Goal: Task Accomplishment & Management: Manage account settings

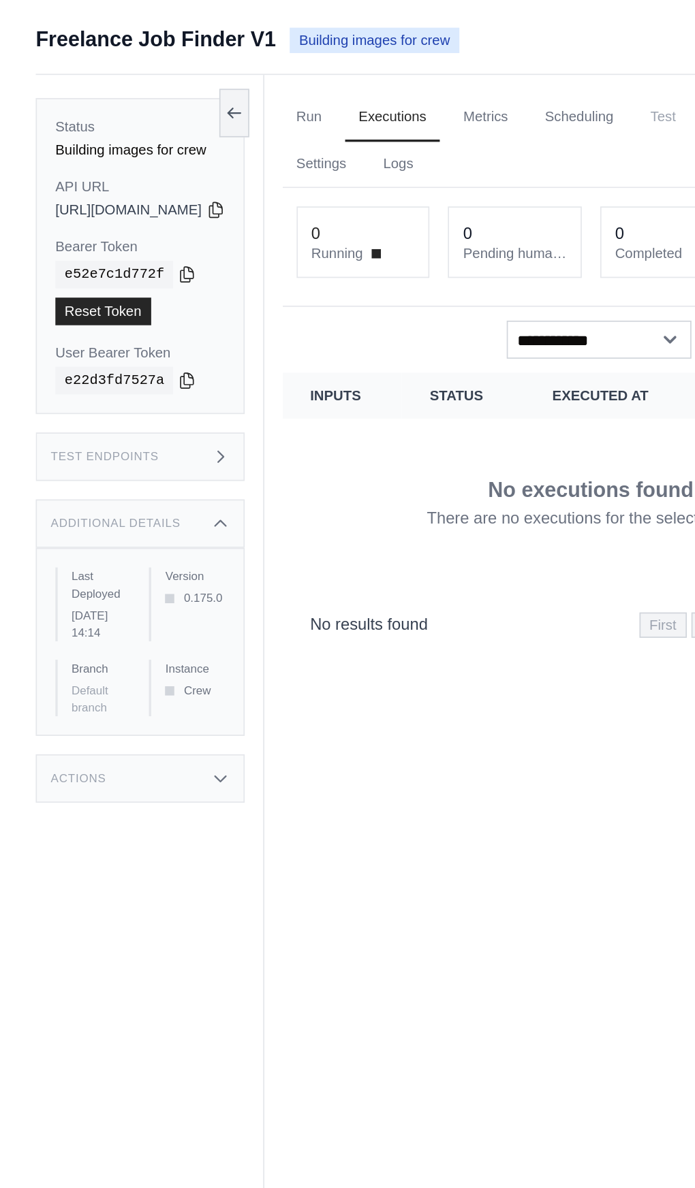
click at [276, 269] on div "Test Endpoints" at bounding box center [214, 269] width 123 height 29
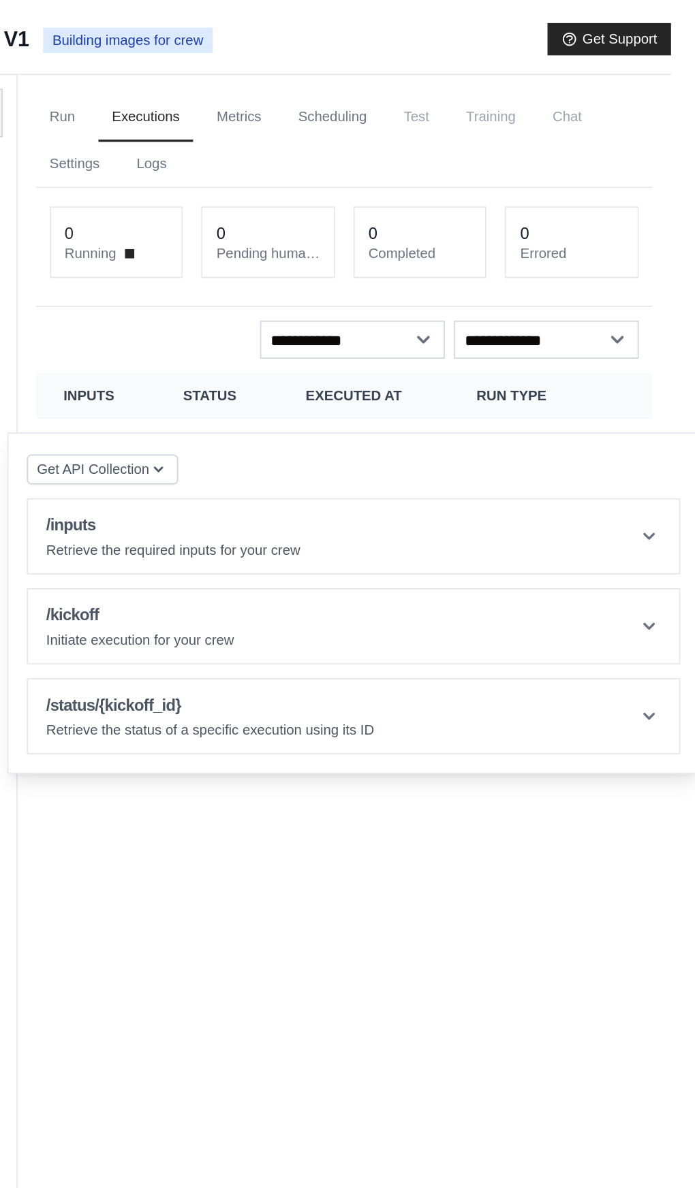
click at [361, 234] on th "Inputs" at bounding box center [333, 233] width 71 height 27
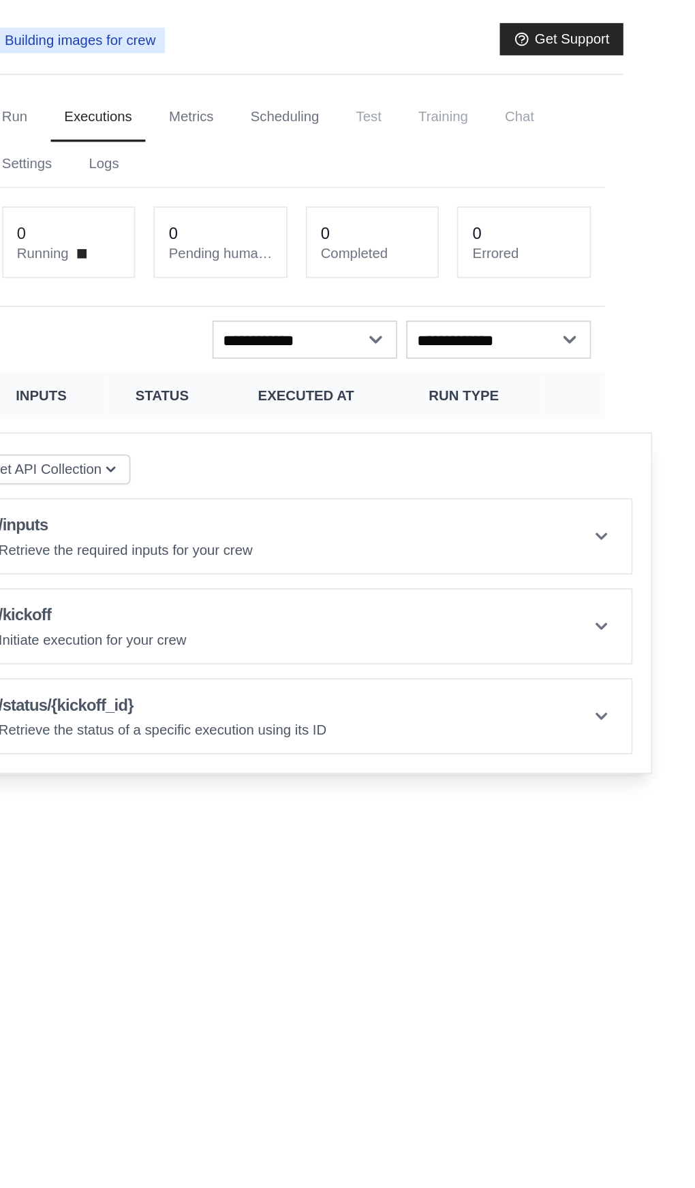
click at [590, 323] on header "/inputs Retrieve the required inputs for your crew" at bounding box center [485, 317] width 384 height 44
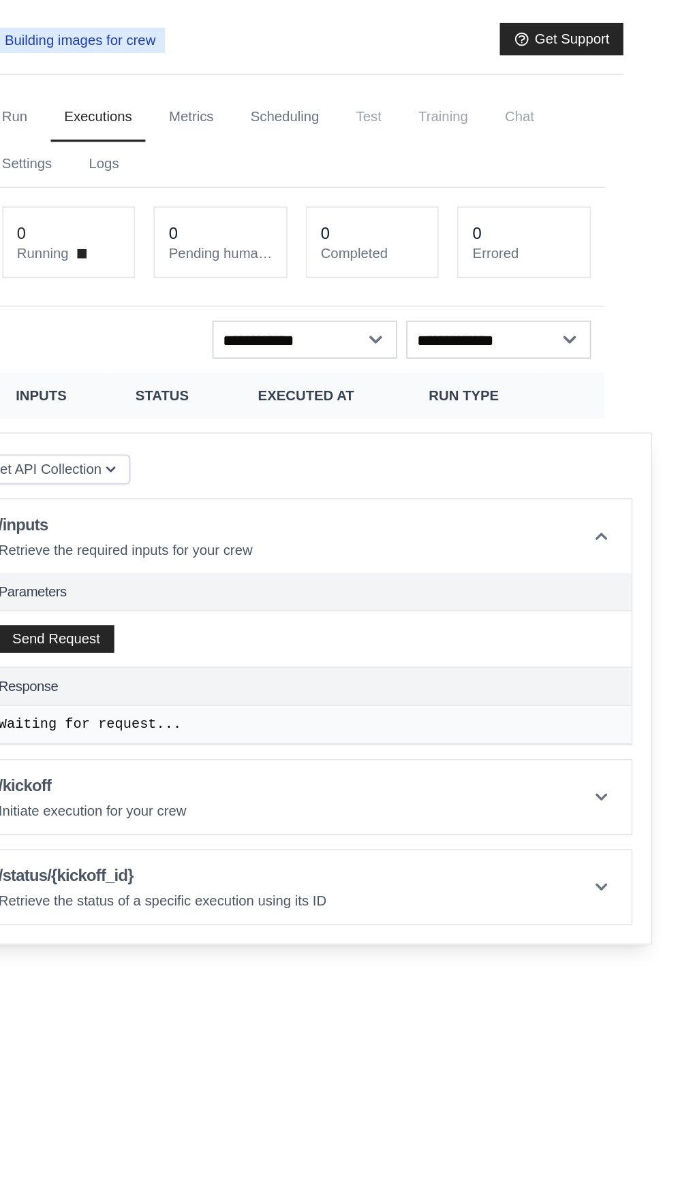
click at [588, 334] on header "/inputs Retrieve the required inputs for your crew" at bounding box center [485, 317] width 384 height 44
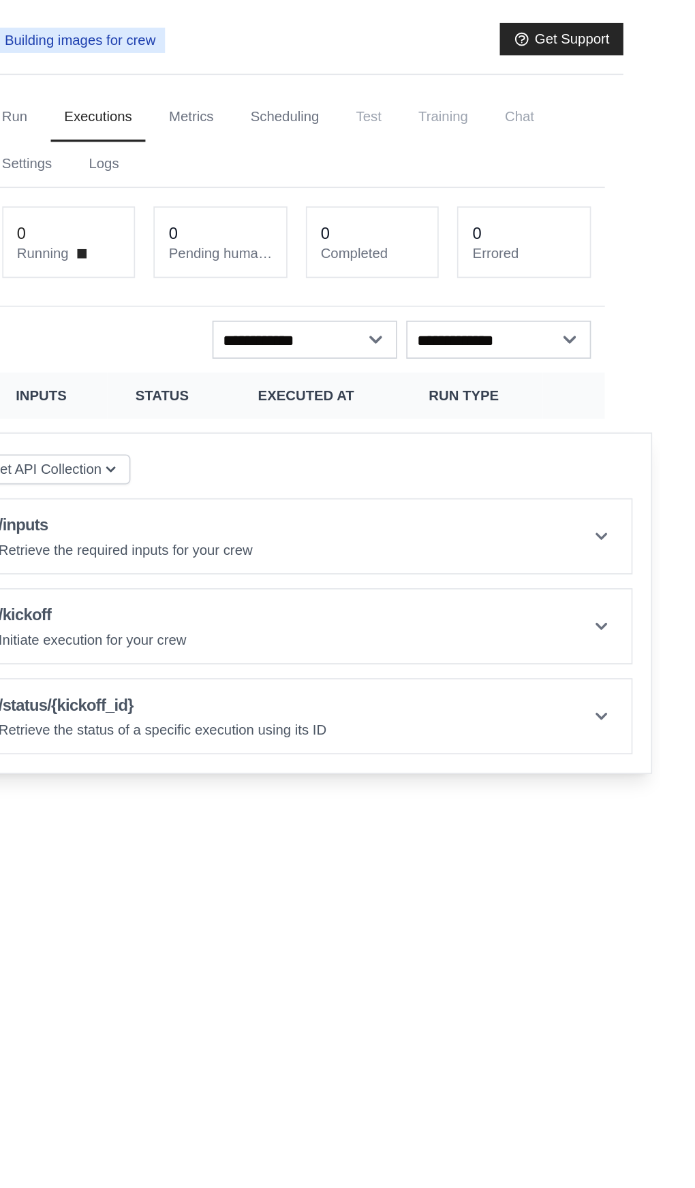
click at [675, 317] on header "/inputs Retrieve the required inputs for your crew" at bounding box center [485, 317] width 384 height 44
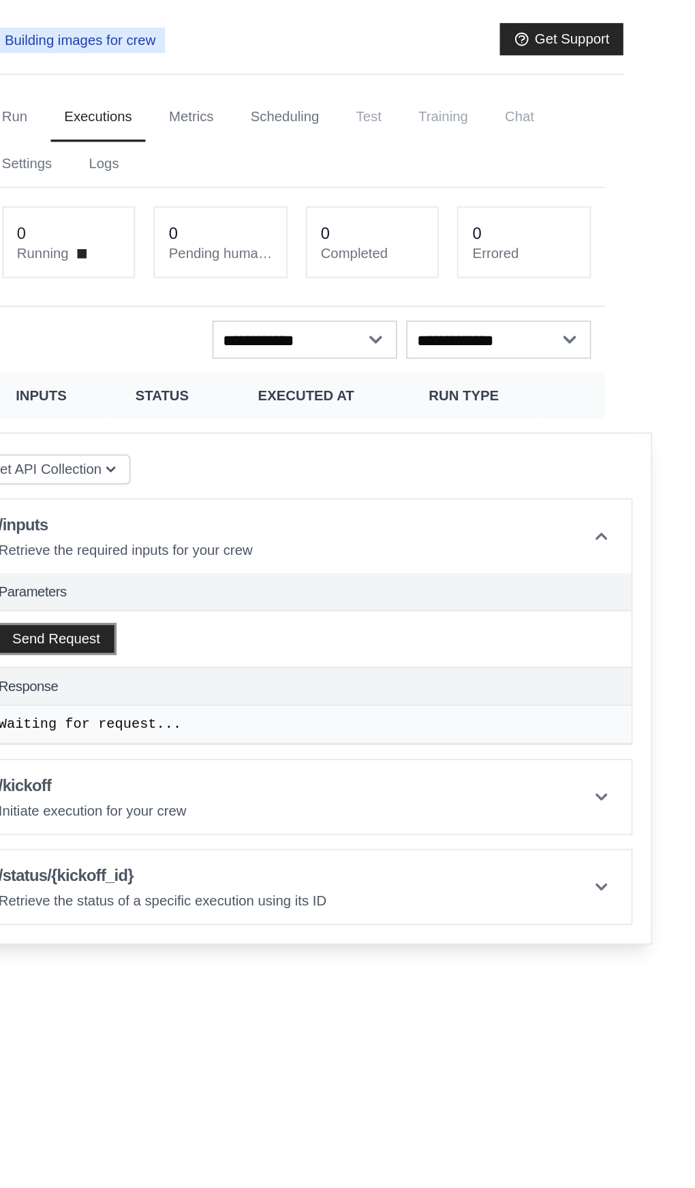
click at [365, 374] on button "Send Request" at bounding box center [338, 377] width 68 height 16
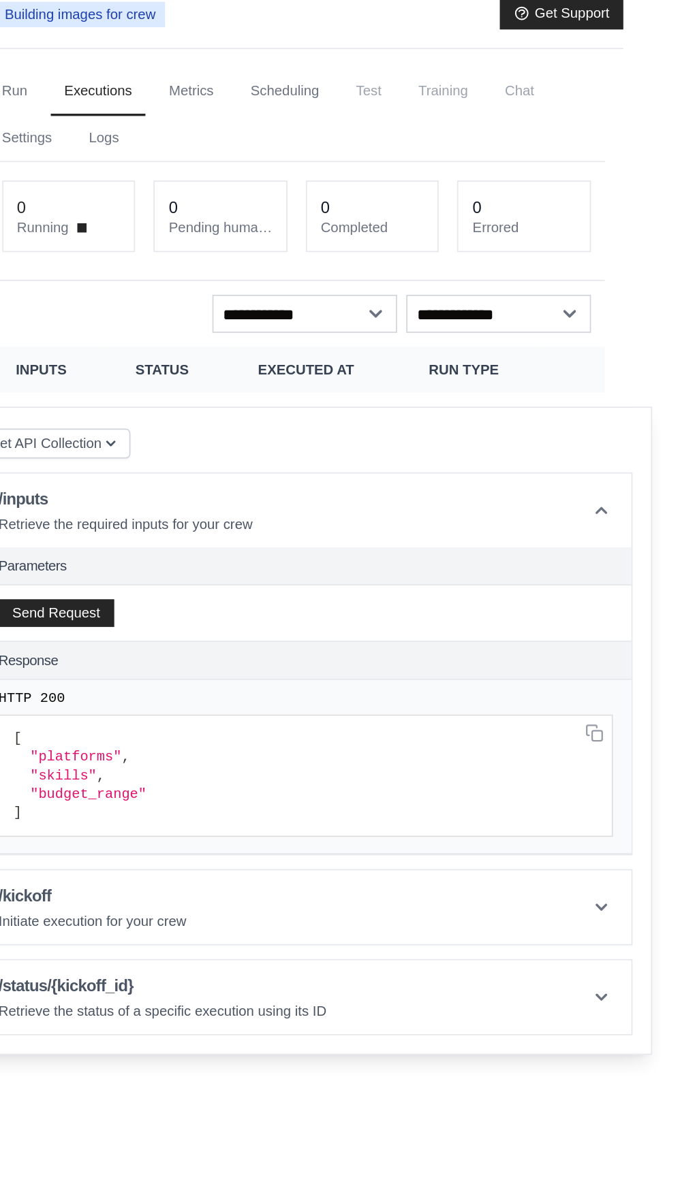
click at [677, 552] on header "/kickoff Initiate execution for your crew" at bounding box center [485, 551] width 384 height 44
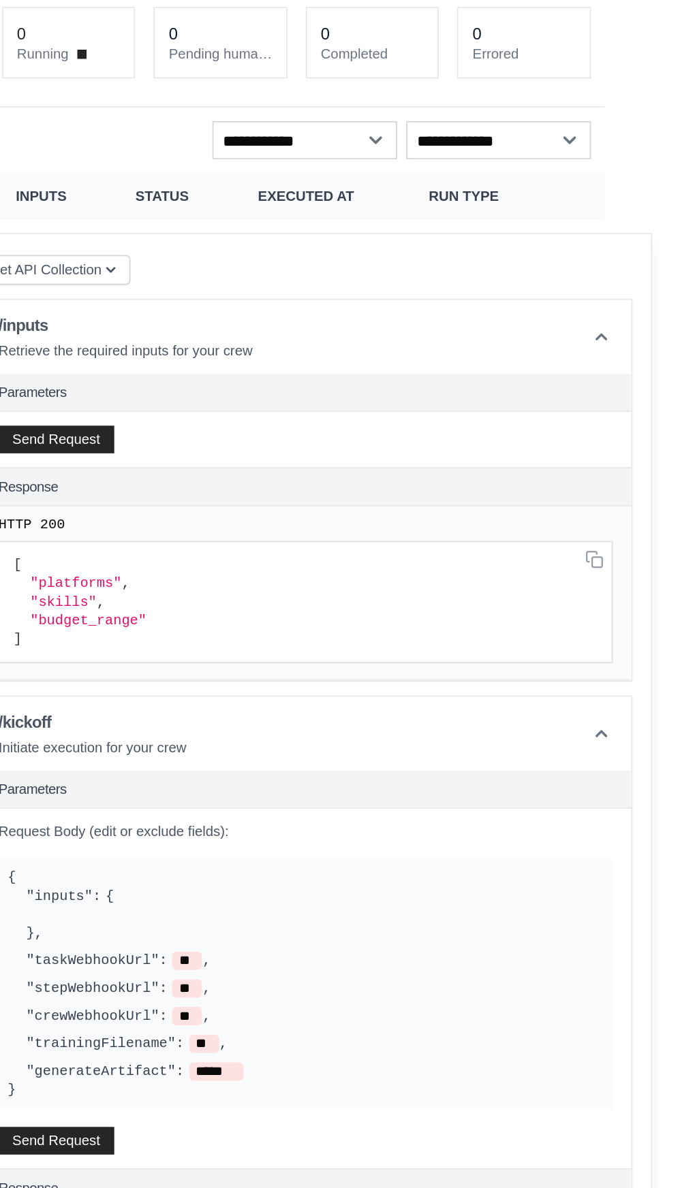
click at [667, 321] on icon at bounding box center [660, 317] width 14 height 14
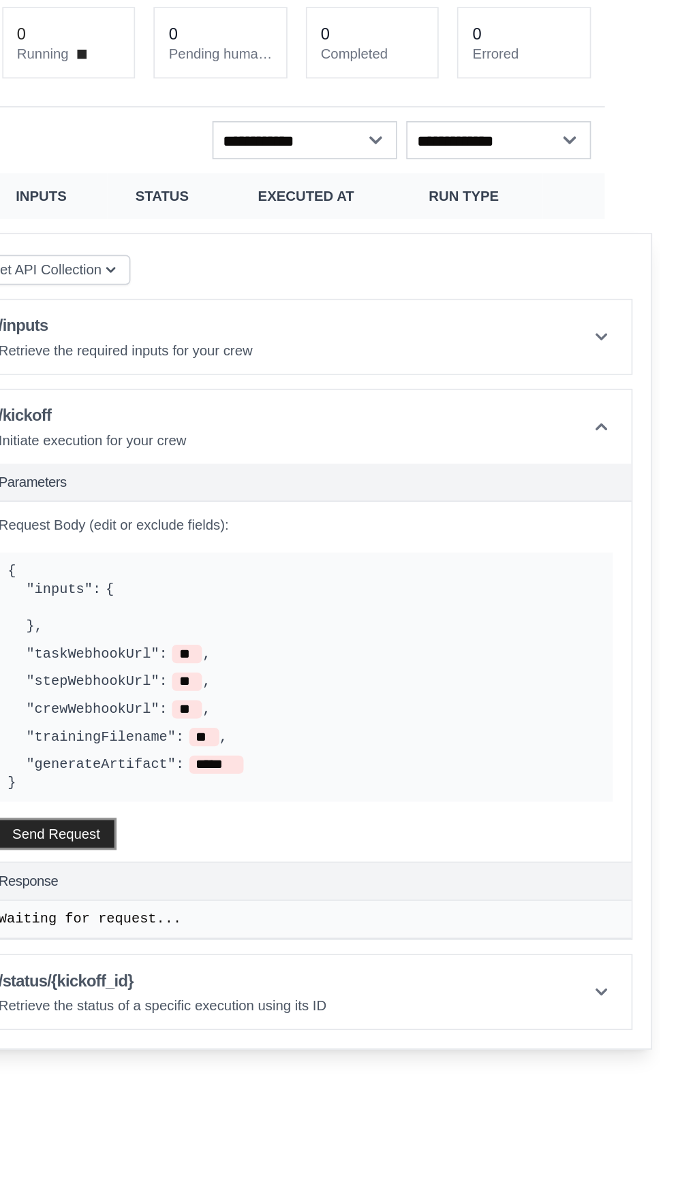
click at [372, 605] on button "Send Request" at bounding box center [338, 610] width 68 height 16
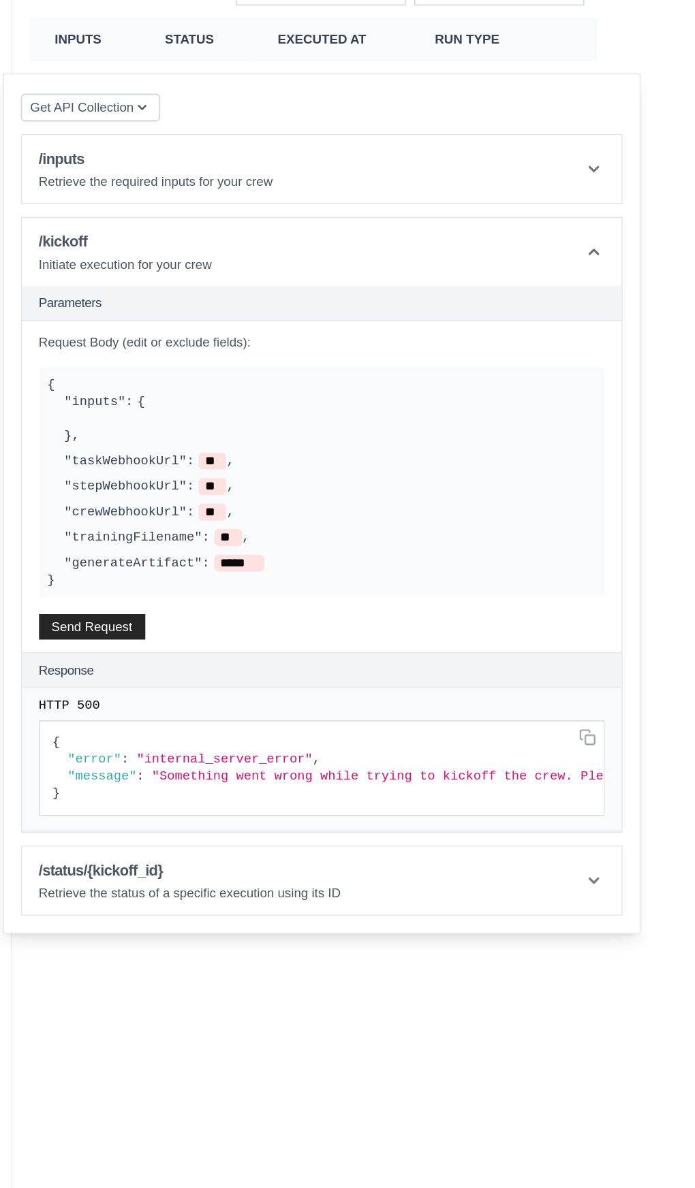
click at [549, 777] on header "/status/{kickoff_id} Retrieve the status of a specific execution using its ID" at bounding box center [485, 773] width 384 height 44
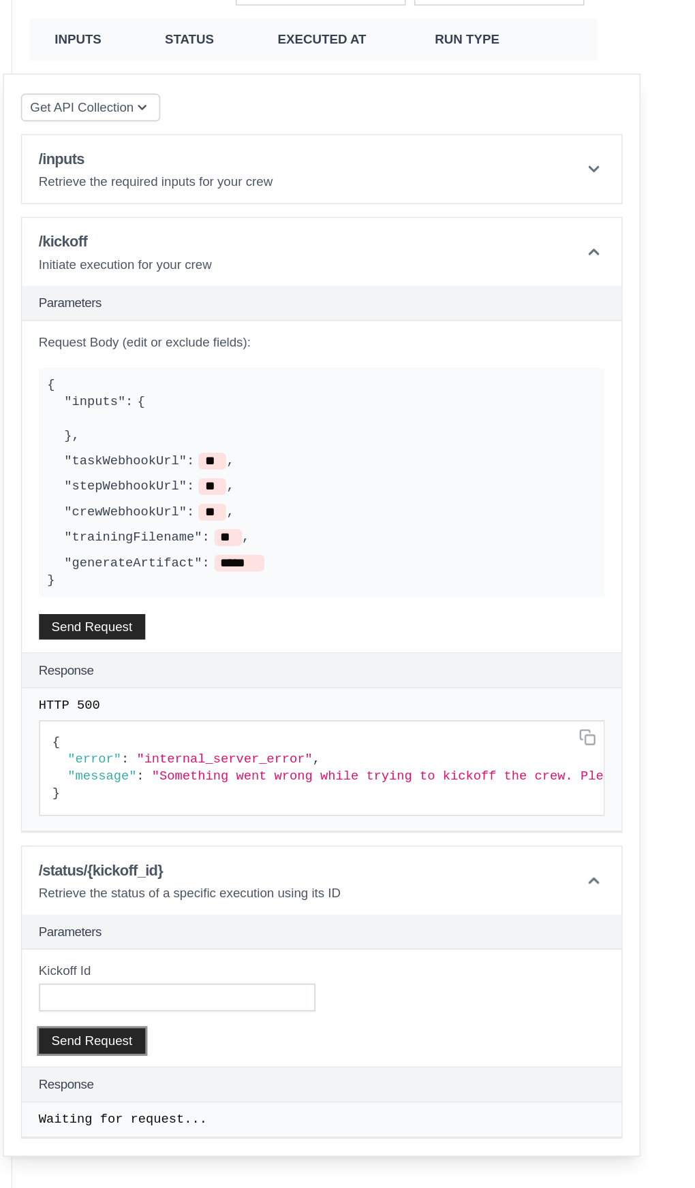
click at [372, 867] on button "Send Request" at bounding box center [338, 875] width 68 height 16
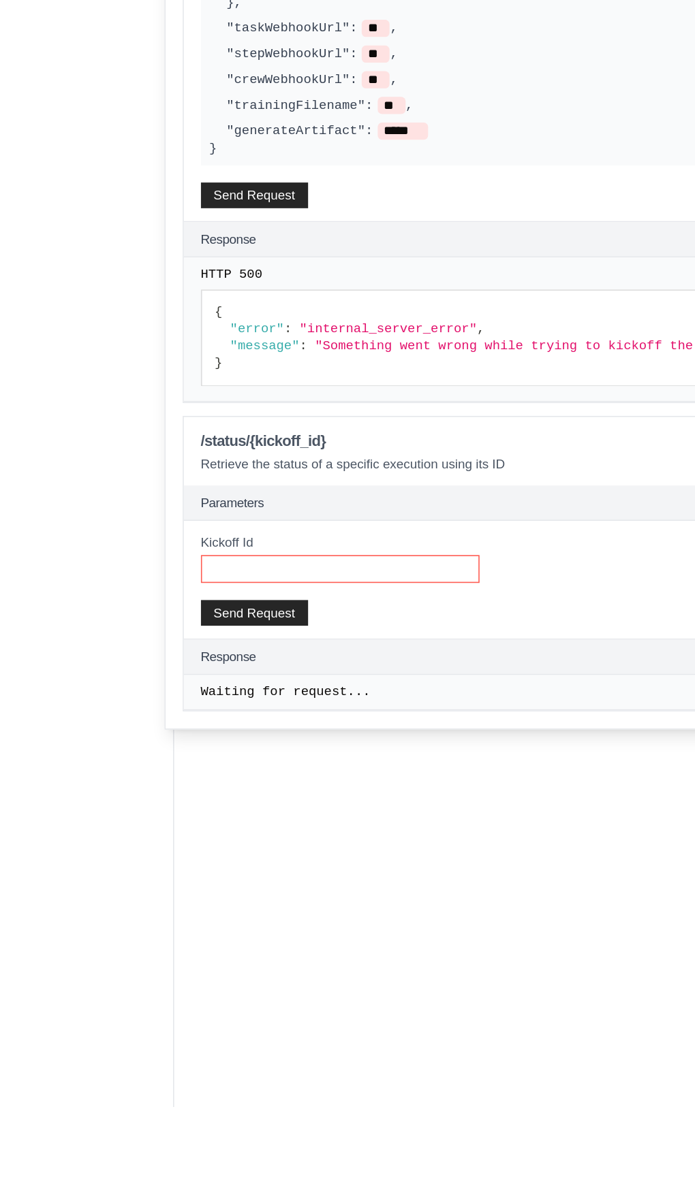
scroll to position [4, 0]
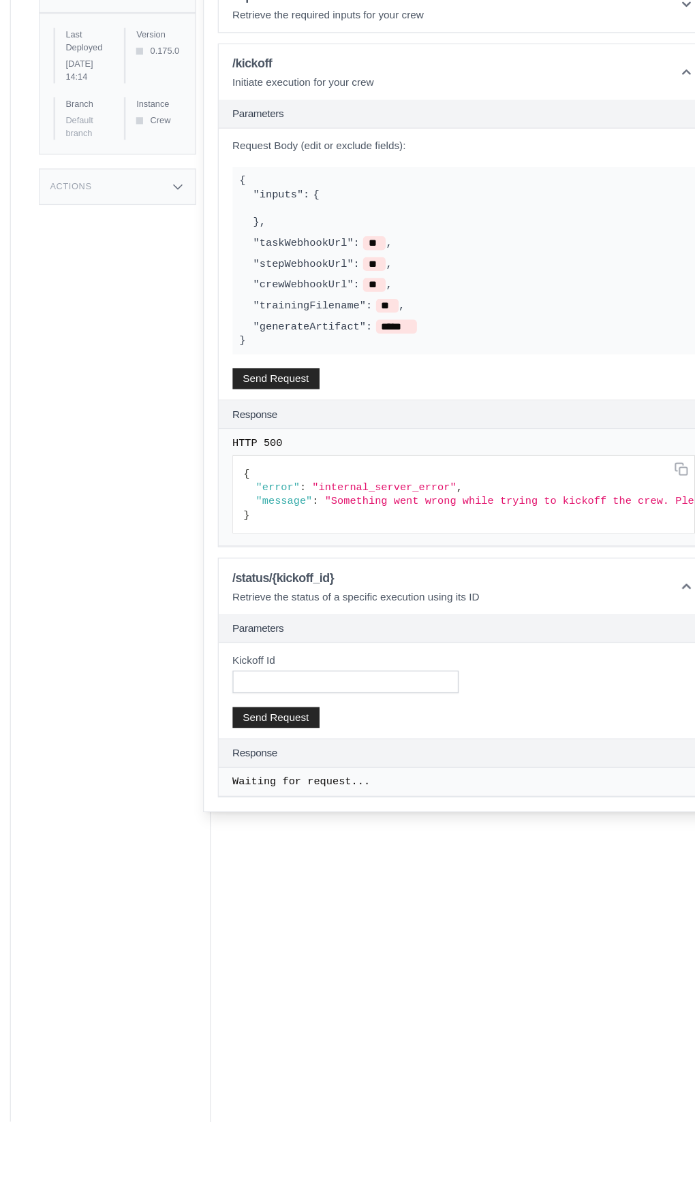
click at [0, 0] on div "Response" at bounding box center [0, 0] width 0 height 0
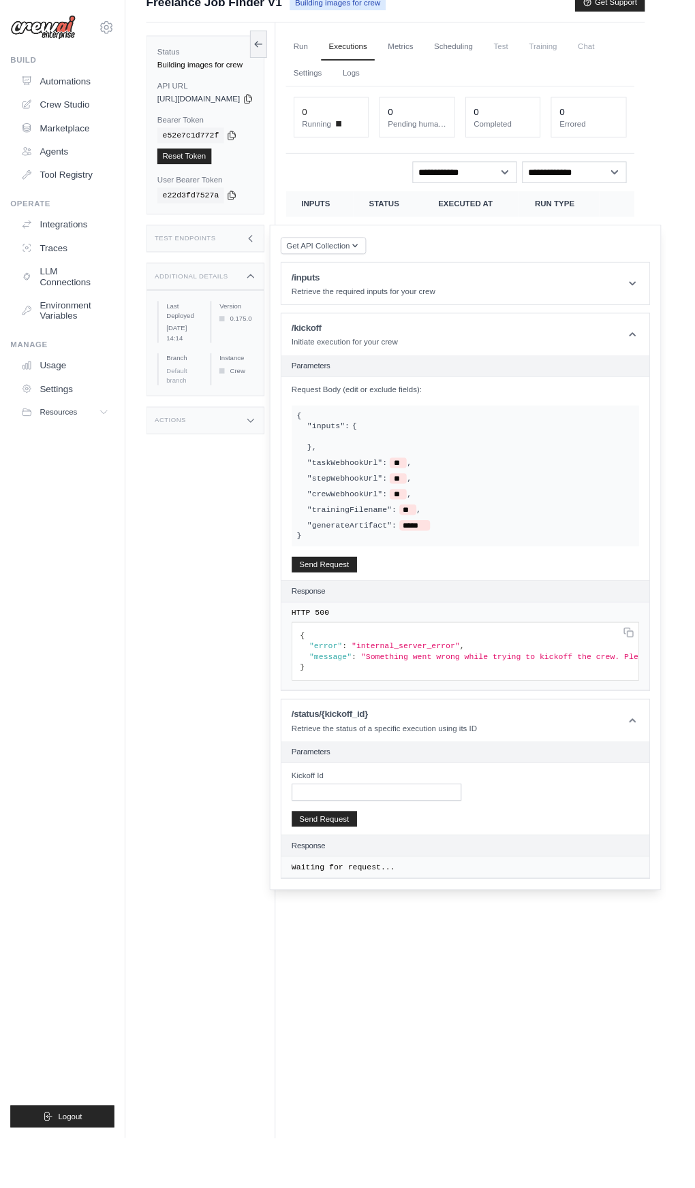
scroll to position [0, 0]
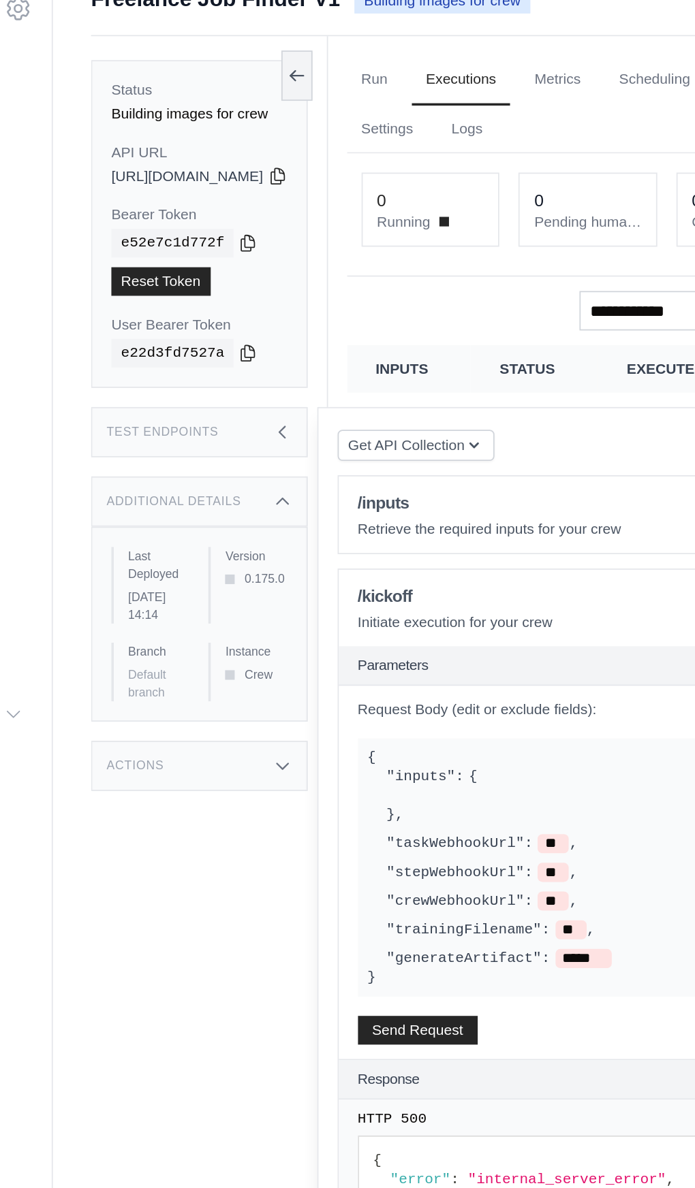
click at [344, 101] on link "Settings" at bounding box center [321, 97] width 46 height 29
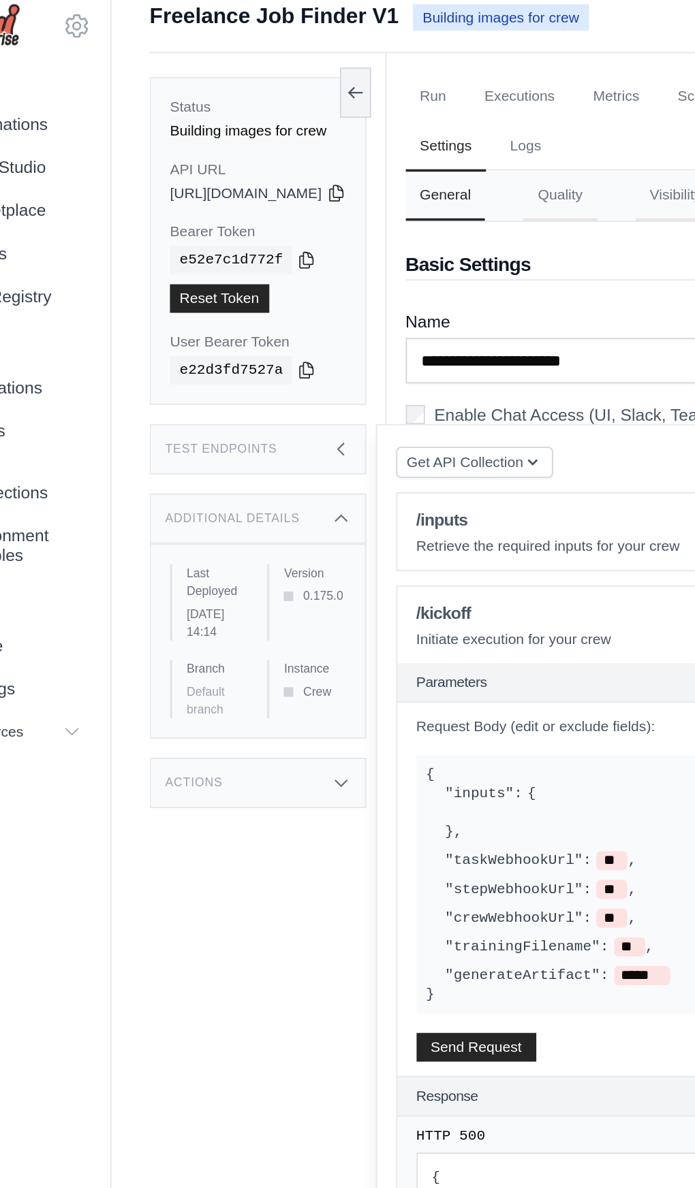
click at [260, 267] on div "Test Endpoints" at bounding box center [214, 269] width 123 height 29
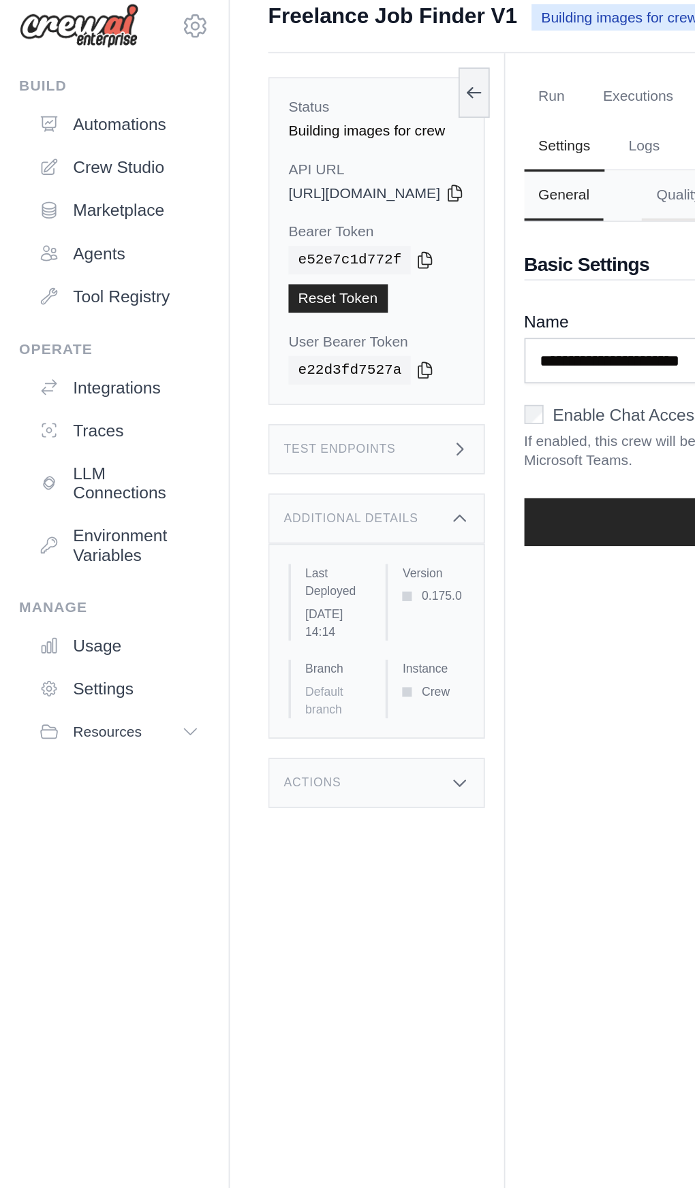
click at [44, 411] on link "Settings" at bounding box center [67, 406] width 103 height 22
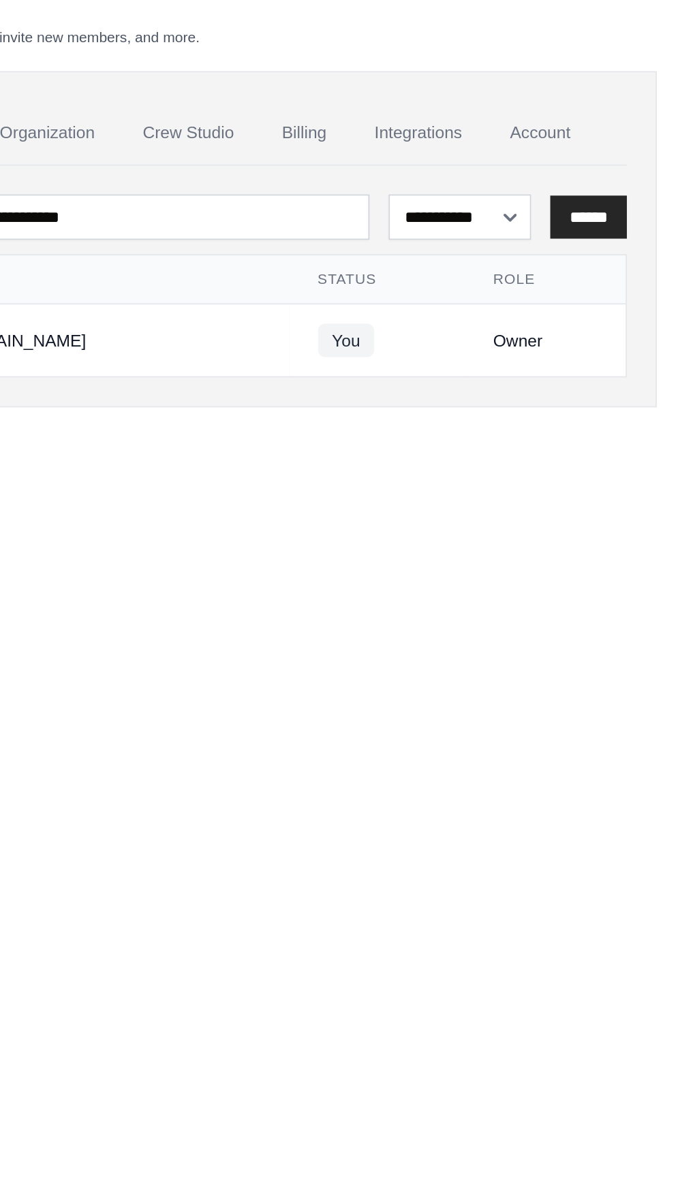
click at [526, 74] on link "Integrations" at bounding box center [536, 89] width 71 height 37
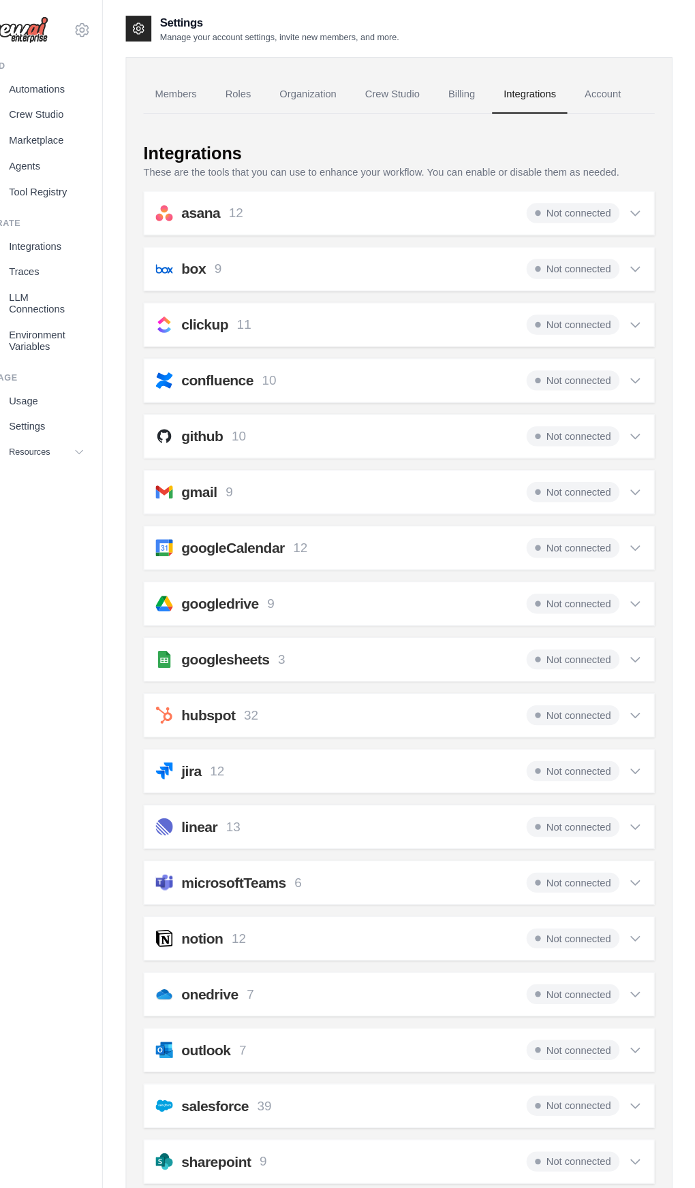
click at [343, 89] on link "Organization" at bounding box center [326, 89] width 76 height 37
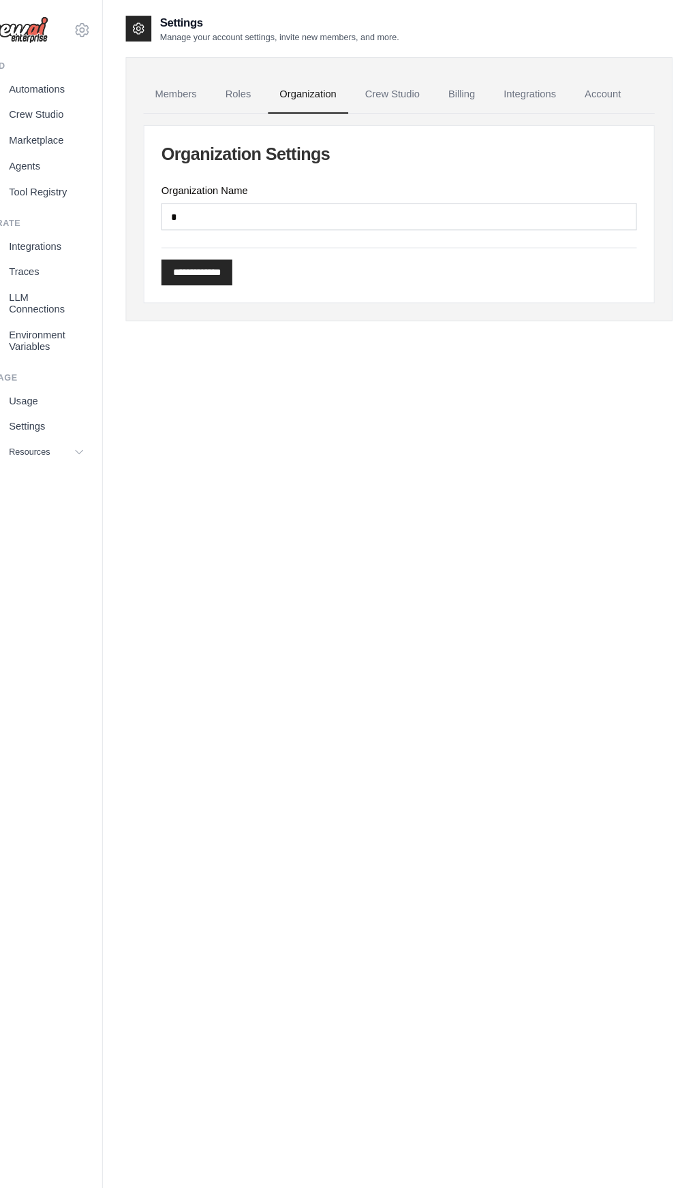
click at [388, 74] on link "Crew Studio" at bounding box center [407, 89] width 74 height 37
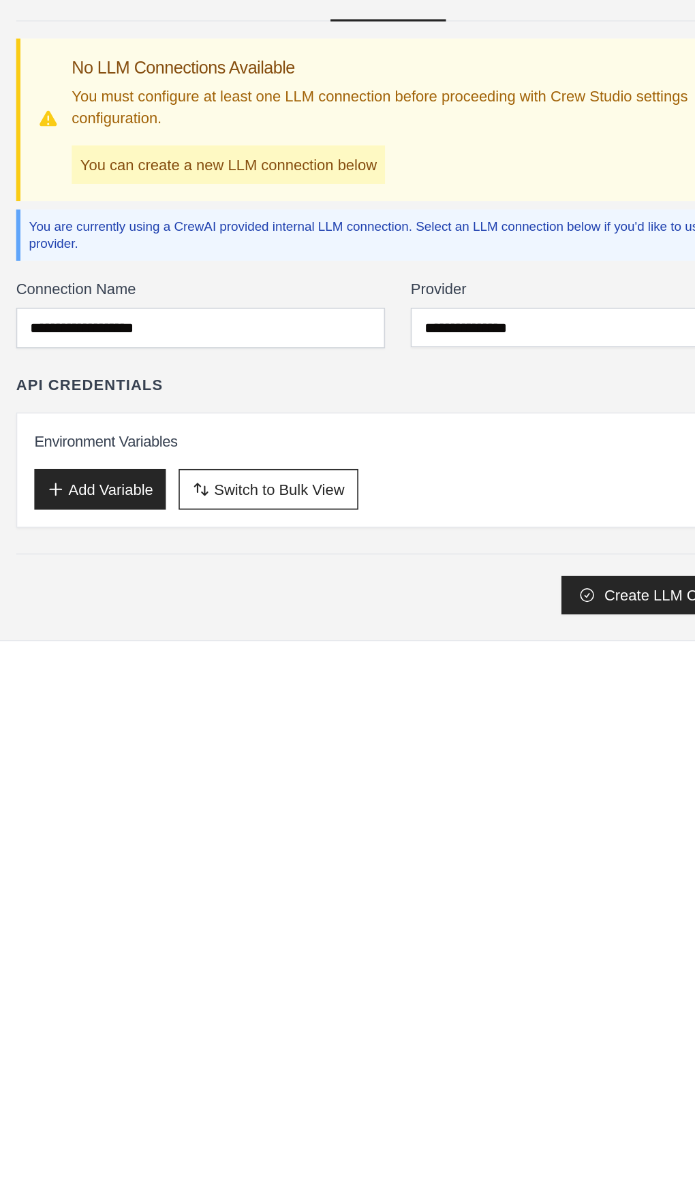
click at [553, 463] on button "Create LLM Connection" at bounding box center [586, 474] width 139 height 25
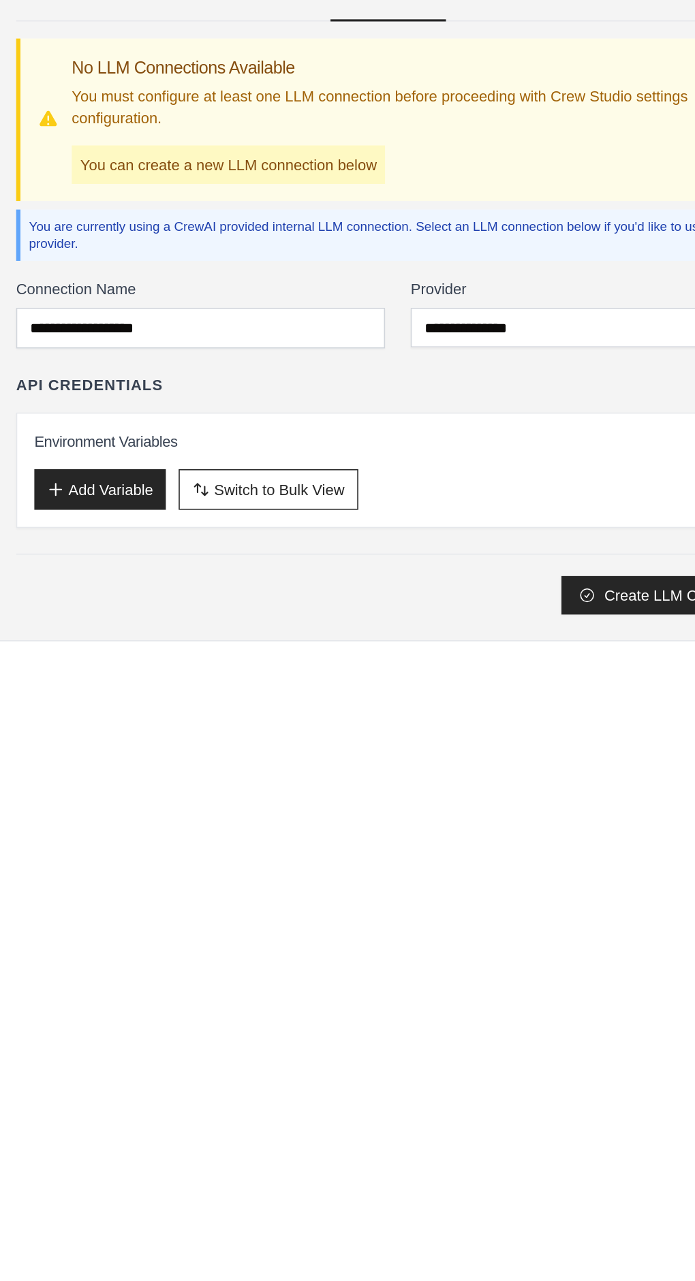
click at [430, 477] on div "Create LLM Connection" at bounding box center [413, 474] width 486 height 25
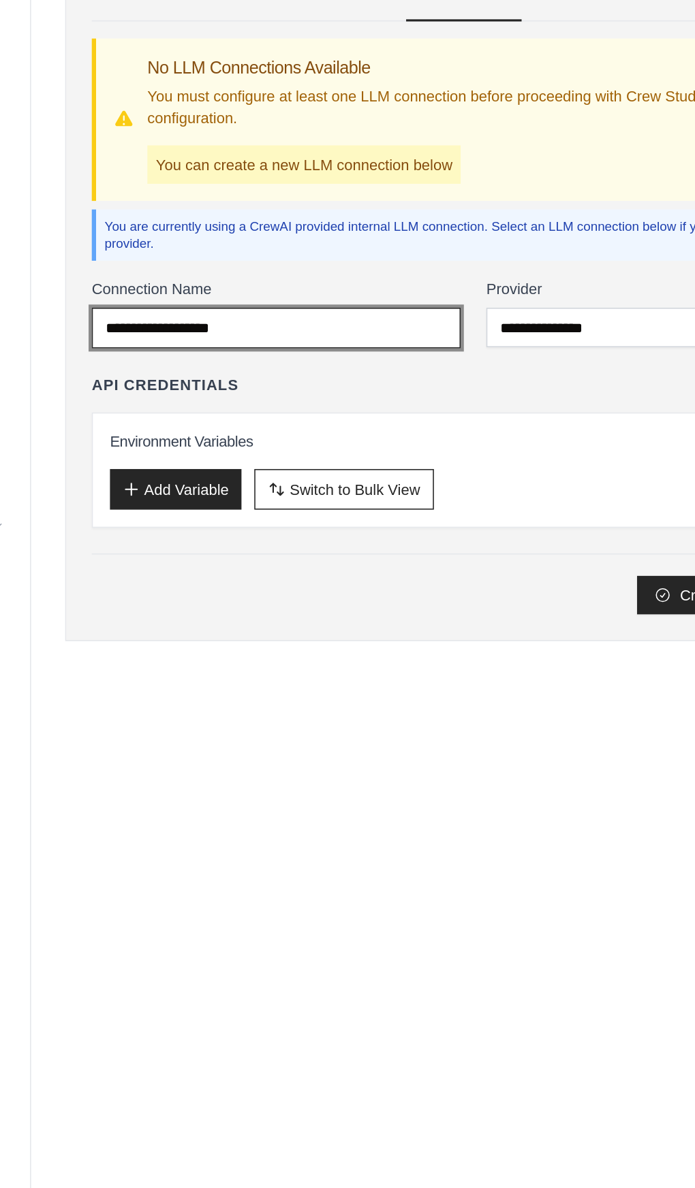
click at [327, 295] on input "Connection Name" at bounding box center [287, 304] width 235 height 26
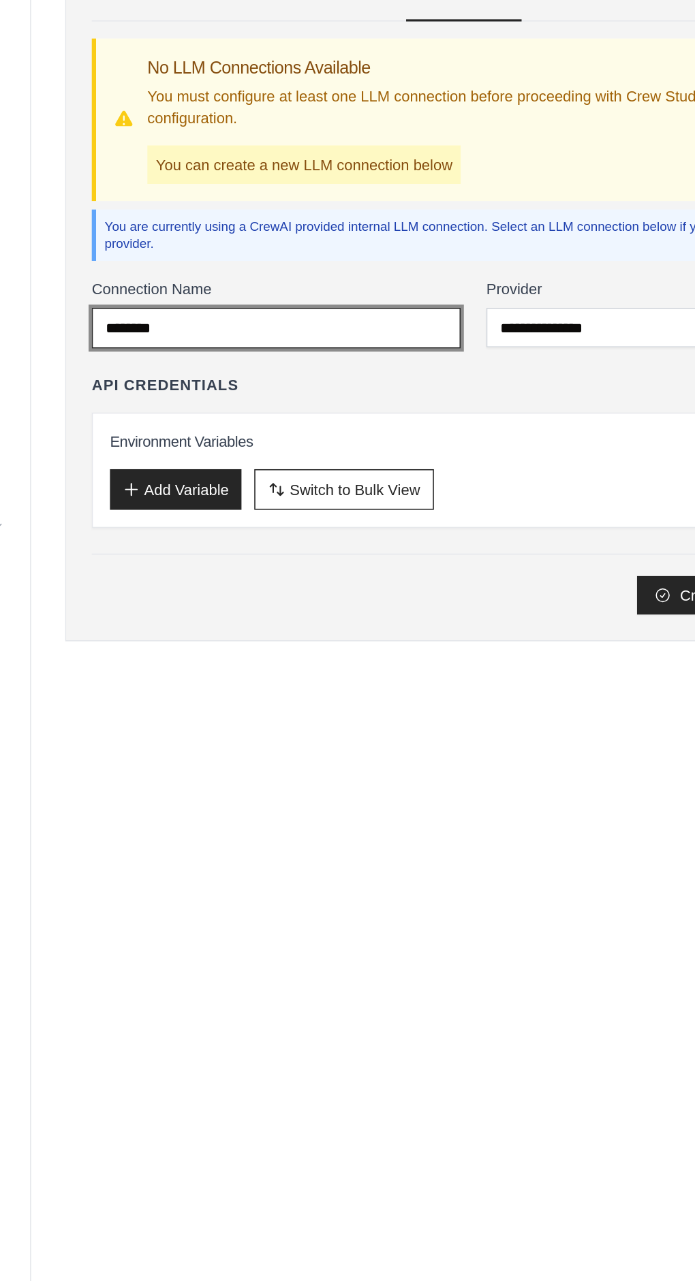
type input "*******"
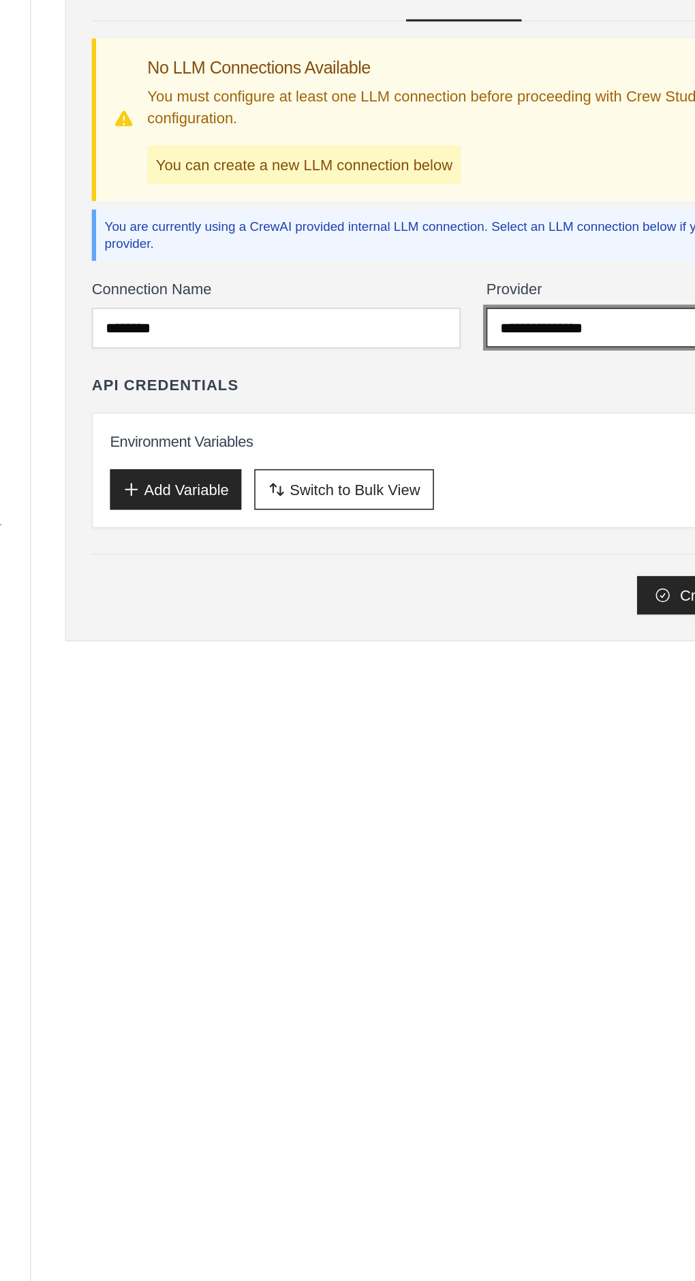
click at [440, 304] on select "**********" at bounding box center [539, 303] width 236 height 25
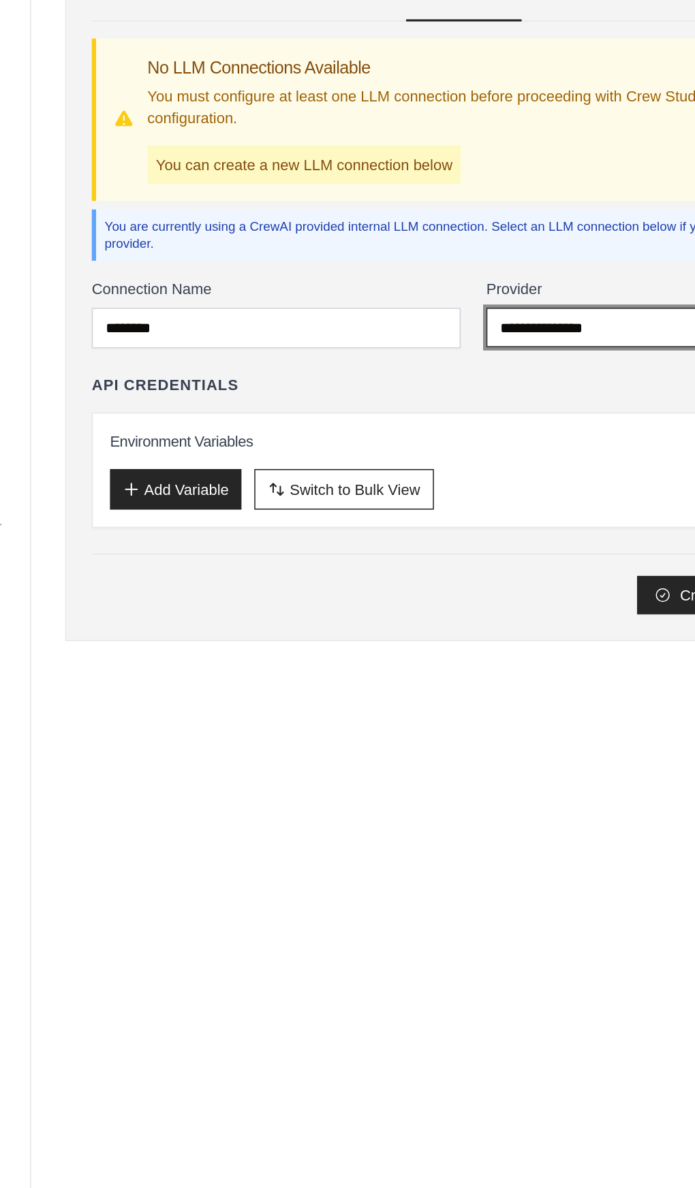
select select "******"
click at [421, 291] on select "**********" at bounding box center [539, 303] width 236 height 25
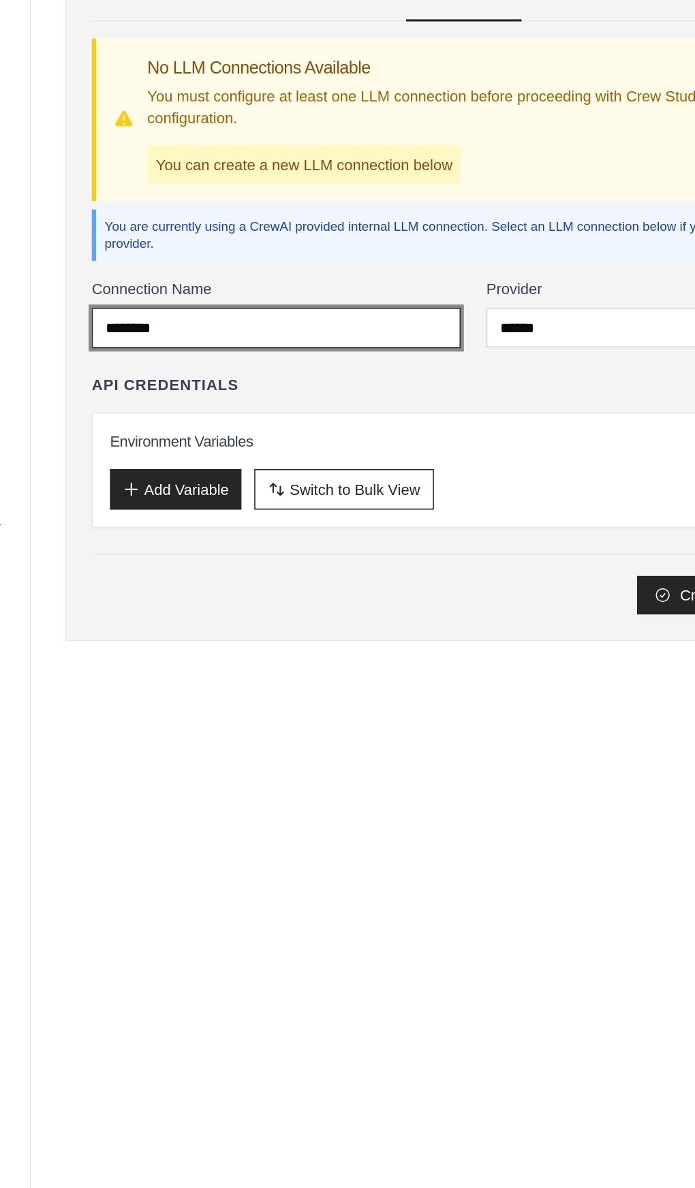
click at [264, 300] on input "*******" at bounding box center [287, 304] width 235 height 26
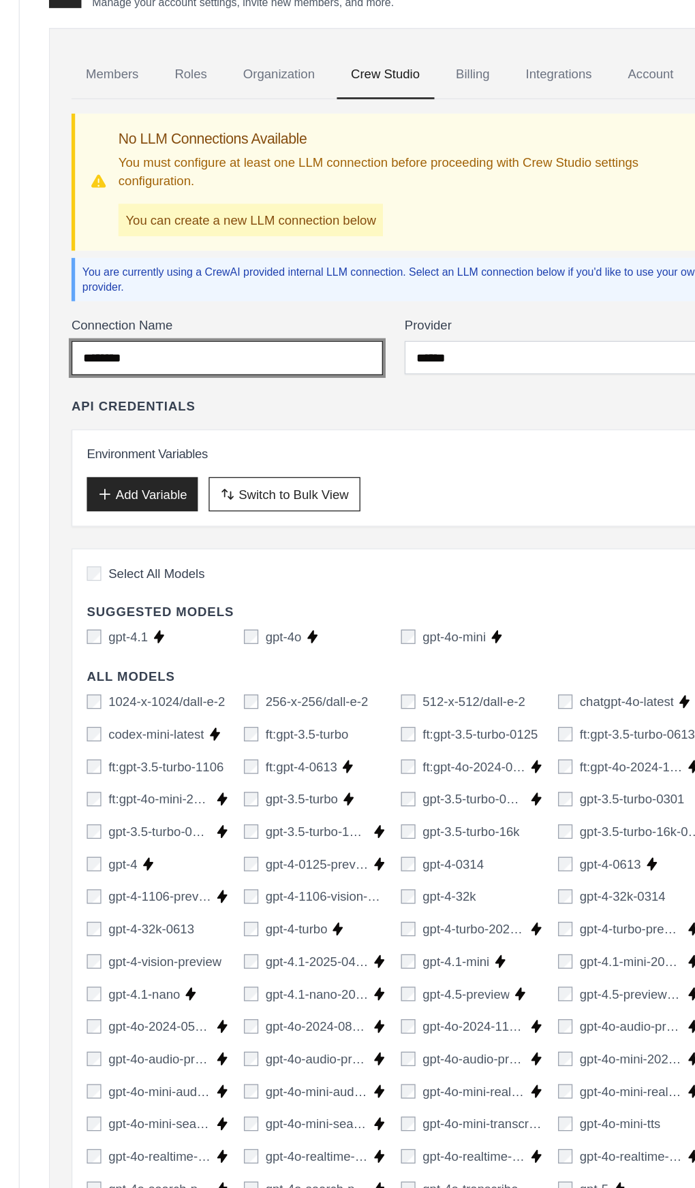
click at [247, 302] on input "*******" at bounding box center [287, 304] width 235 height 26
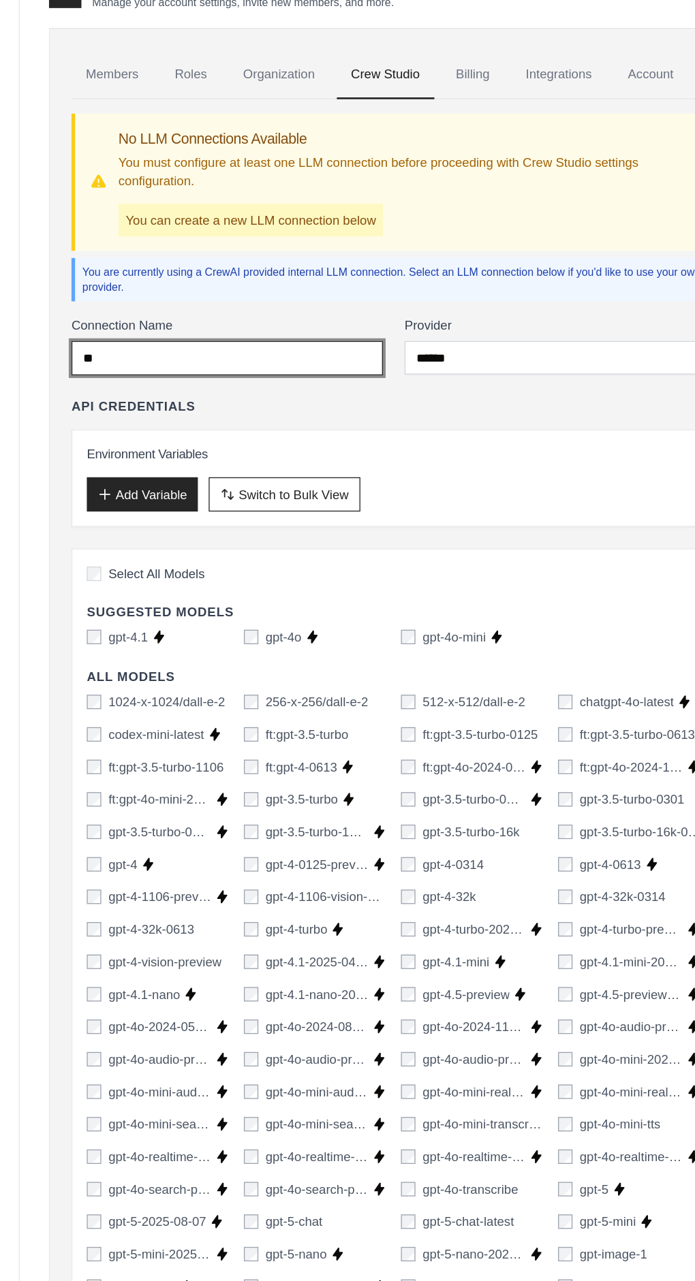
type input "*"
type input "*********"
click at [222, 401] on button "Add Variable" at bounding box center [223, 407] width 84 height 26
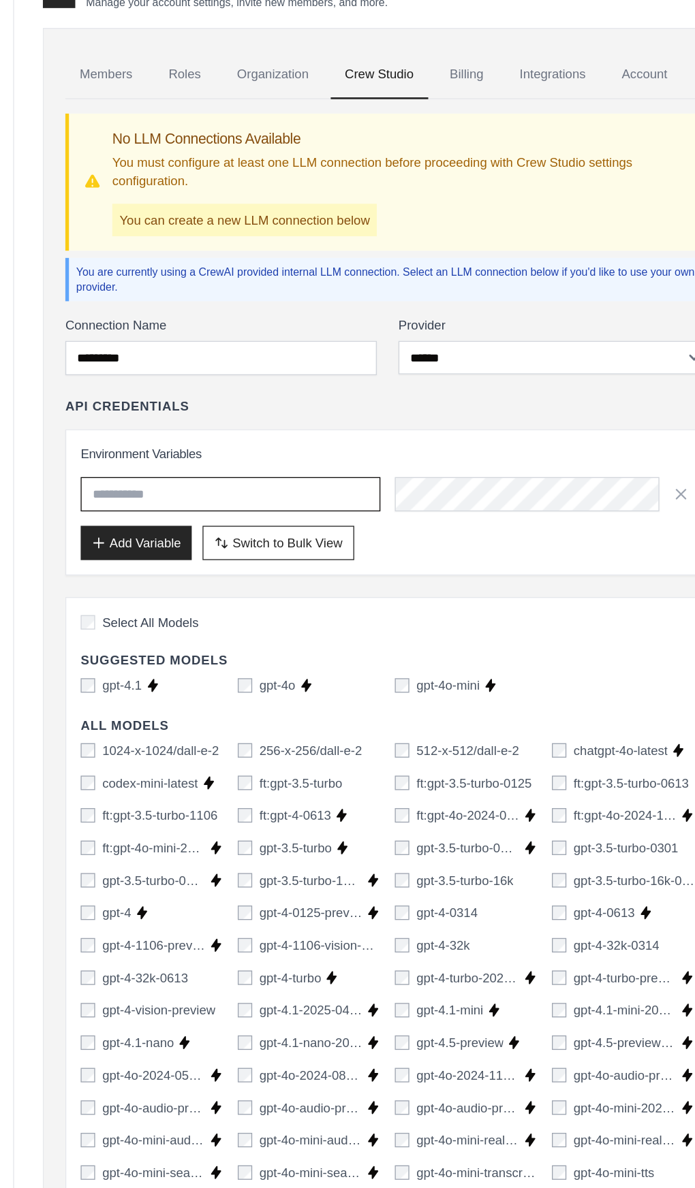
click at [366, 398] on input "text" at bounding box center [294, 407] width 226 height 26
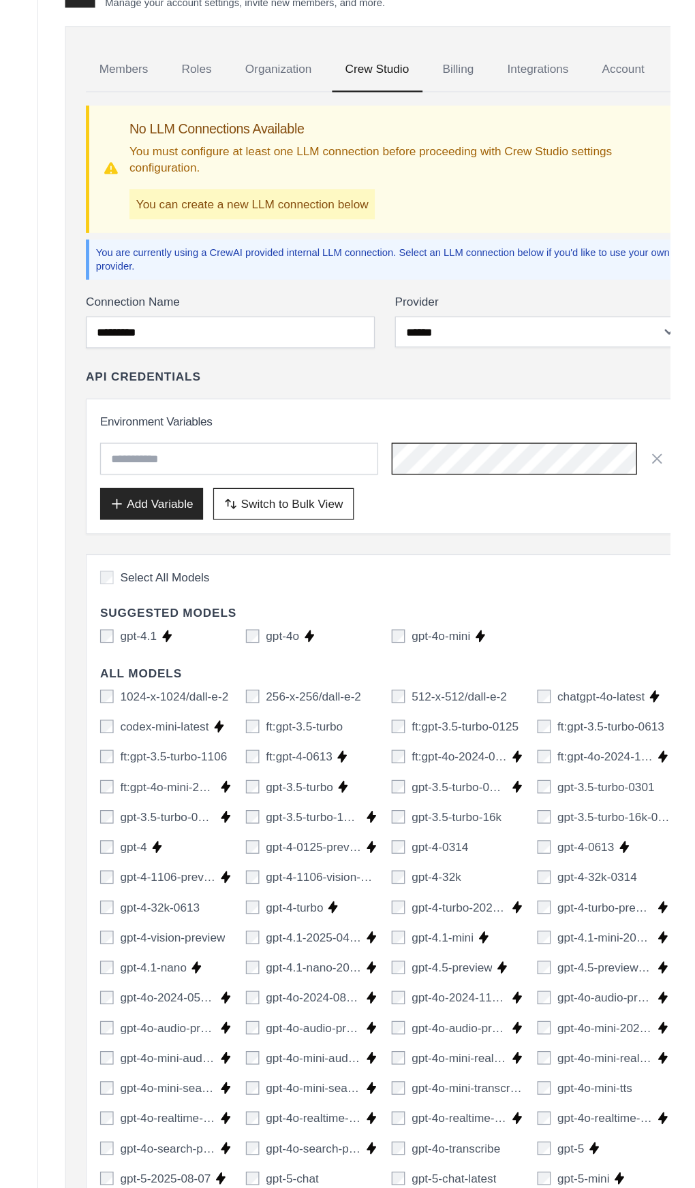
scroll to position [0, 754]
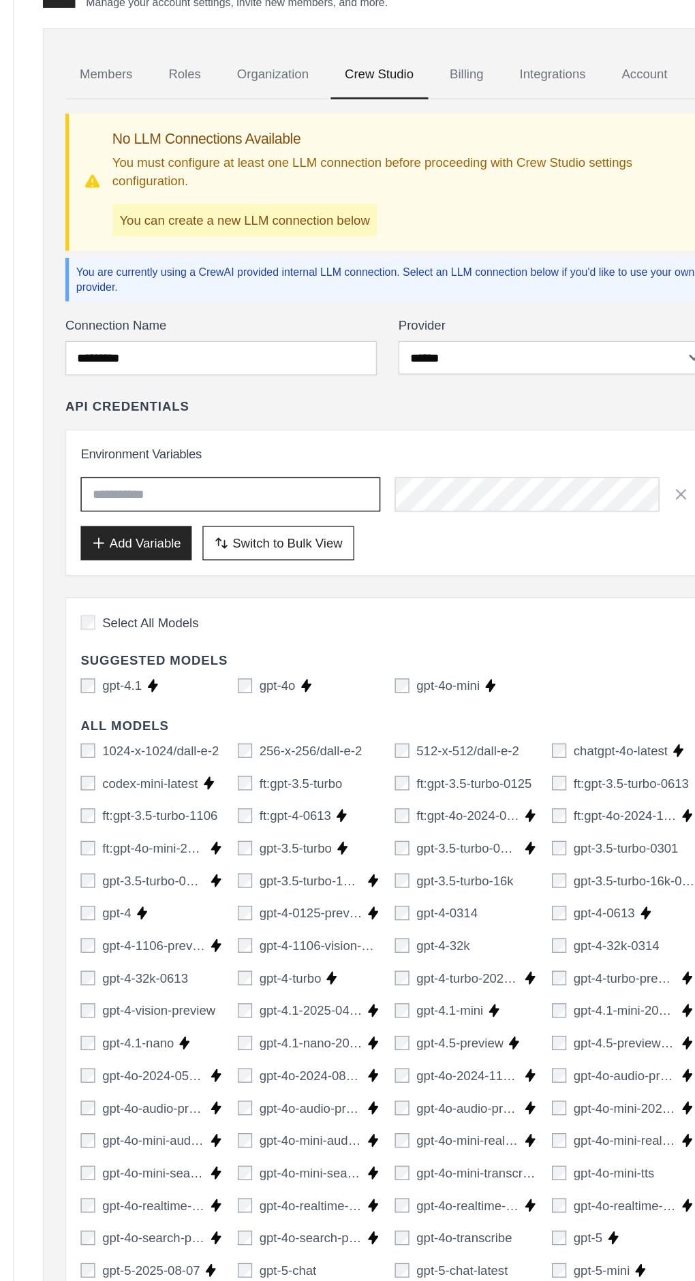
click at [364, 402] on input "text" at bounding box center [294, 407] width 226 height 26
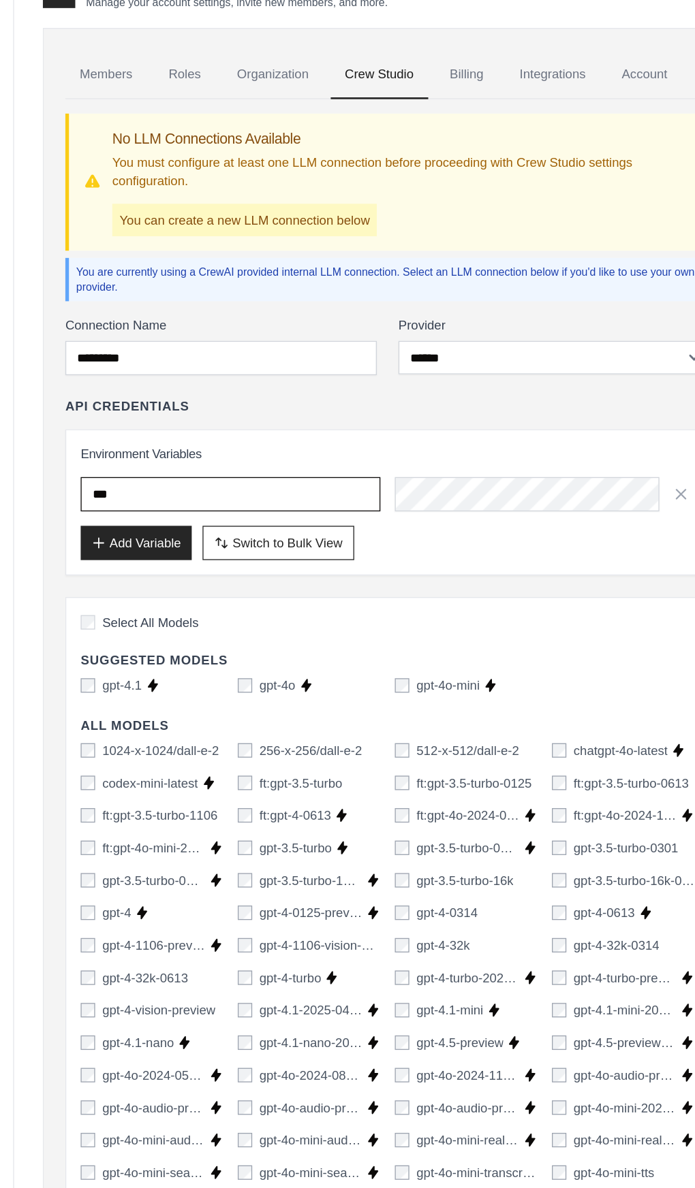
type input "***"
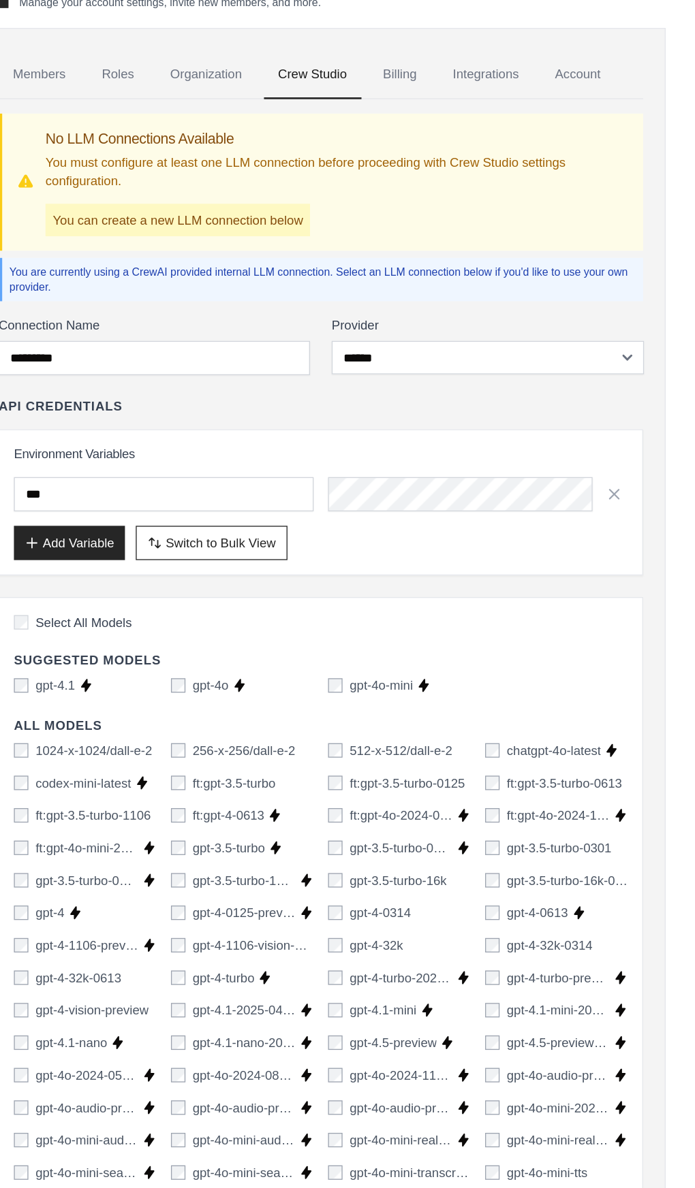
click at [214, 438] on button "Add Variable" at bounding box center [223, 443] width 84 height 26
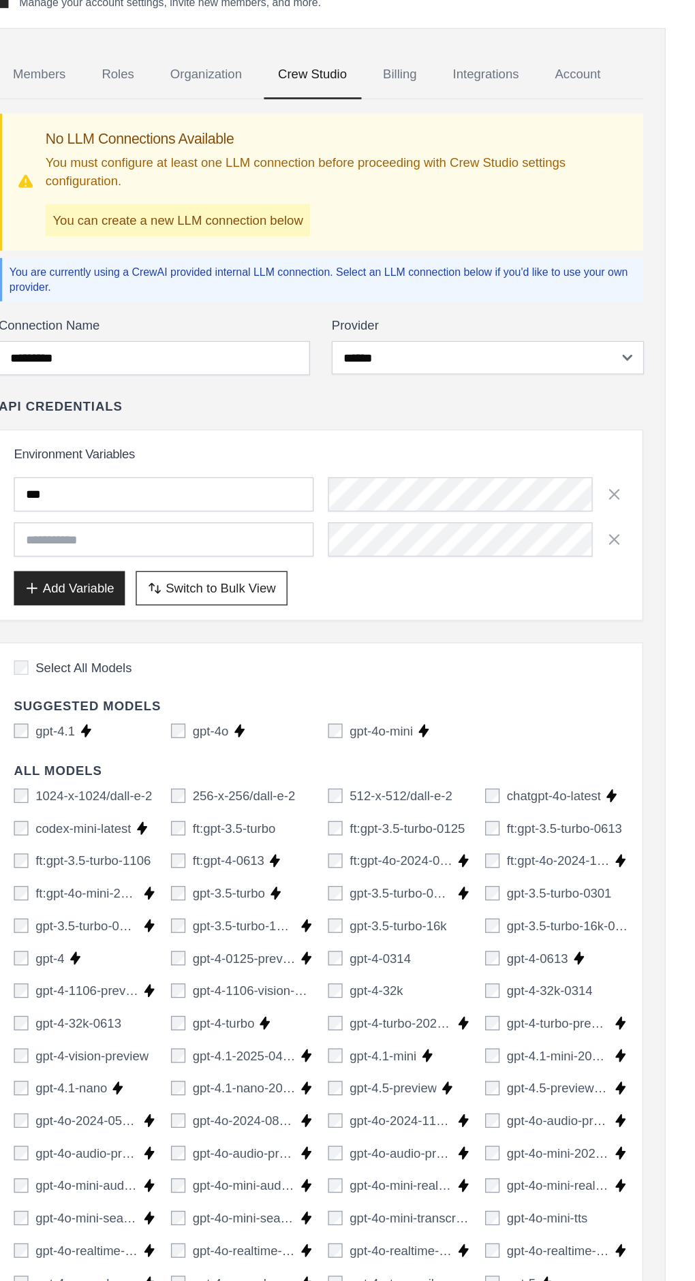
click at [634, 437] on icon "button" at bounding box center [634, 440] width 7 height 7
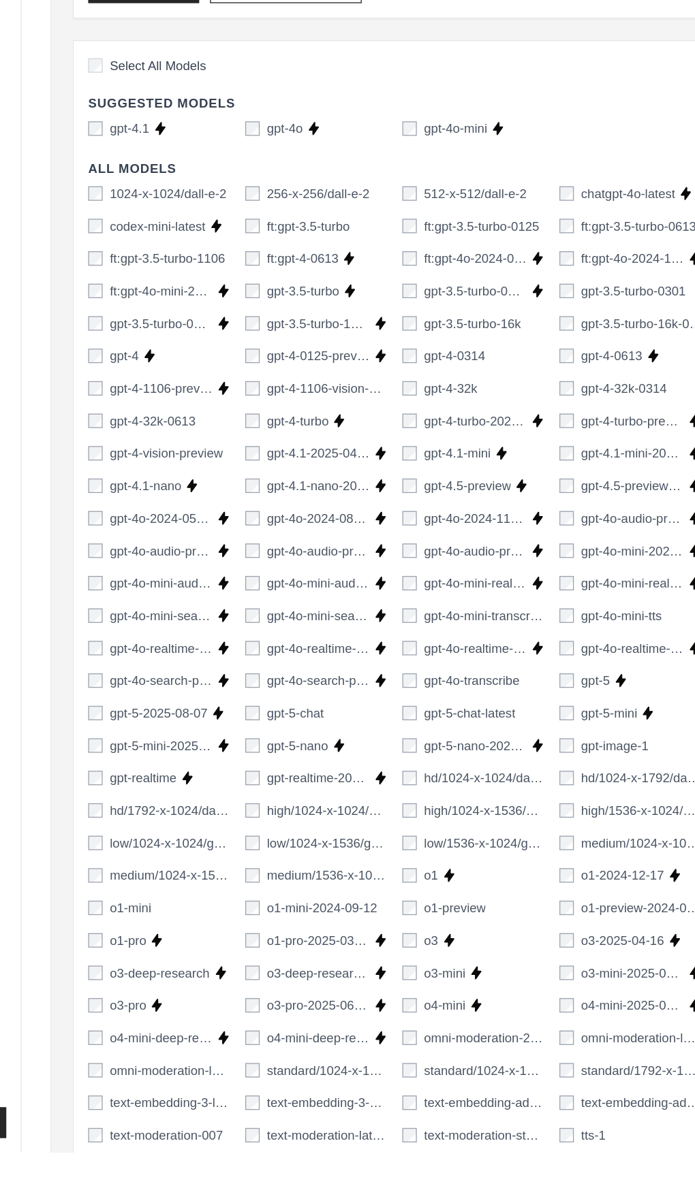
scroll to position [135, 0]
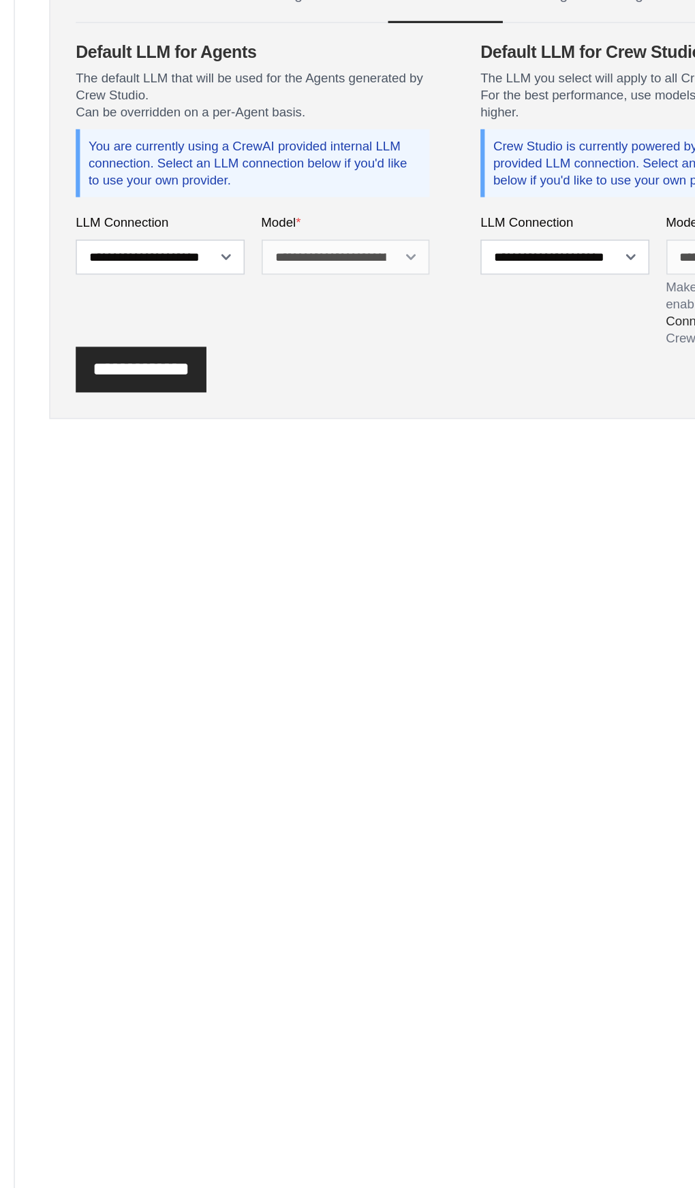
scroll to position [2, 0]
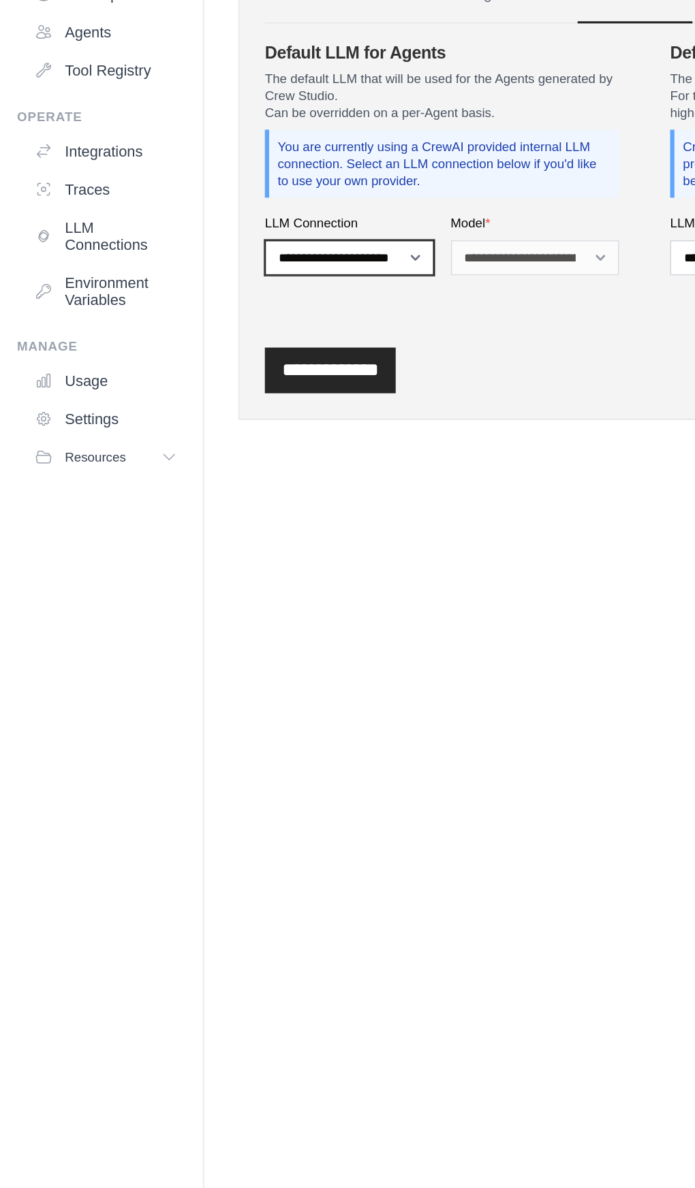
click at [202, 307] on select "**********" at bounding box center [224, 302] width 108 height 22
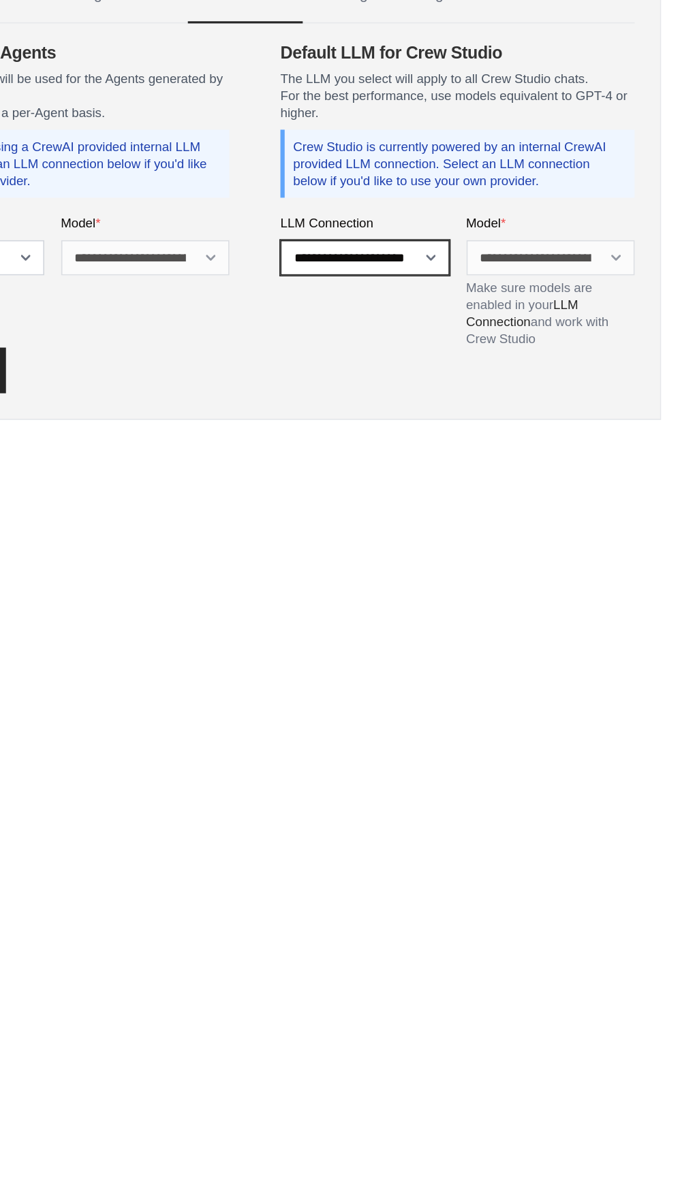
click at [484, 300] on select "**********" at bounding box center [483, 302] width 108 height 22
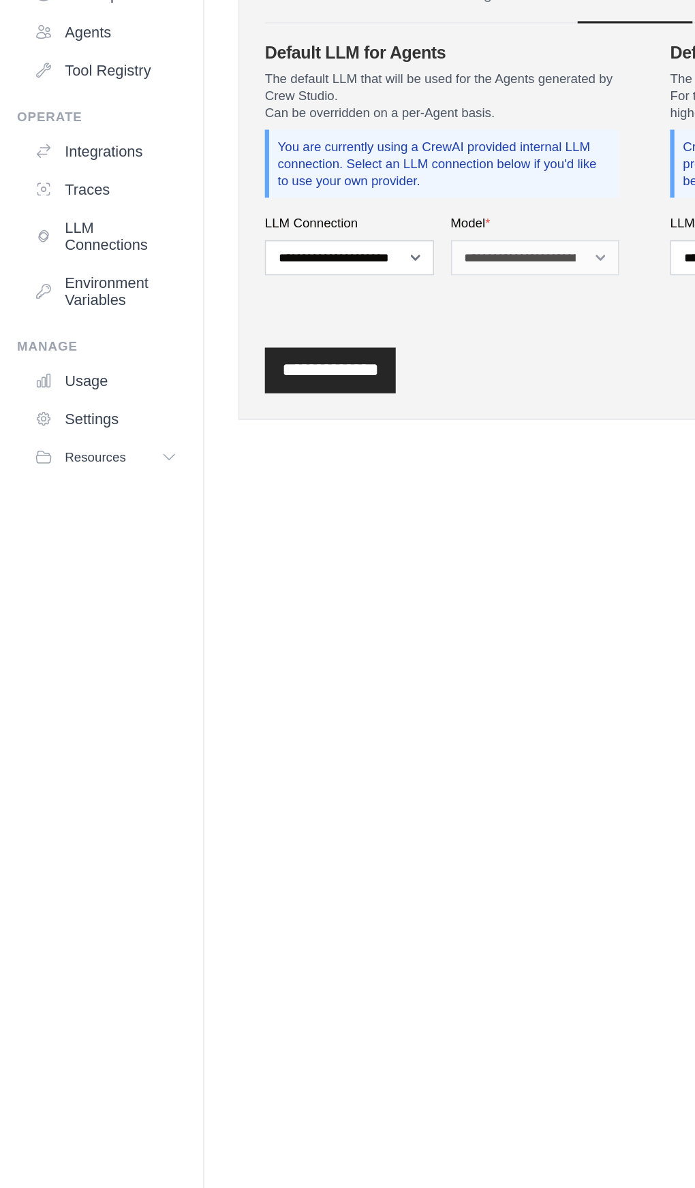
scroll to position [0, 0]
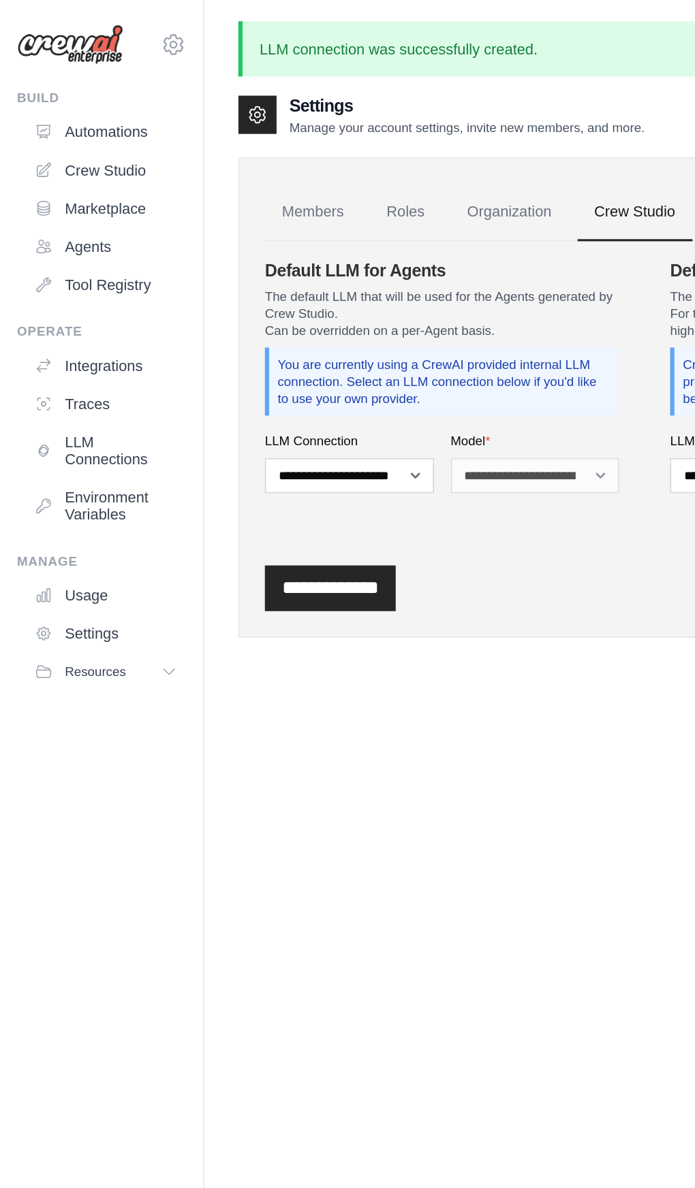
click at [247, 141] on link "Roles" at bounding box center [259, 136] width 46 height 37
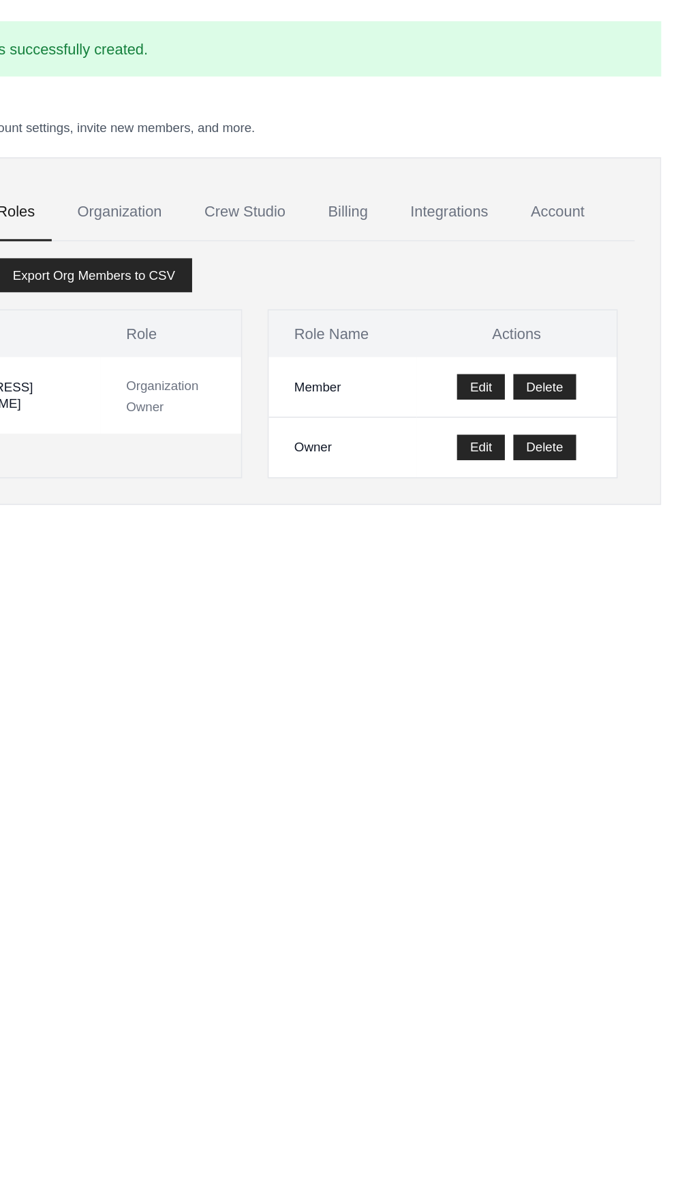
click at [609, 135] on link "Account" at bounding box center [606, 136] width 57 height 37
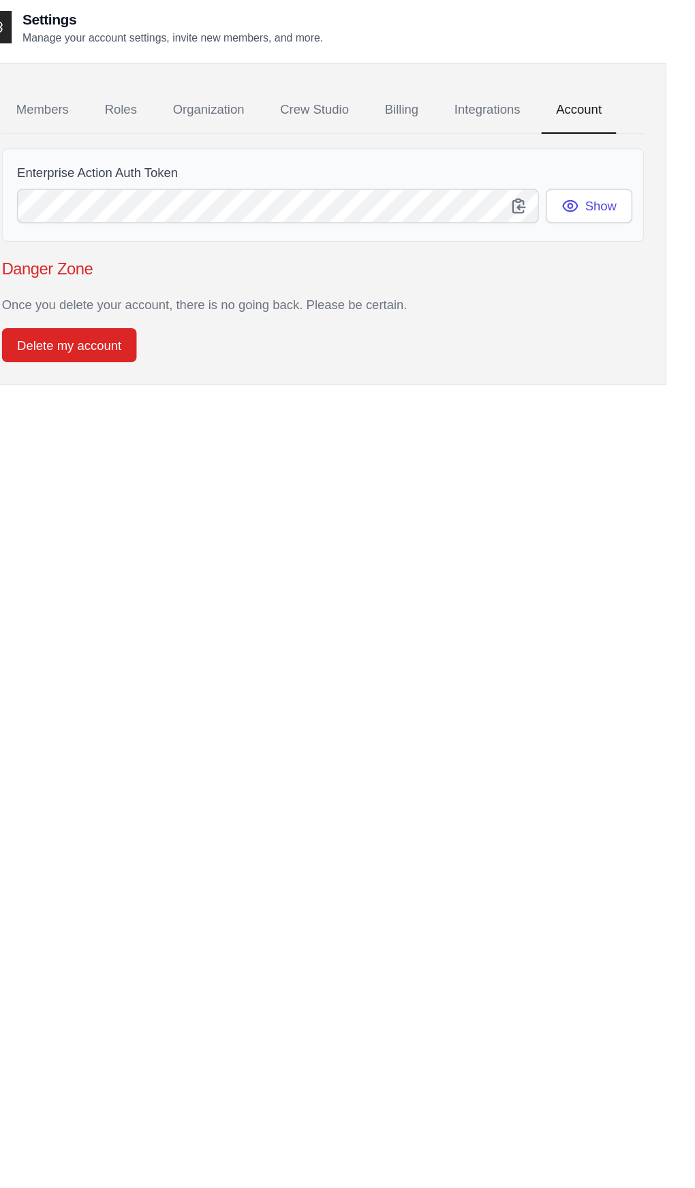
click at [543, 93] on link "Integrations" at bounding box center [536, 89] width 71 height 37
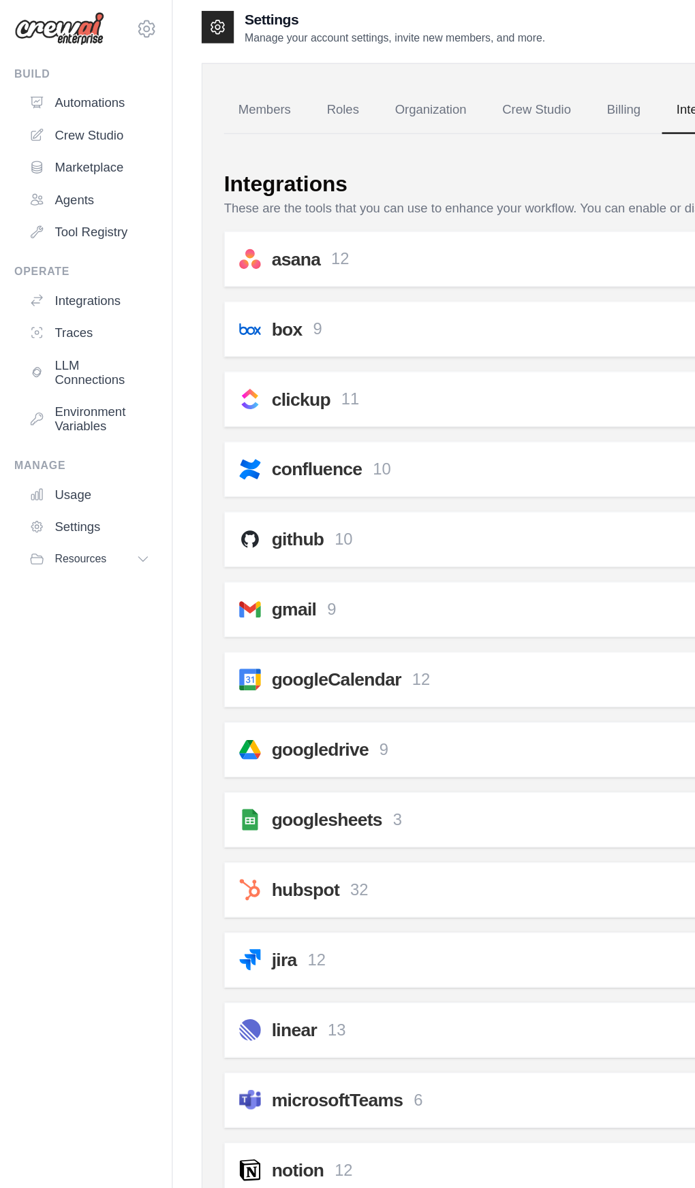
click at [31, 290] on icon at bounding box center [28, 288] width 6 height 7
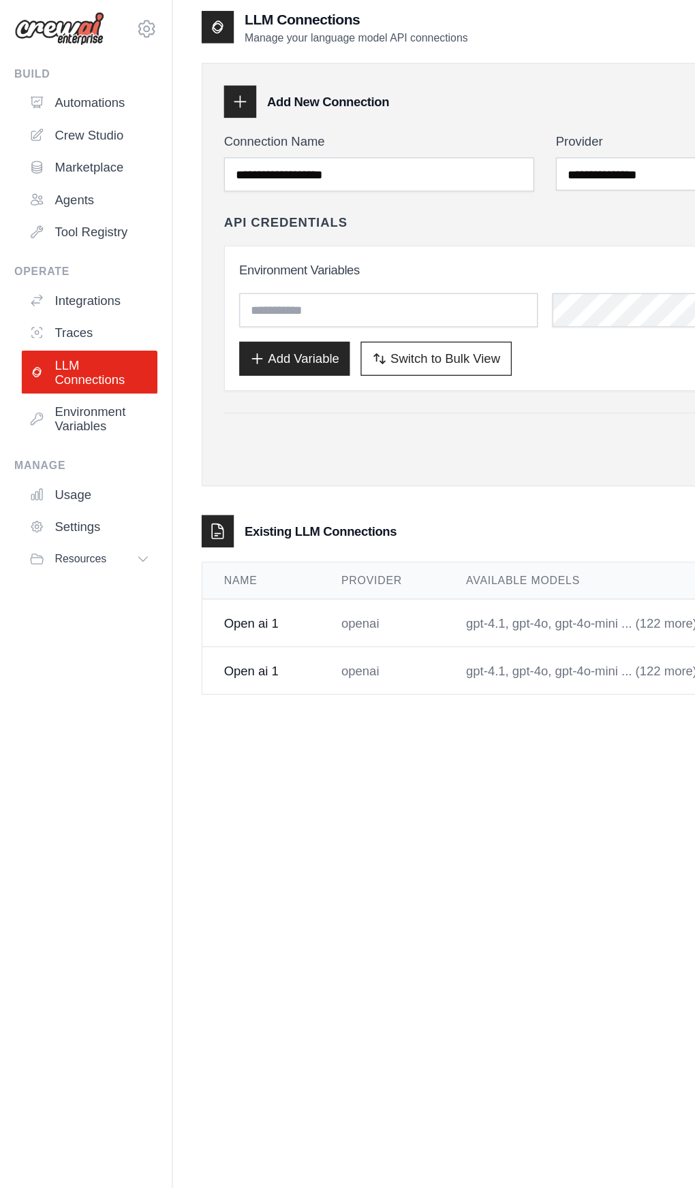
click at [35, 383] on link "Usage" at bounding box center [67, 381] width 103 height 22
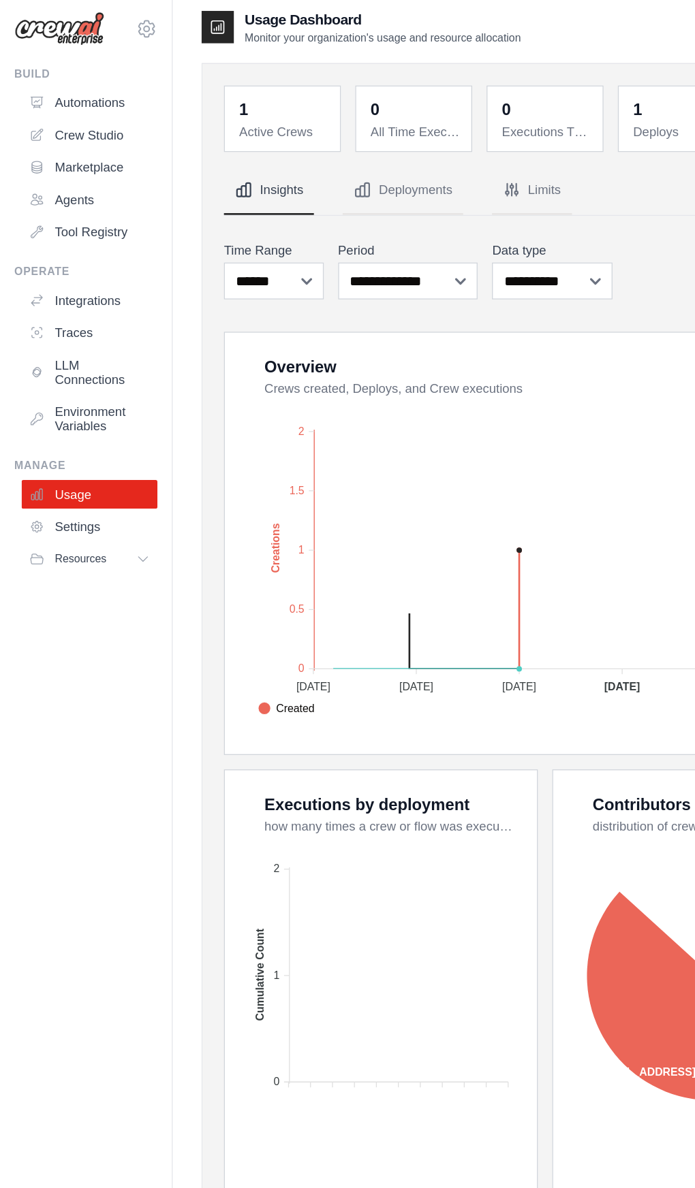
click at [39, 323] on link "Environment Variables" at bounding box center [67, 324] width 103 height 33
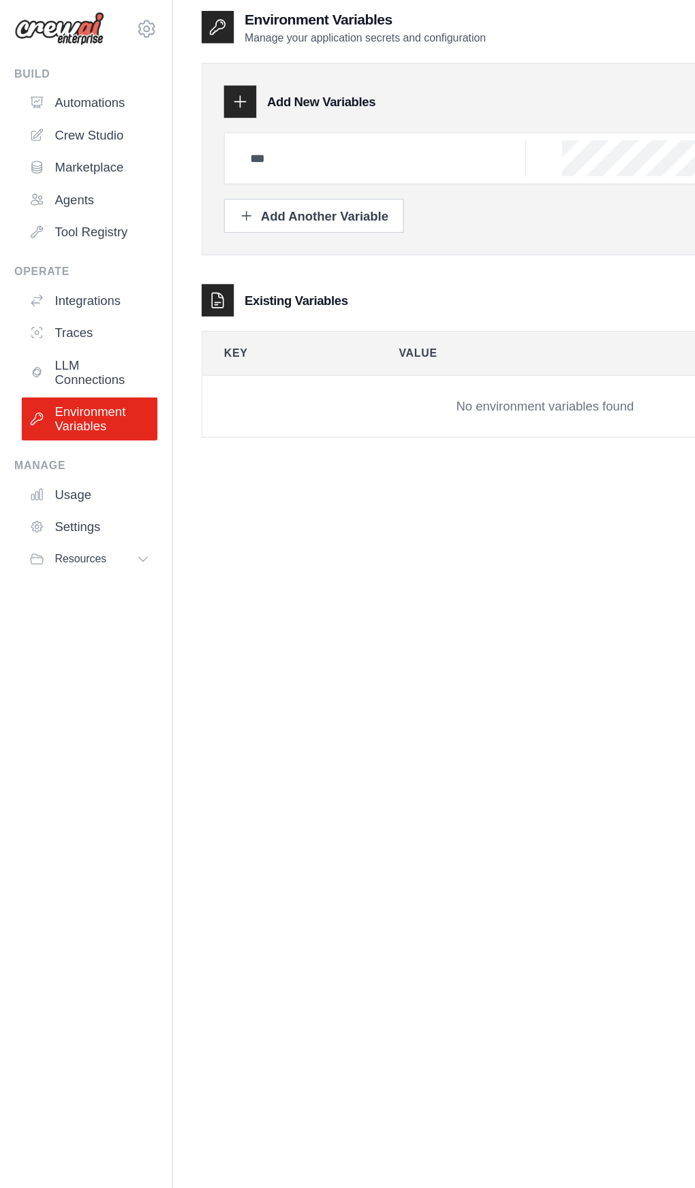
click at [29, 258] on icon at bounding box center [27, 258] width 11 height 11
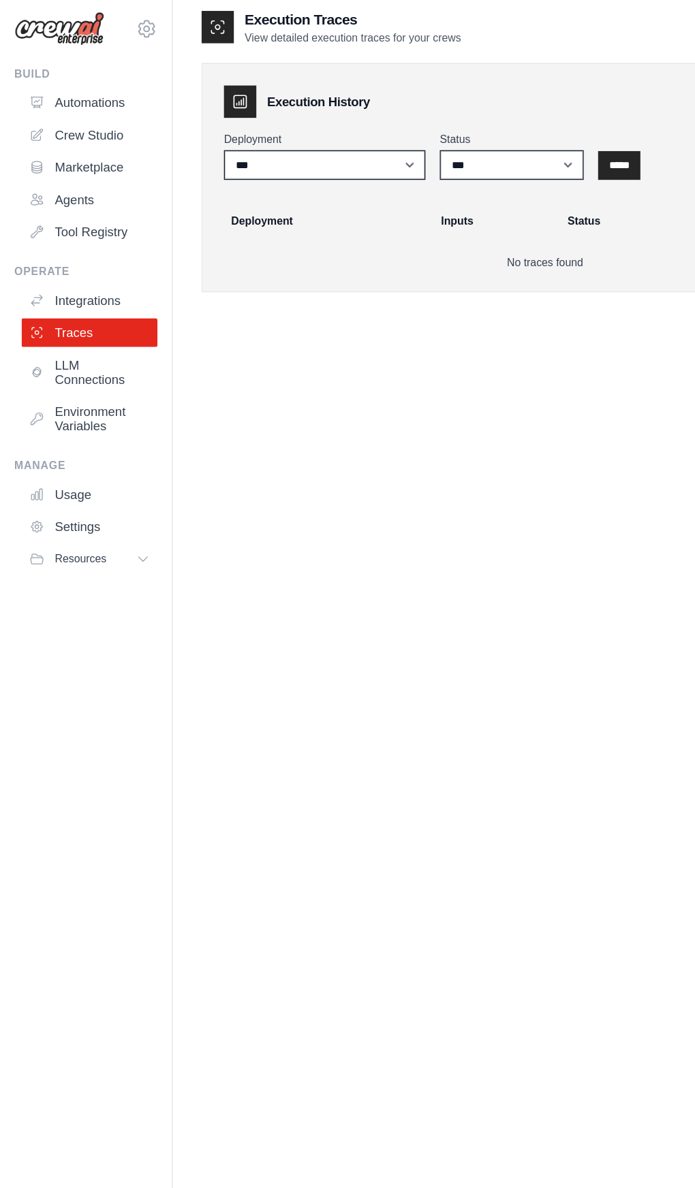
click at [41, 430] on div "Resources" at bounding box center [51, 430] width 58 height 11
click at [111, 29] on icon at bounding box center [111, 28] width 16 height 16
click at [82, 92] on link "Settings" at bounding box center [111, 92] width 120 height 25
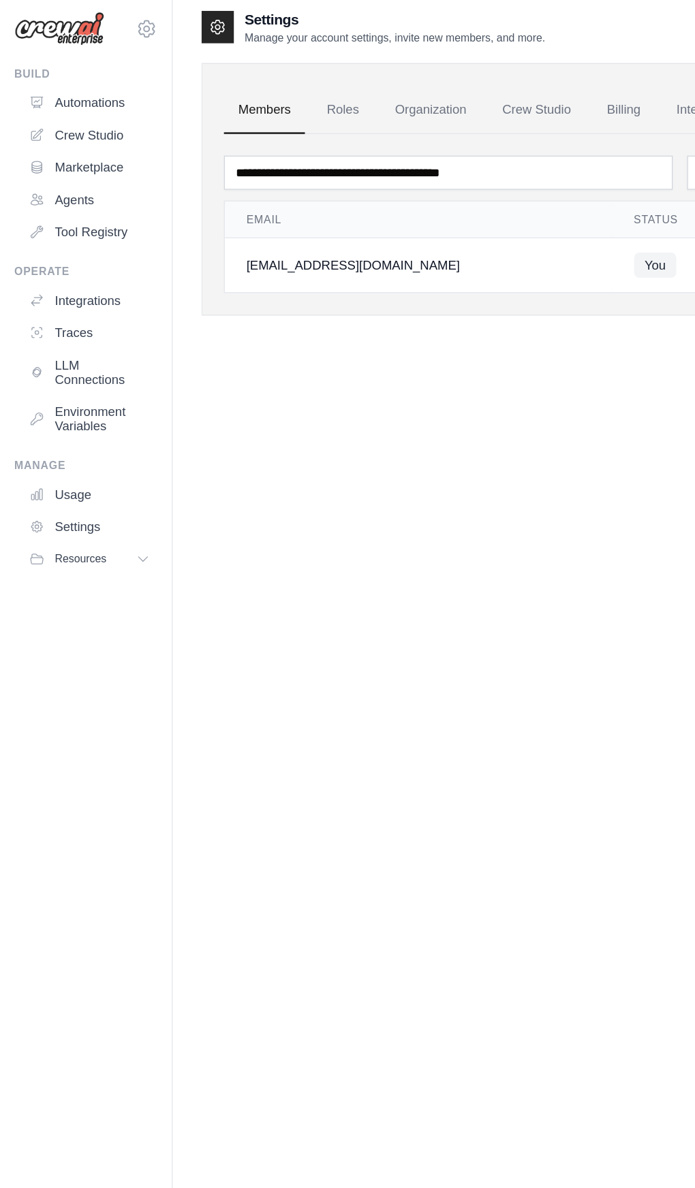
click at [108, 89] on link "Automations" at bounding box center [67, 85] width 103 height 22
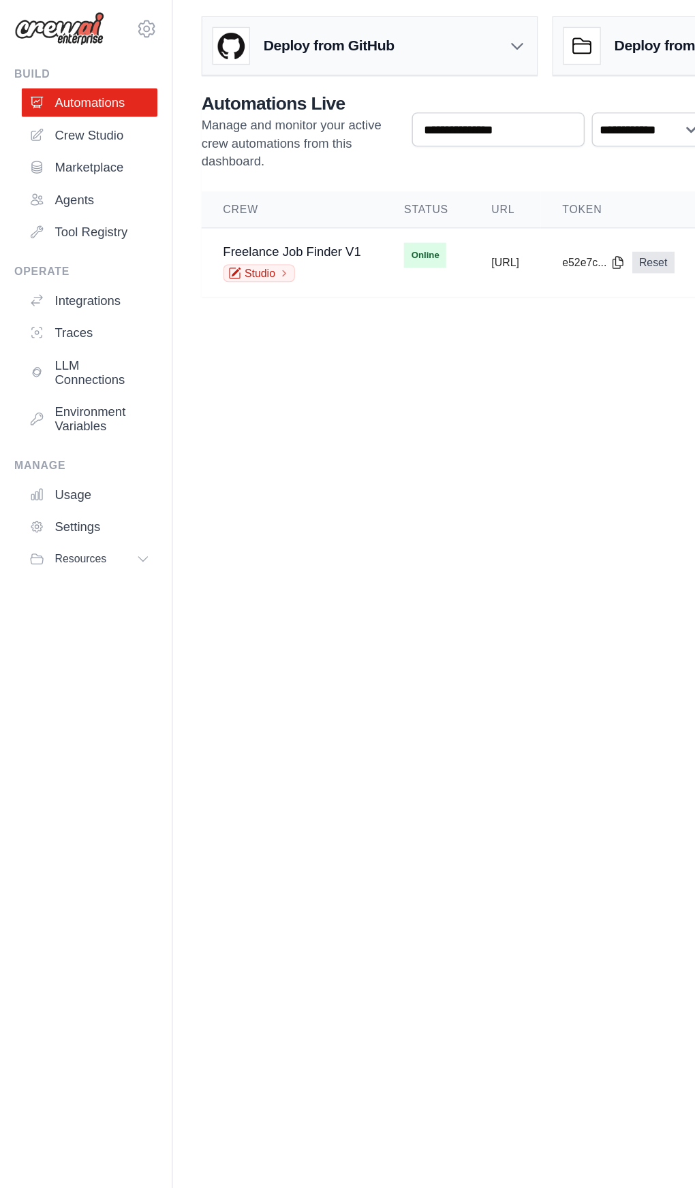
click at [111, 28] on icon at bounding box center [111, 28] width 16 height 16
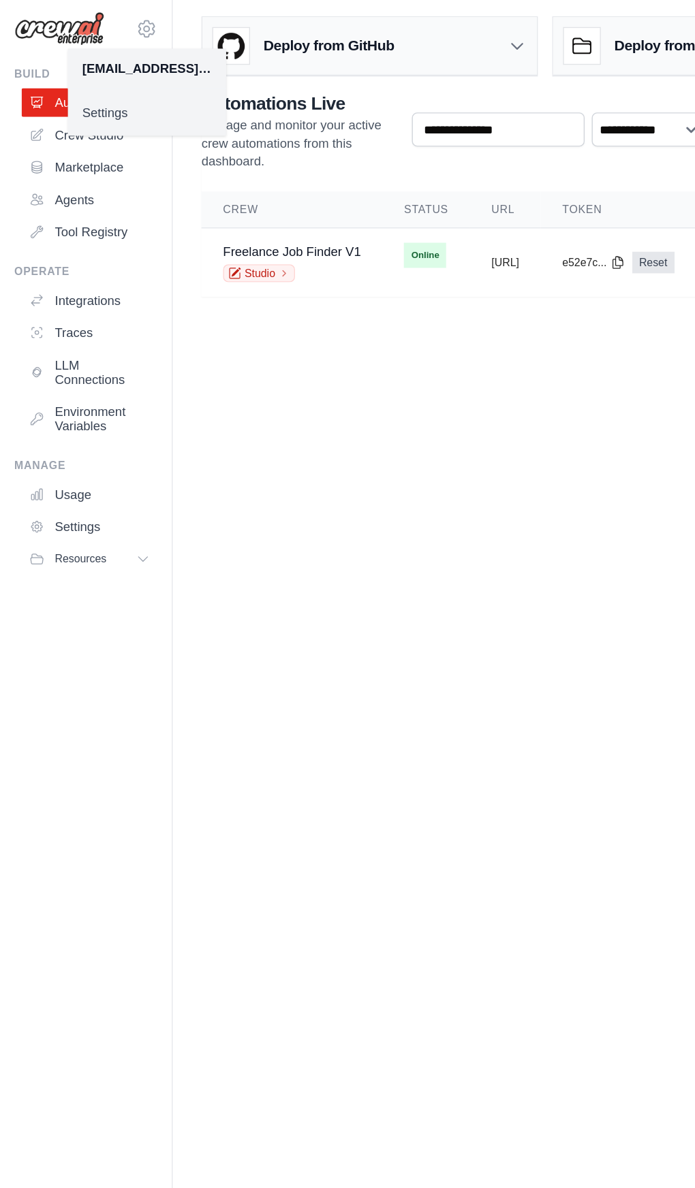
click at [95, 93] on link "Settings" at bounding box center [111, 92] width 120 height 25
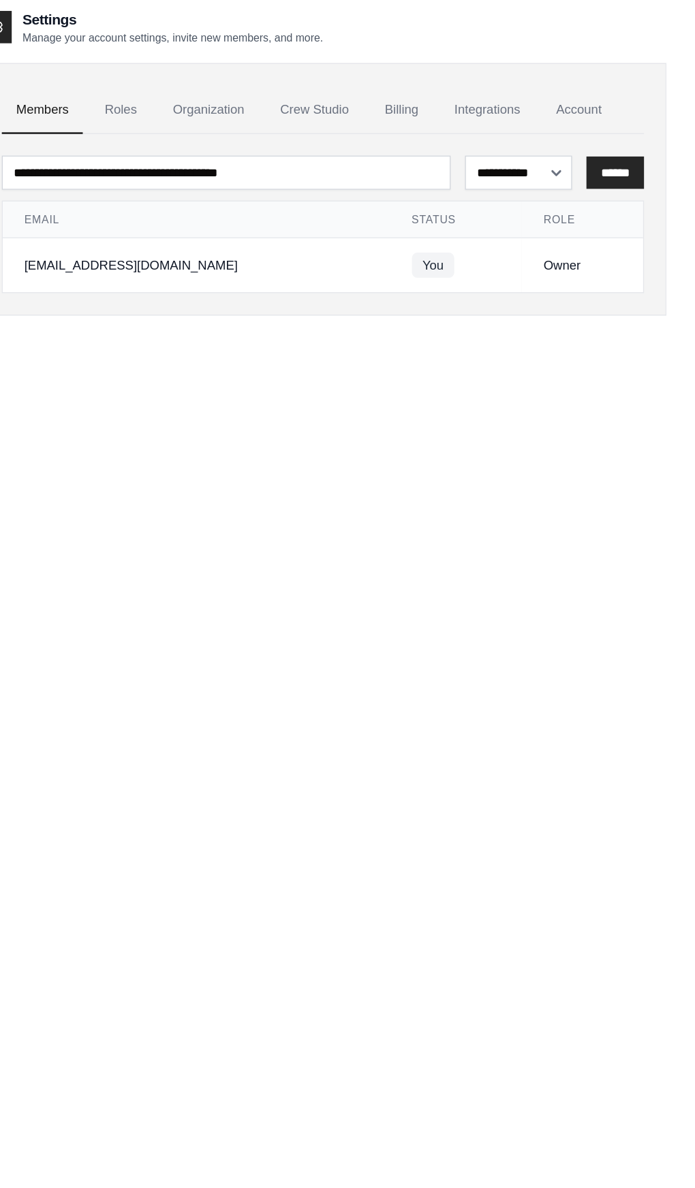
click at [259, 204] on div "[EMAIL_ADDRESS][DOMAIN_NAME]" at bounding box center [317, 208] width 261 height 14
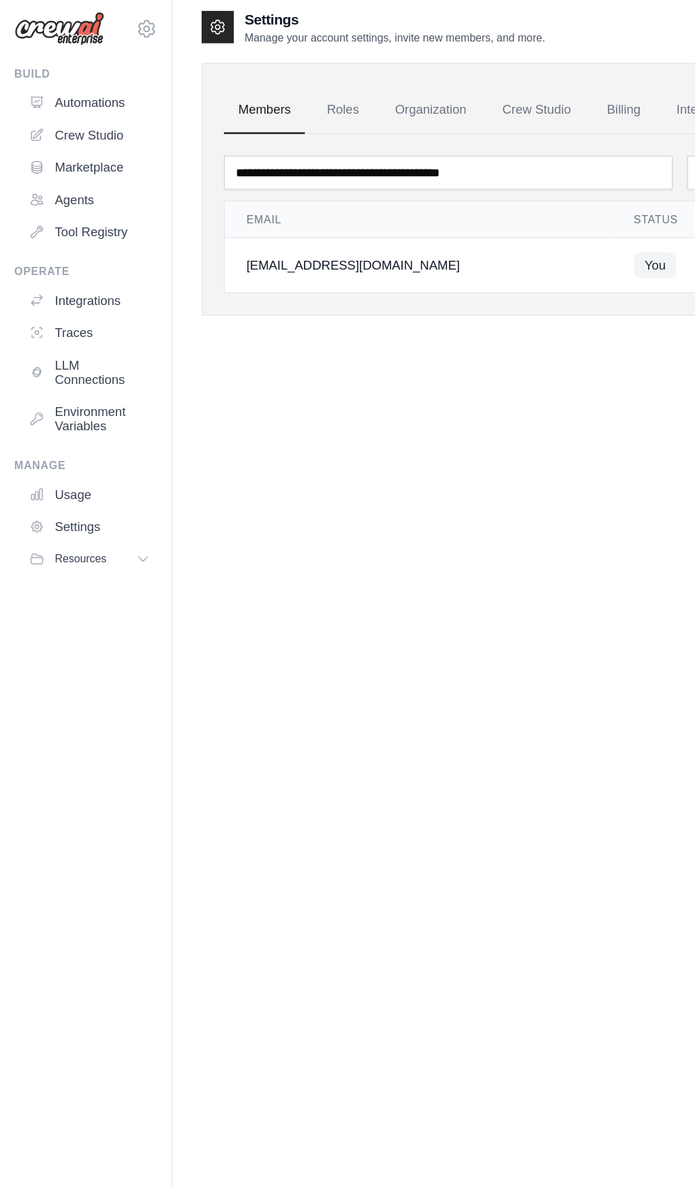
click at [33, 80] on icon at bounding box center [28, 84] width 9 height 8
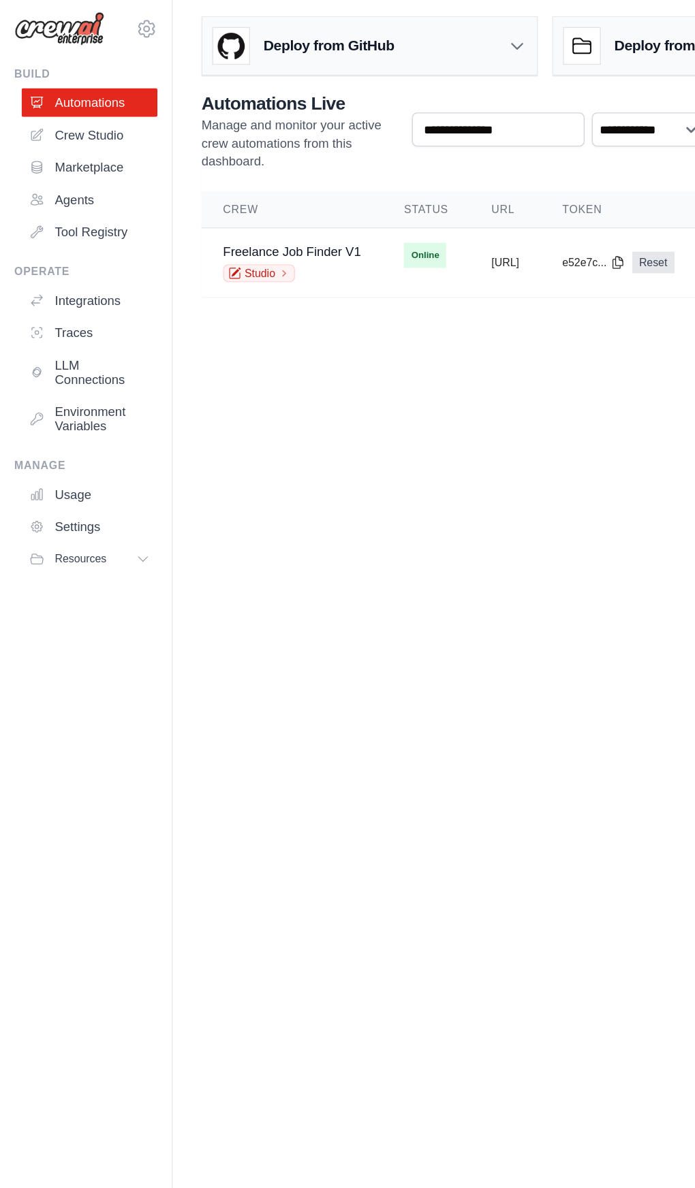
click at [206, 208] on link "Studio" at bounding box center [196, 214] width 54 height 14
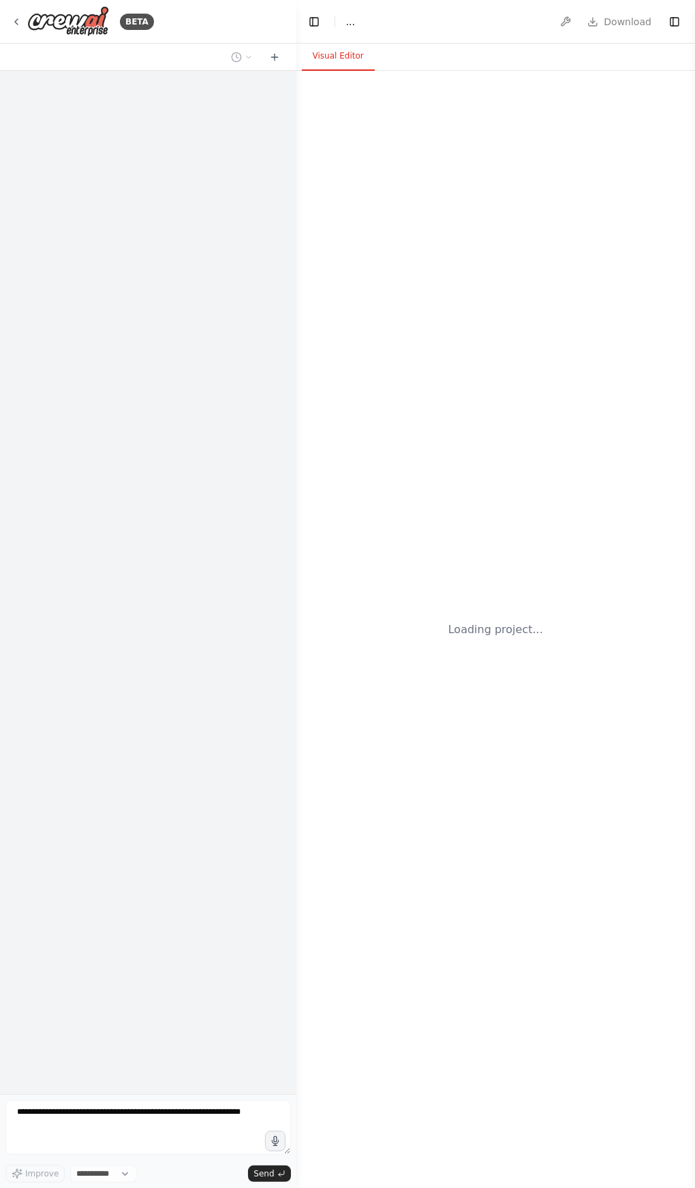
select select "****"
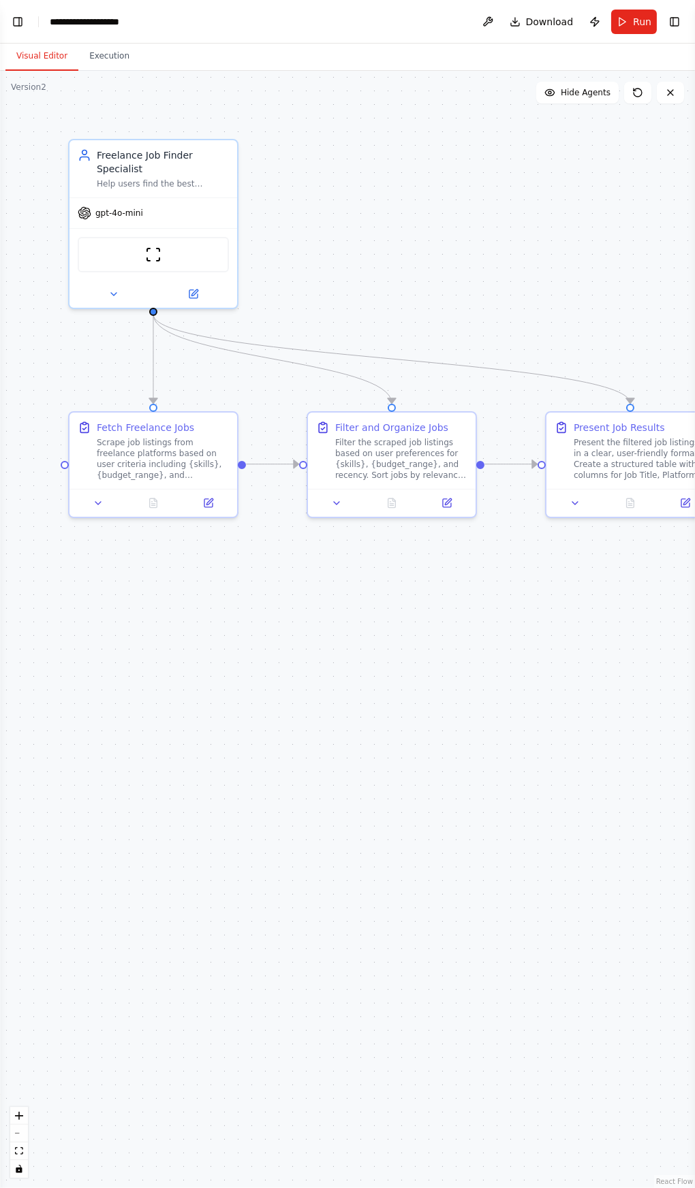
scroll to position [505, 0]
click at [488, 12] on button at bounding box center [488, 22] width 22 height 25
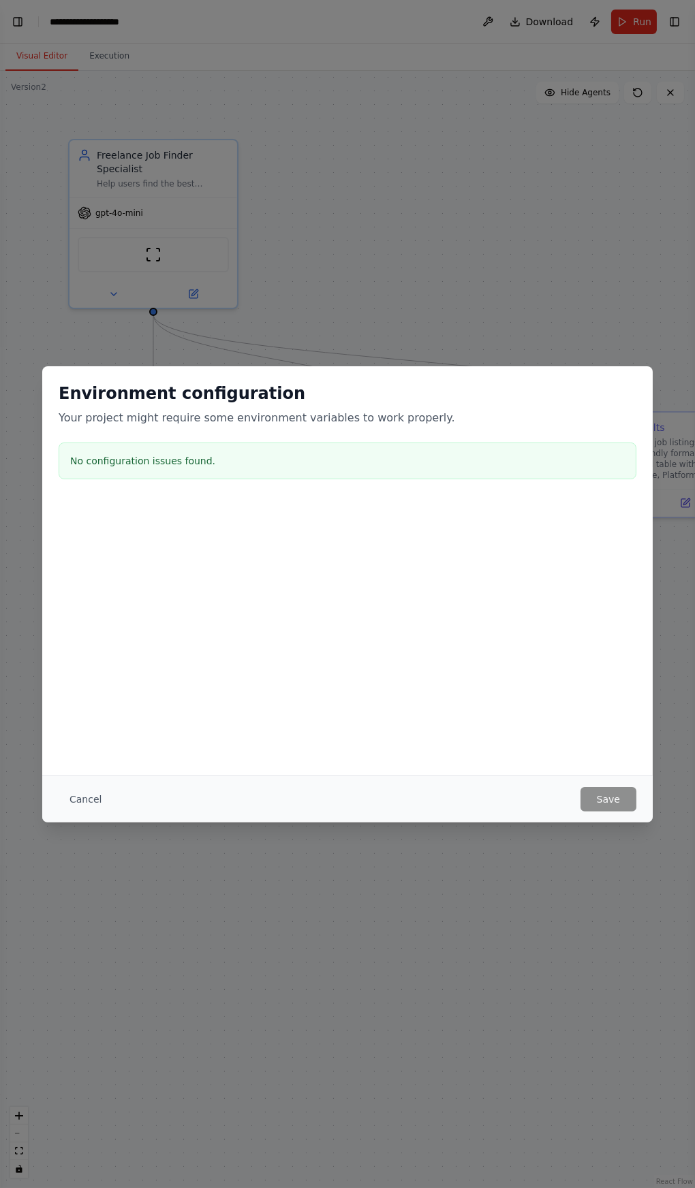
click at [392, 987] on div "Environment configuration Your project might require some environment variables…" at bounding box center [347, 594] width 695 height 1188
click at [119, 19] on div "Environment configuration Your project might require some environment variables…" at bounding box center [347, 594] width 695 height 1188
click at [522, 149] on div "Environment configuration Your project might require some environment variables…" at bounding box center [347, 594] width 695 height 1188
click at [474, 901] on div "Environment configuration Your project might require some environment variables…" at bounding box center [347, 594] width 695 height 1188
click at [102, 800] on button "Cancel" at bounding box center [86, 799] width 54 height 25
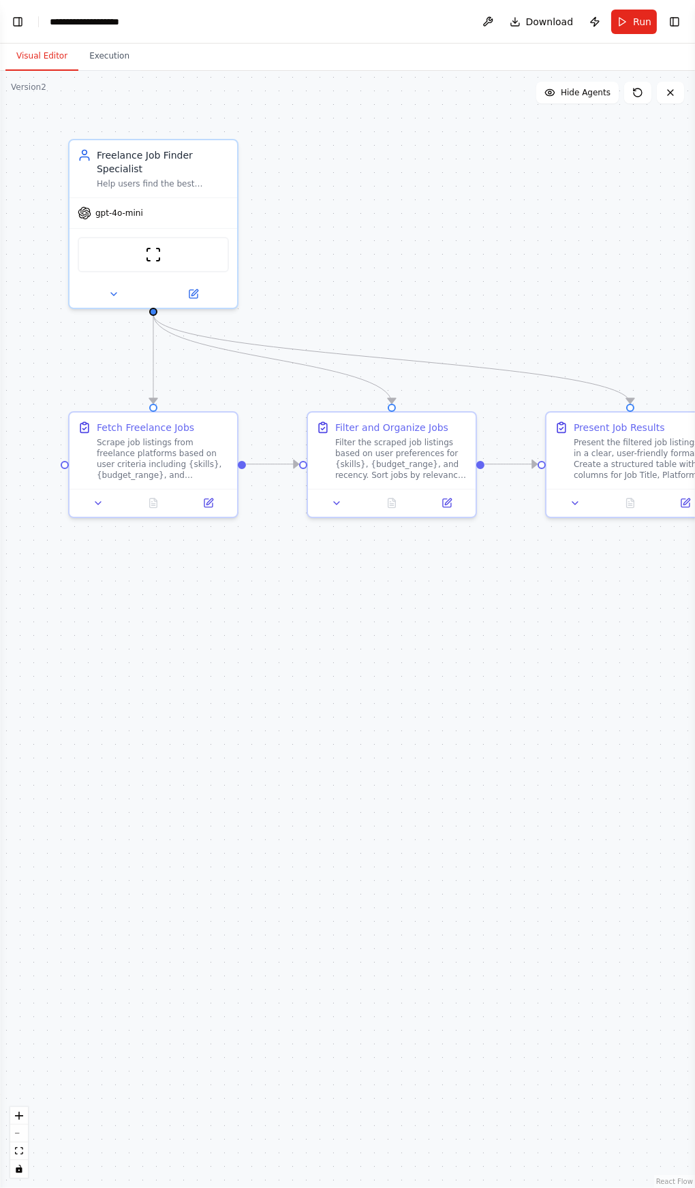
click at [673, 21] on button "Toggle Right Sidebar" at bounding box center [674, 21] width 19 height 19
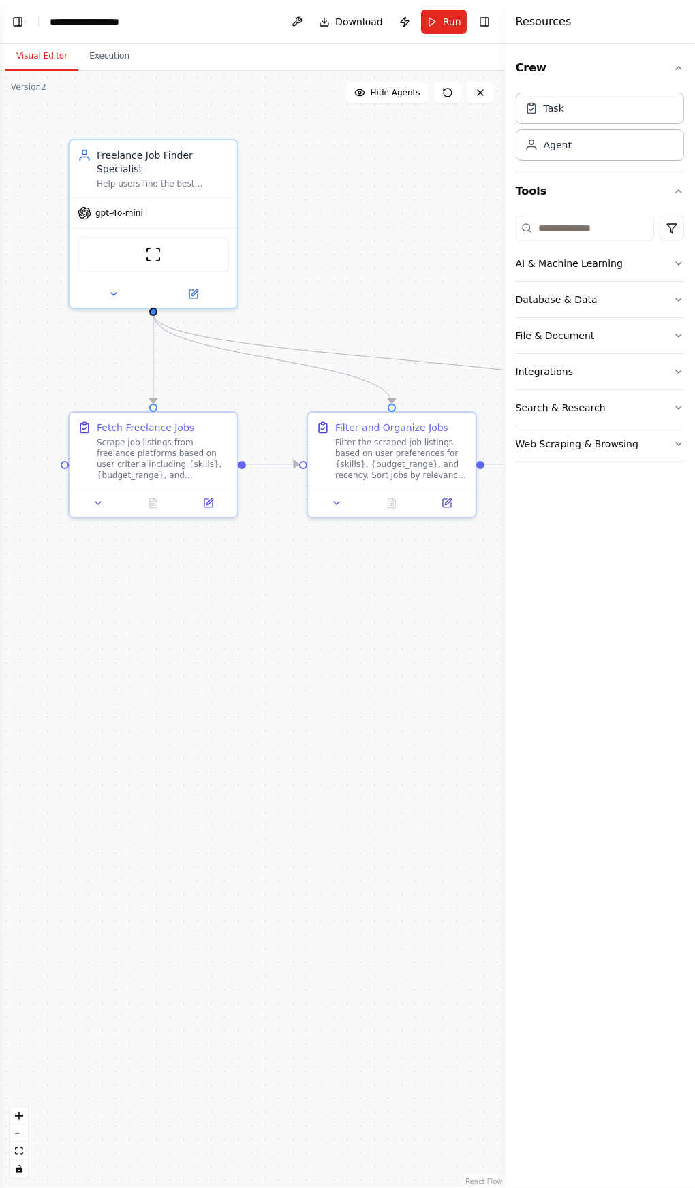
click at [403, 16] on button "Publish" at bounding box center [405, 22] width 22 height 25
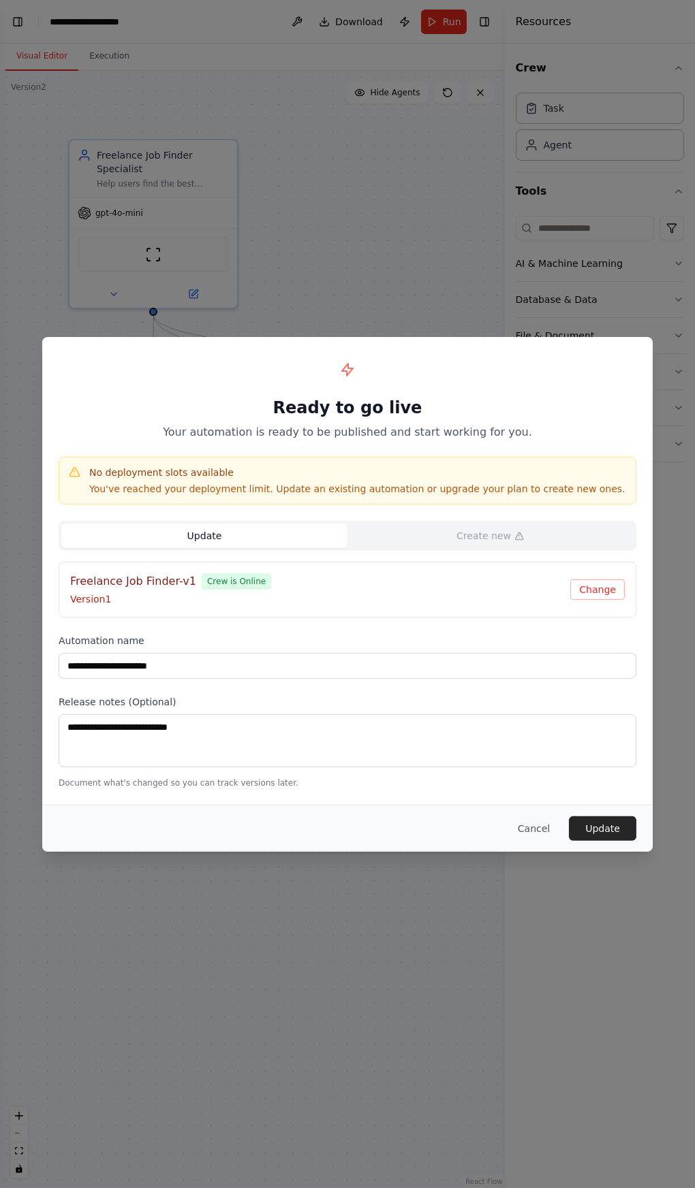
click at [626, 989] on div "**********" at bounding box center [347, 594] width 695 height 1188
click at [539, 827] on button "Cancel" at bounding box center [534, 828] width 54 height 25
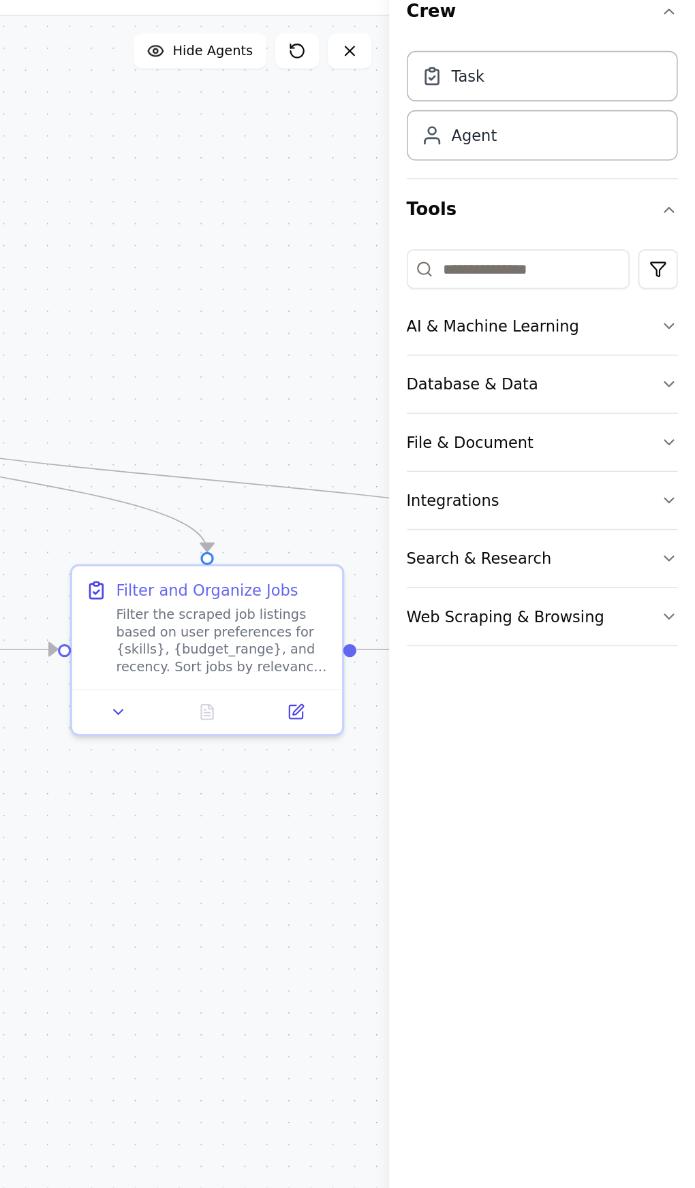
click at [669, 375] on button "Integrations" at bounding box center [599, 371] width 168 height 35
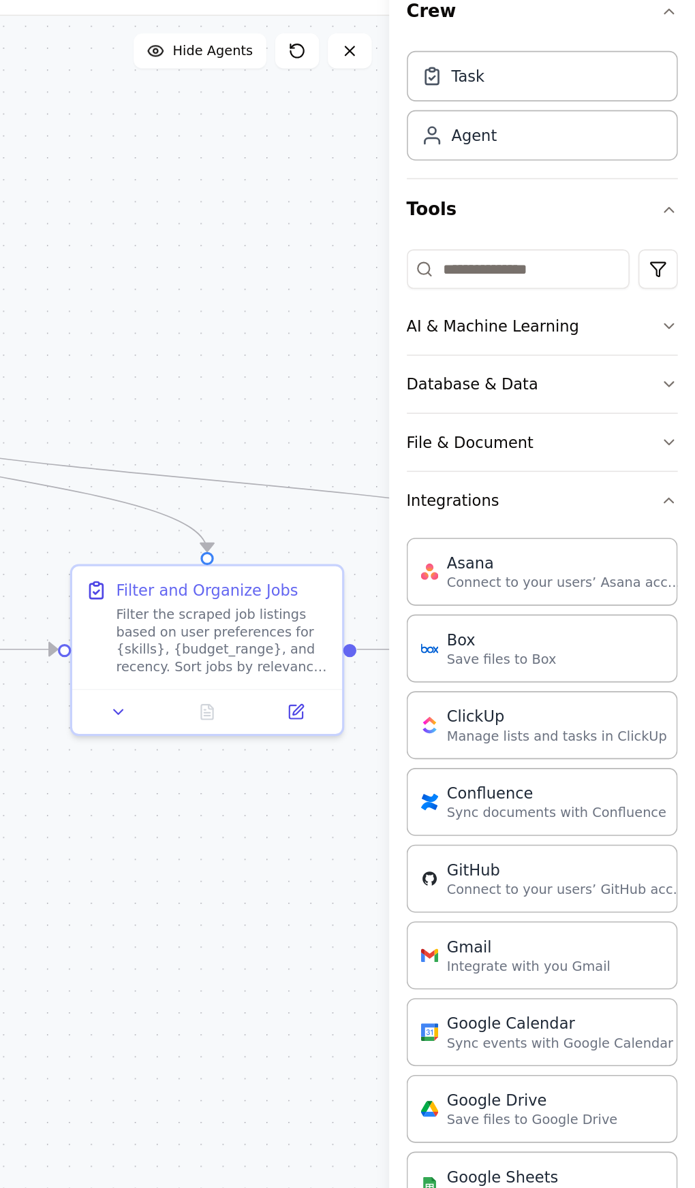
click at [678, 368] on icon "button" at bounding box center [678, 371] width 11 height 11
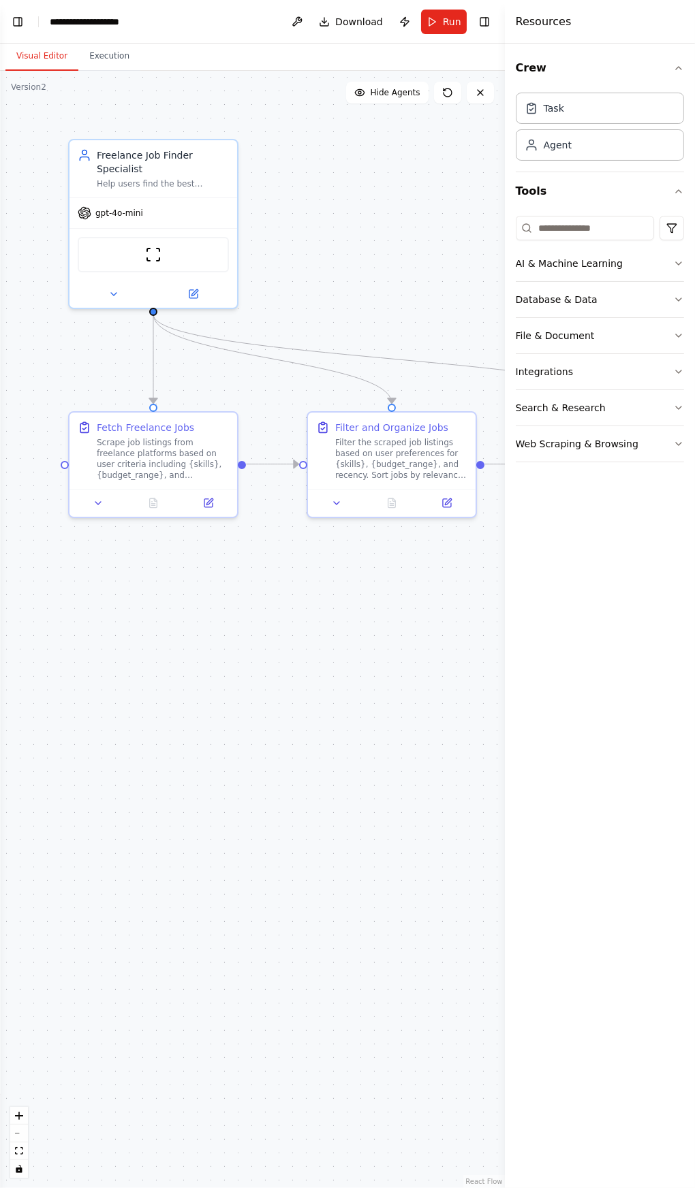
scroll to position [0, 0]
click at [18, 19] on button "Toggle Left Sidebar" at bounding box center [17, 21] width 19 height 19
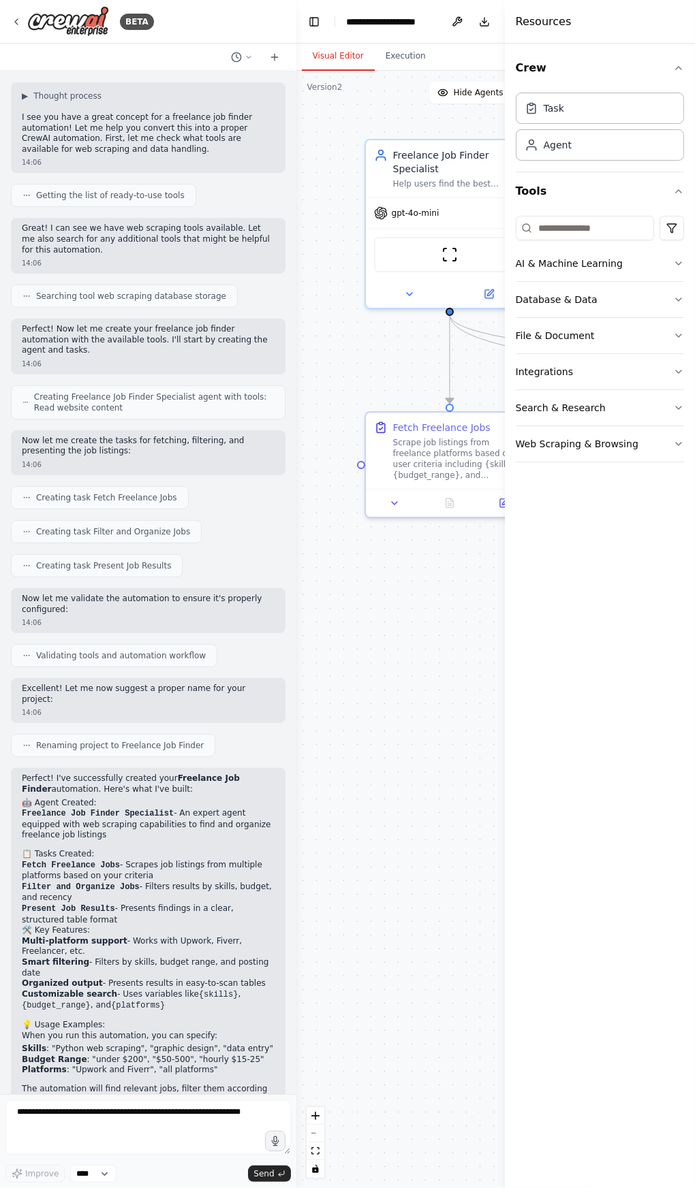
click at [48, 12] on img at bounding box center [68, 21] width 82 height 31
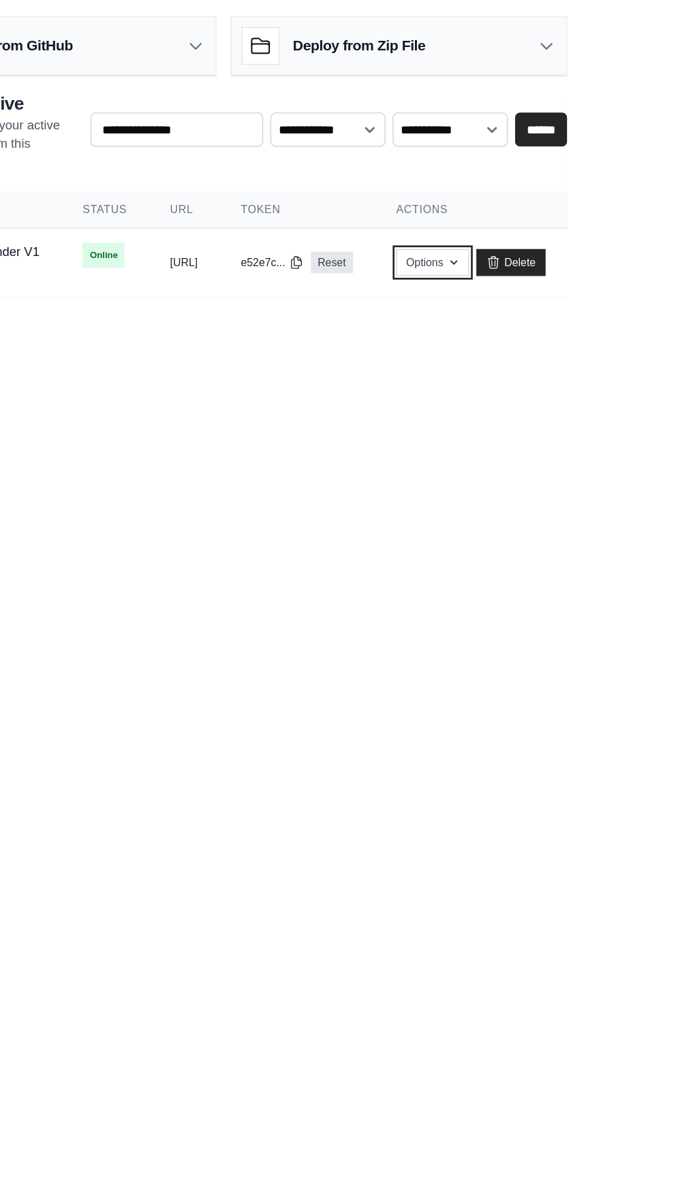
click at [599, 206] on button "Options" at bounding box center [570, 205] width 55 height 20
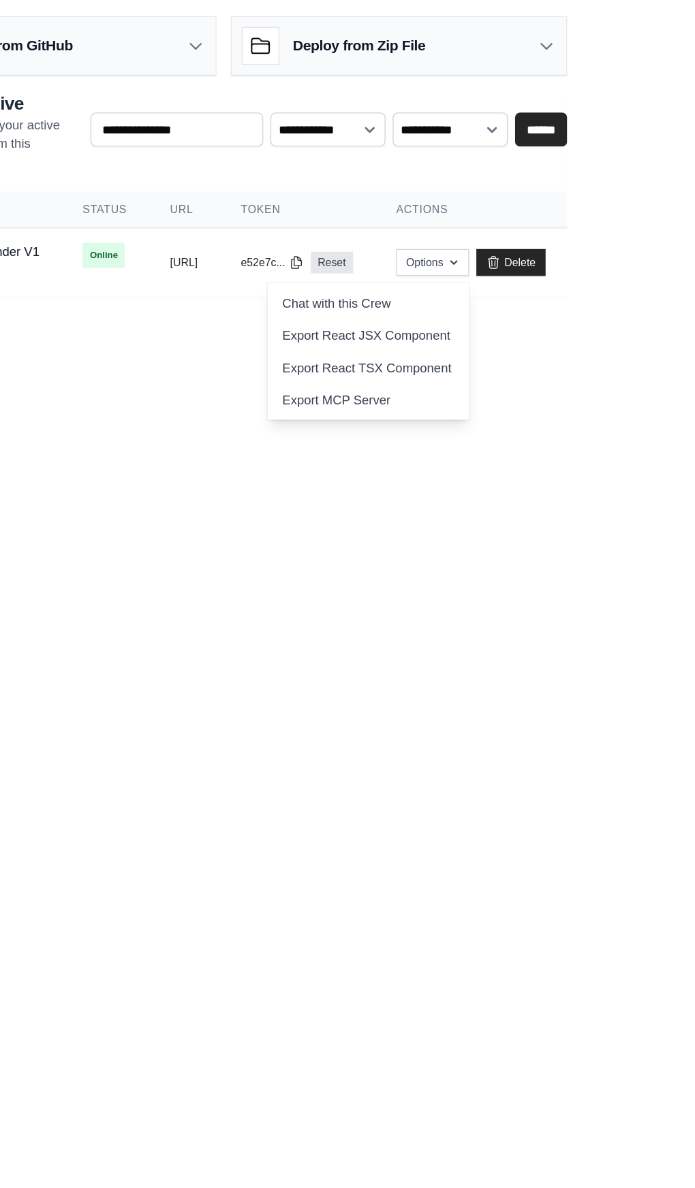
click at [599, 306] on link "Export MCP Server" at bounding box center [522, 310] width 153 height 25
click at [609, 697] on body "fashioninsta170@gmail.com Settings Build Automations Crew Studio" at bounding box center [347, 594] width 695 height 1188
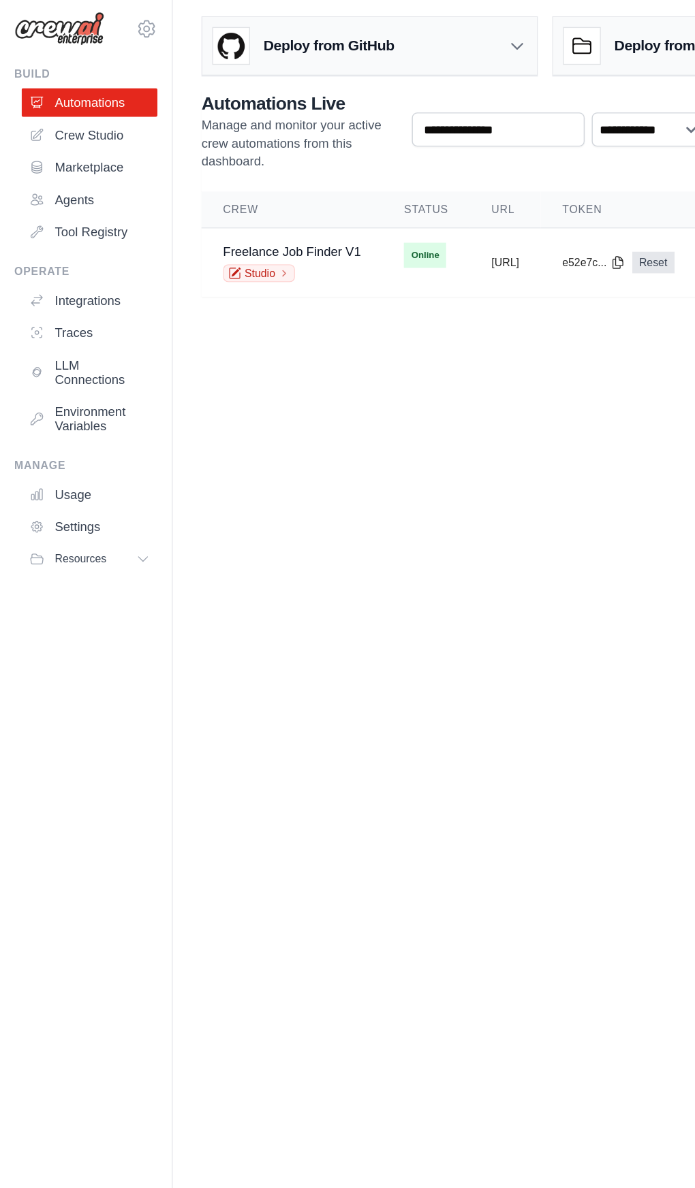
click at [27, 133] on icon at bounding box center [27, 133] width 11 height 11
click at [25, 112] on icon at bounding box center [28, 108] width 9 height 9
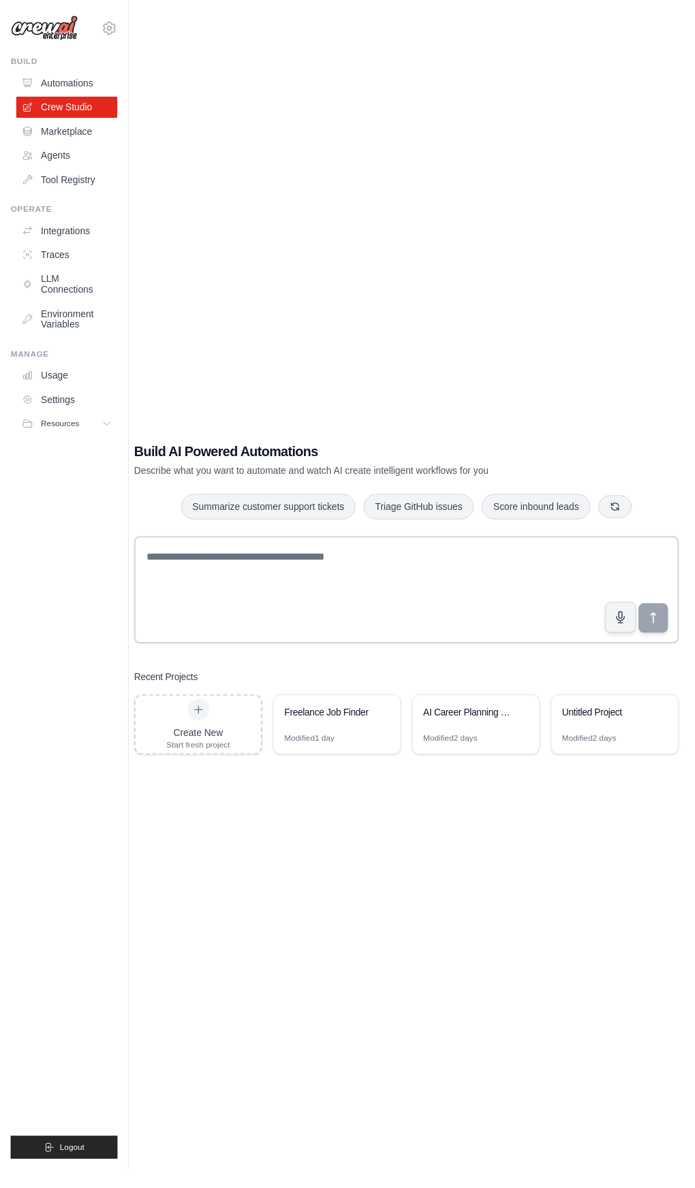
click at [27, 182] on icon at bounding box center [27, 182] width 9 height 9
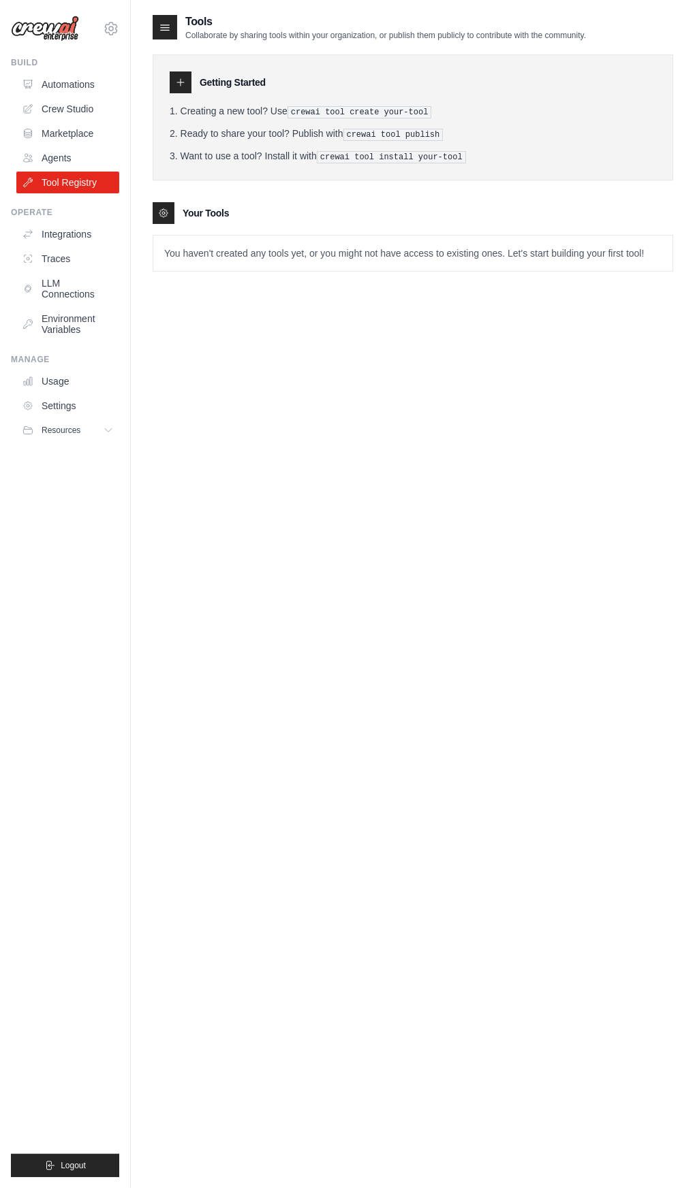
click at [27, 234] on icon at bounding box center [27, 234] width 11 height 11
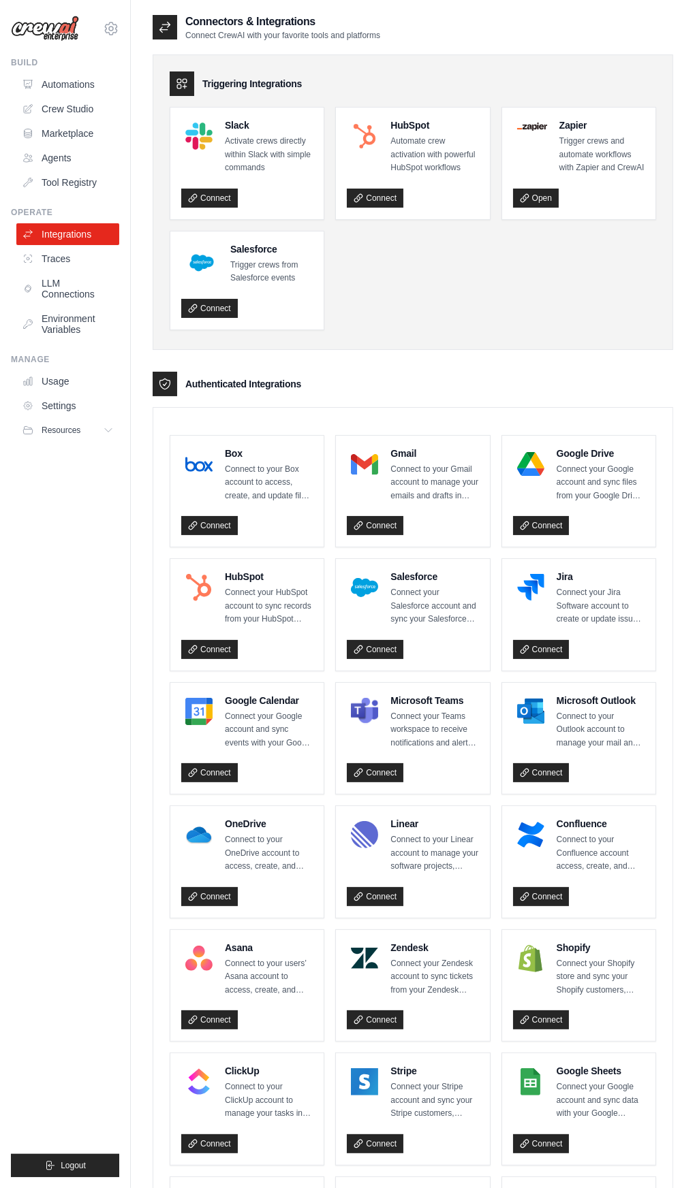
click at [40, 385] on link "Usage" at bounding box center [67, 381] width 103 height 22
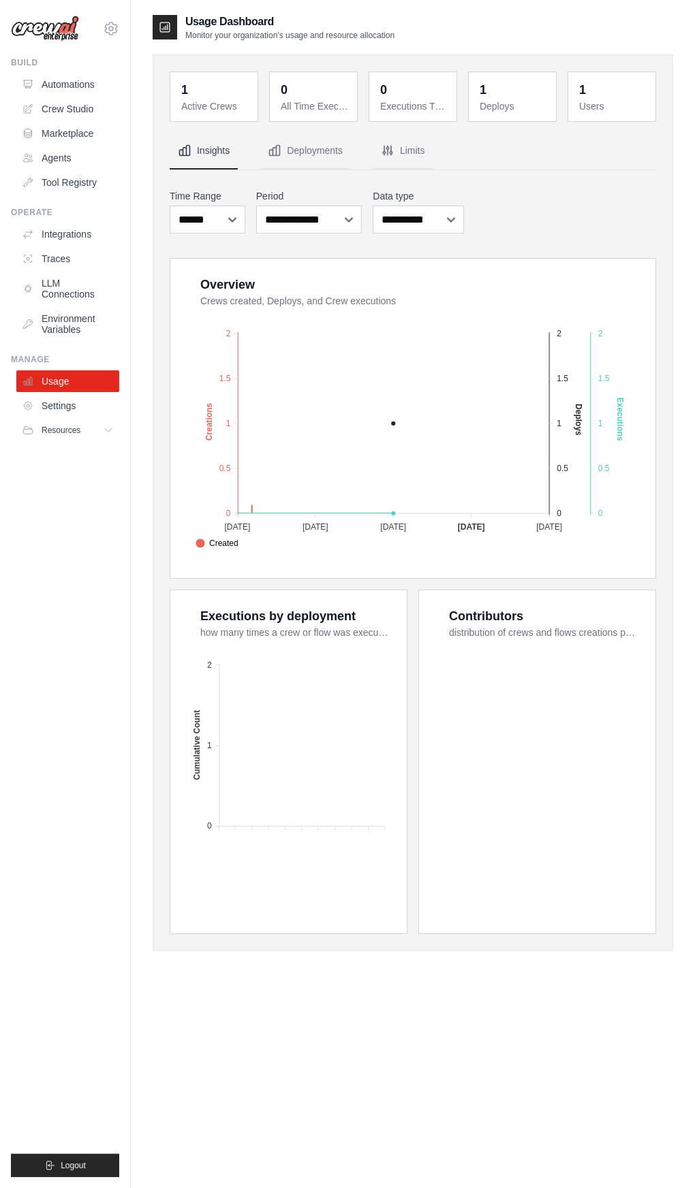
click at [42, 397] on link "Settings" at bounding box center [67, 406] width 103 height 22
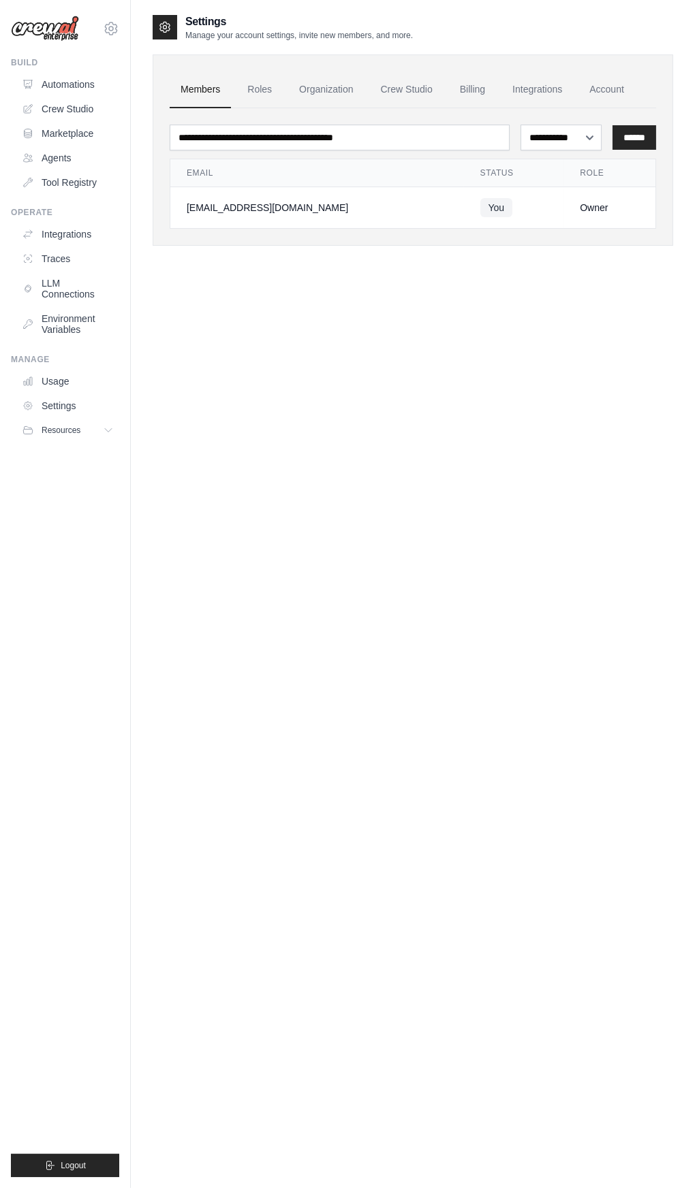
click at [54, 381] on link "Usage" at bounding box center [67, 381] width 103 height 22
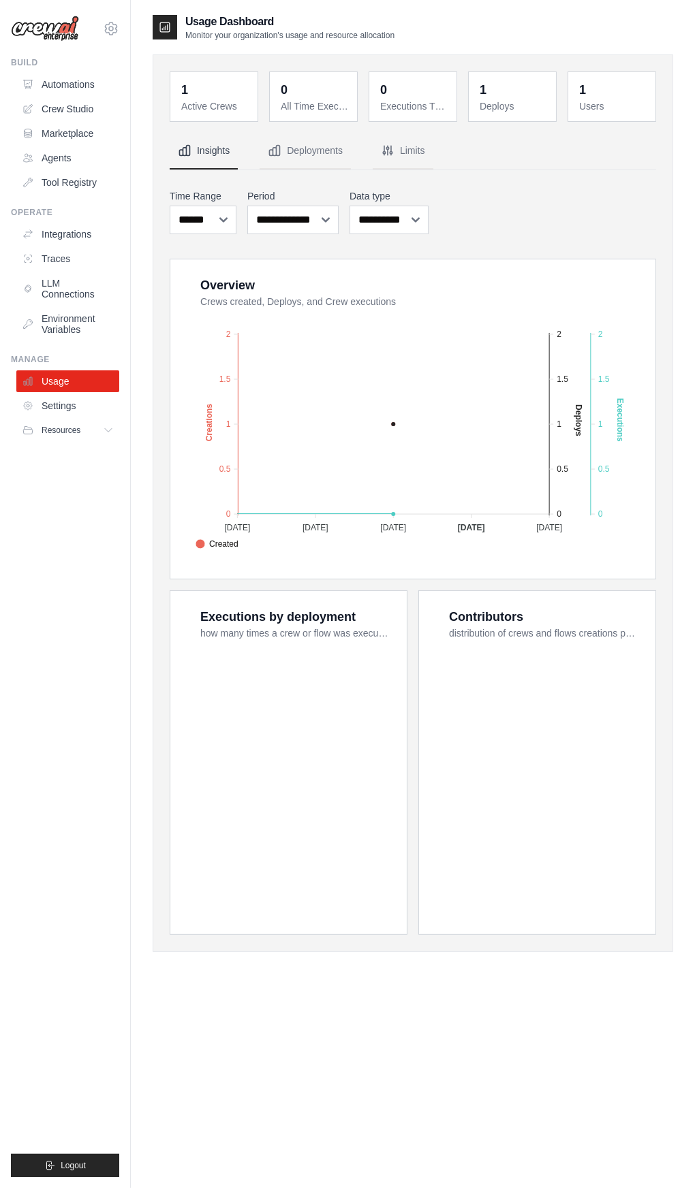
click at [53, 404] on link "Settings" at bounding box center [67, 406] width 103 height 22
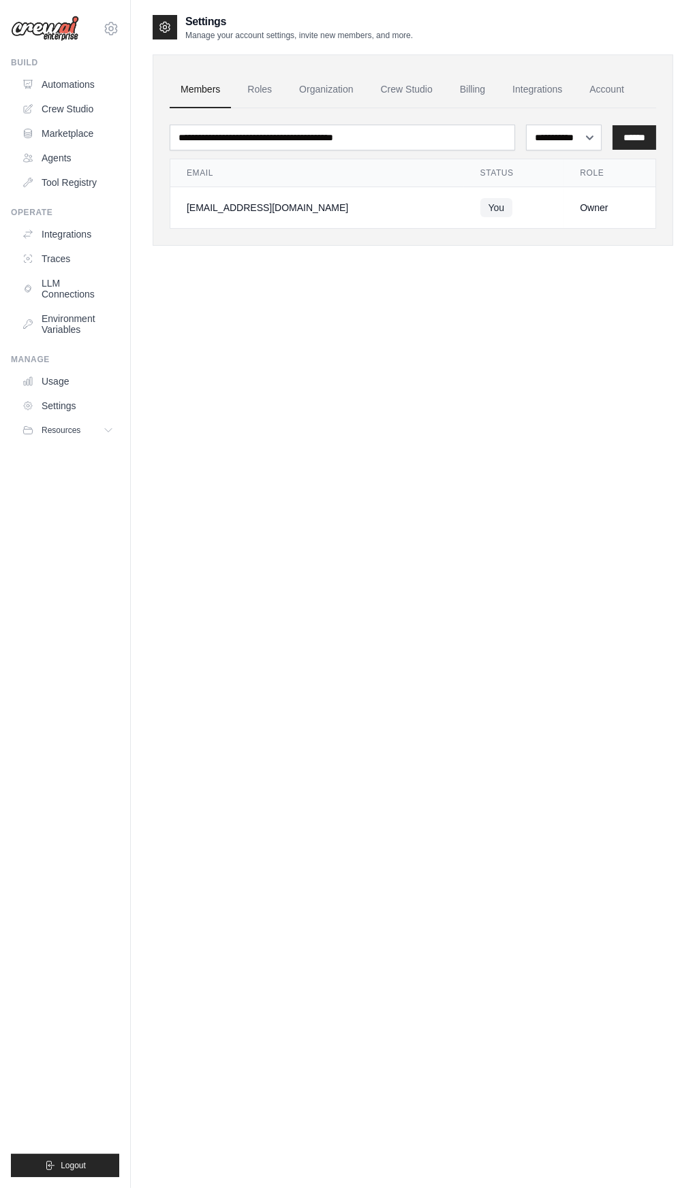
click at [45, 403] on link "Settings" at bounding box center [67, 406] width 103 height 22
click at [66, 391] on link "Usage" at bounding box center [67, 381] width 103 height 22
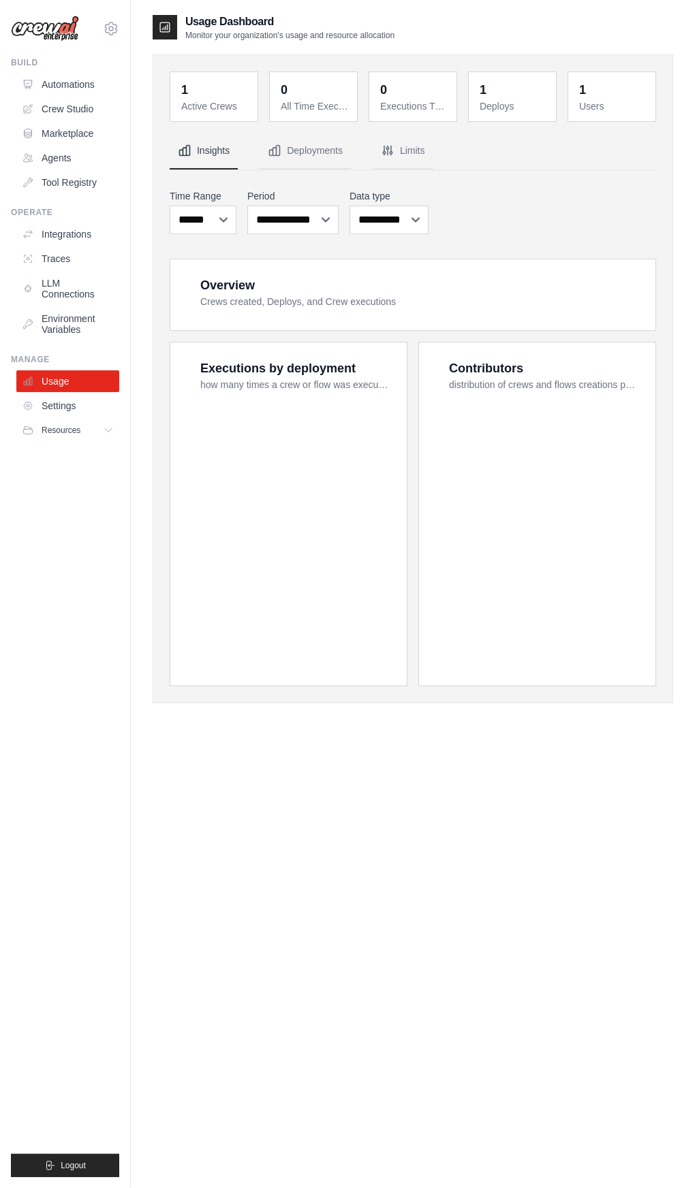
click at [53, 430] on span "Resources" at bounding box center [61, 430] width 39 height 11
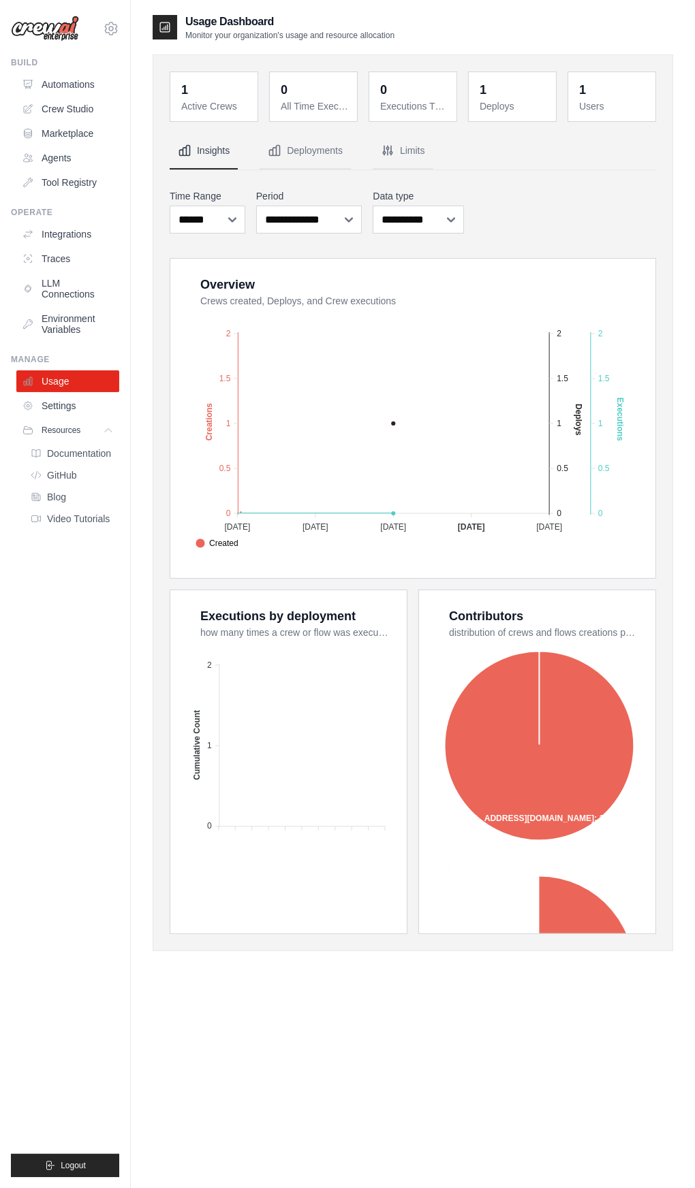
click at [54, 401] on link "Settings" at bounding box center [67, 406] width 103 height 22
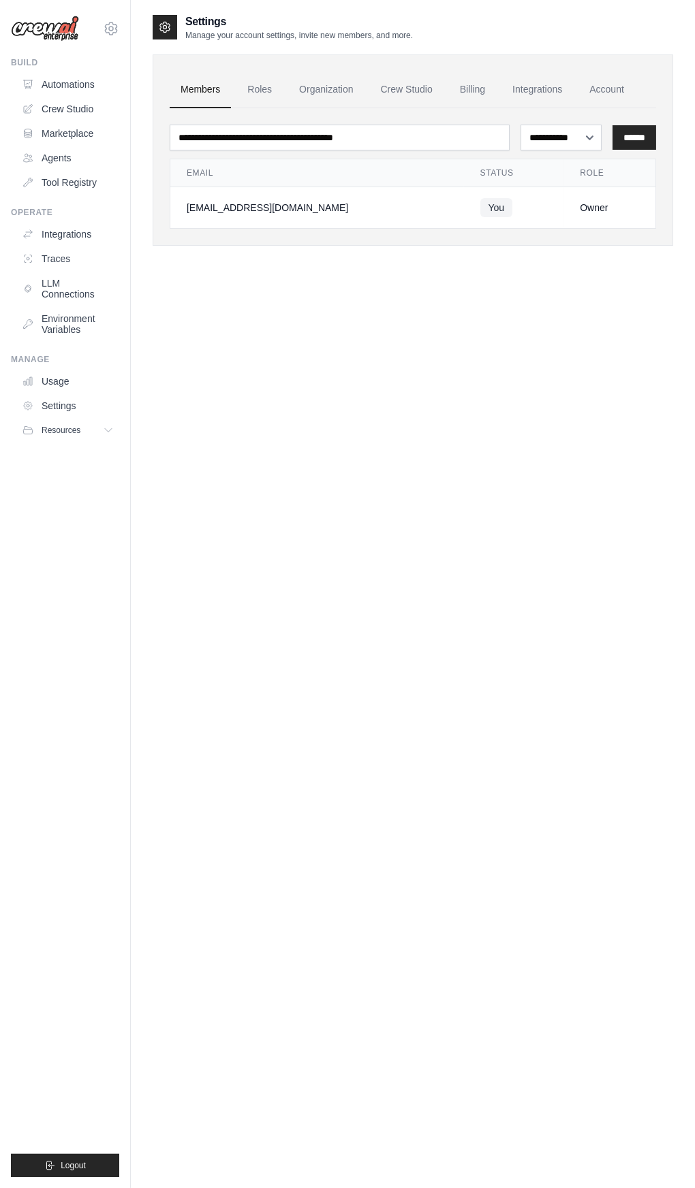
click at [325, 89] on link "Organization" at bounding box center [326, 89] width 76 height 37
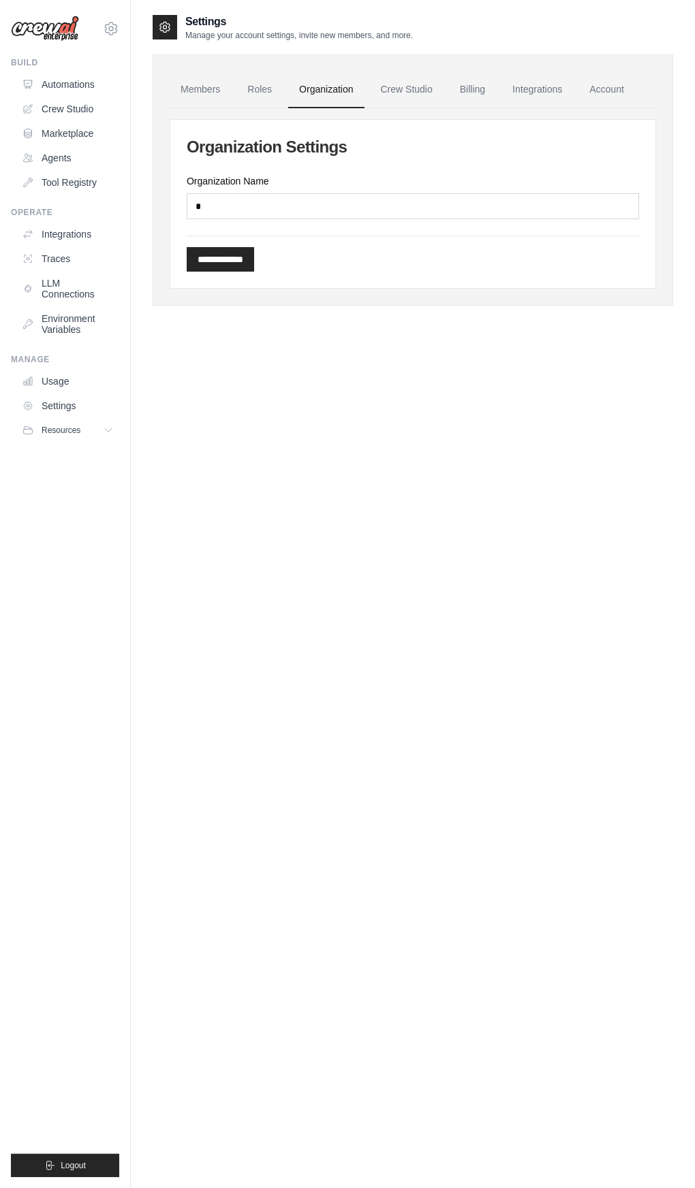
click at [27, 108] on icon at bounding box center [28, 108] width 9 height 9
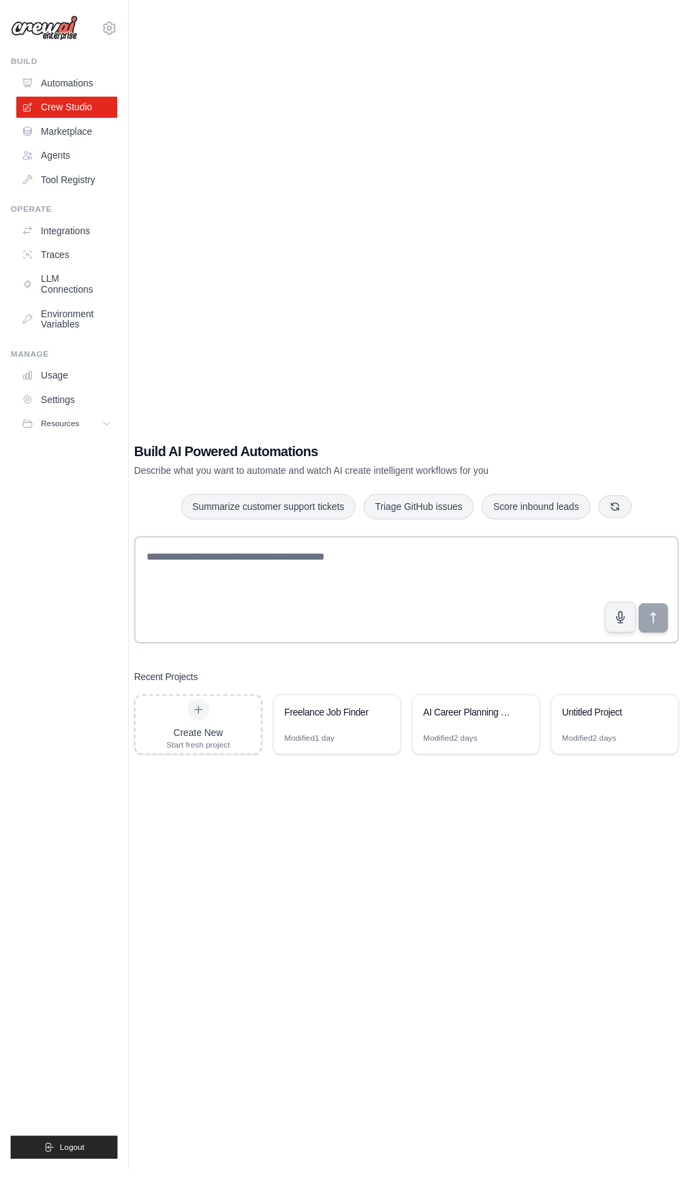
click at [387, 728] on icon at bounding box center [389, 724] width 8 height 8
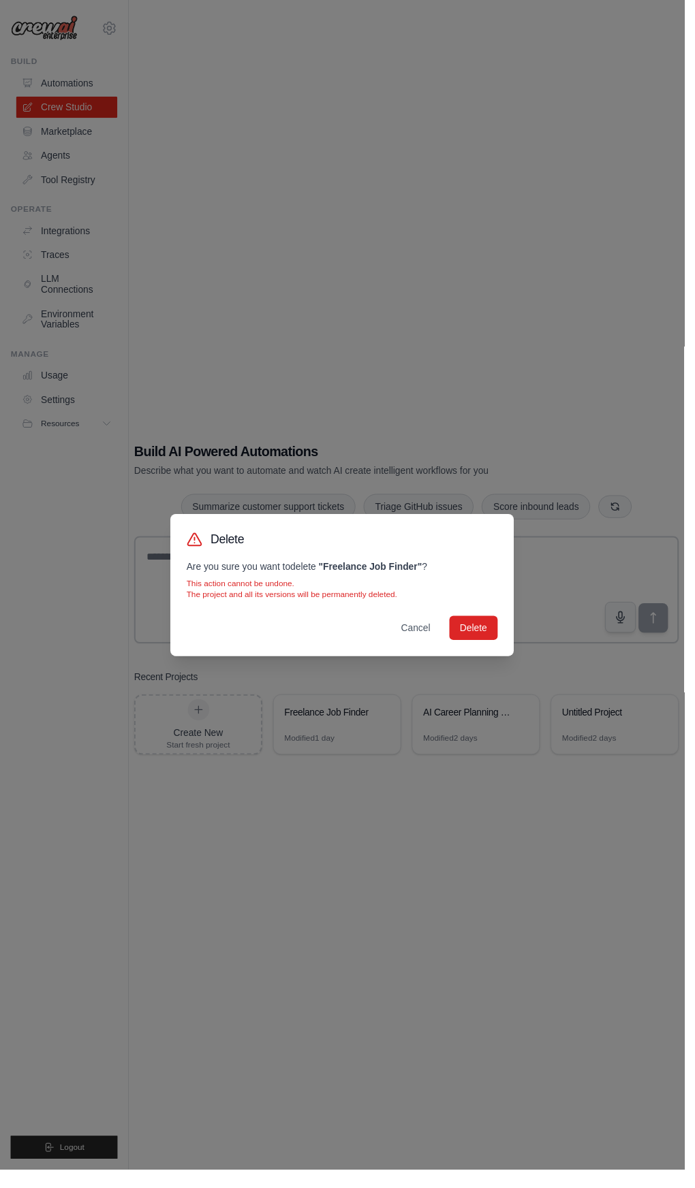
click at [451, 1055] on div "Delete Are you sure you want to delete " Freelance Job Finder " ? This action c…" at bounding box center [347, 594] width 695 height 1188
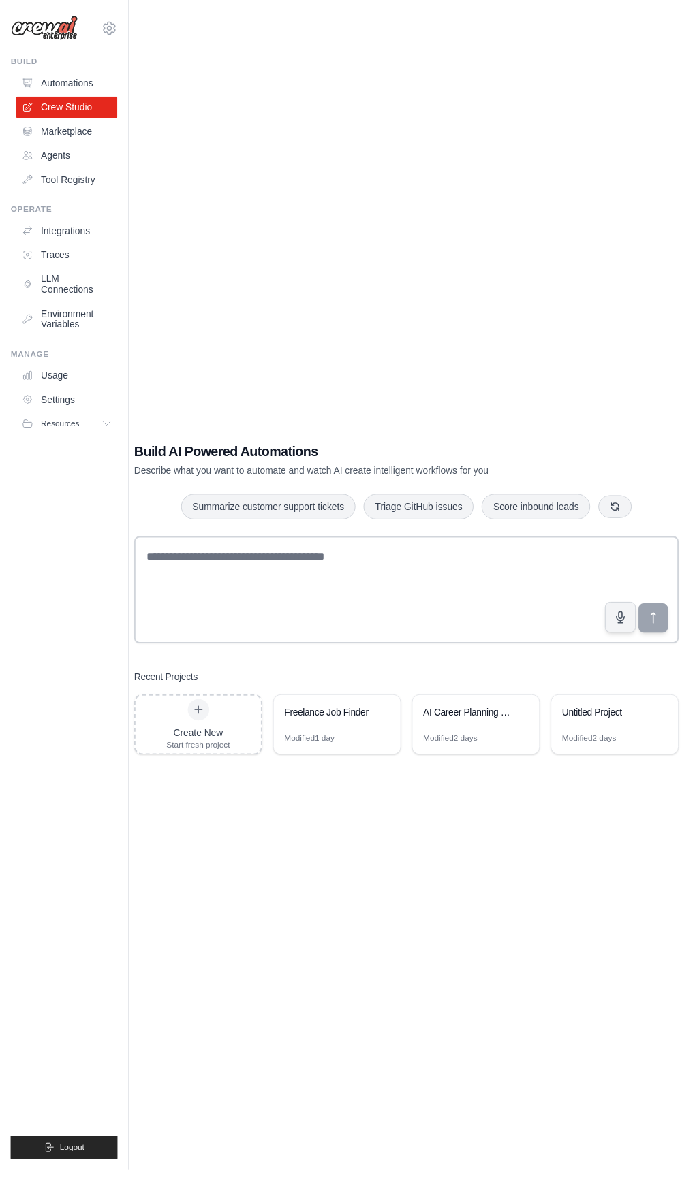
click at [39, 135] on link "Marketplace" at bounding box center [67, 134] width 103 height 22
click at [33, 76] on link "Automations" at bounding box center [67, 85] width 103 height 22
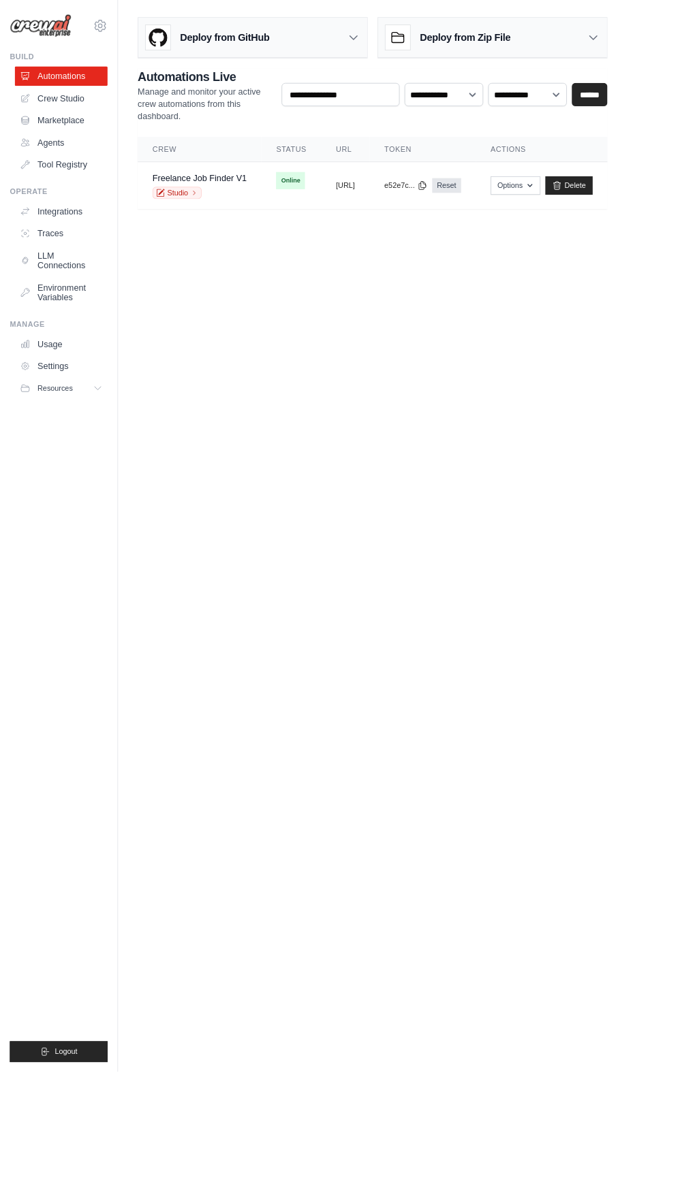
click at [197, 208] on link "Studio" at bounding box center [196, 214] width 54 height 14
click at [193, 212] on link "Studio" at bounding box center [196, 214] width 54 height 14
click at [42, 123] on link "Marketplace" at bounding box center [67, 134] width 103 height 22
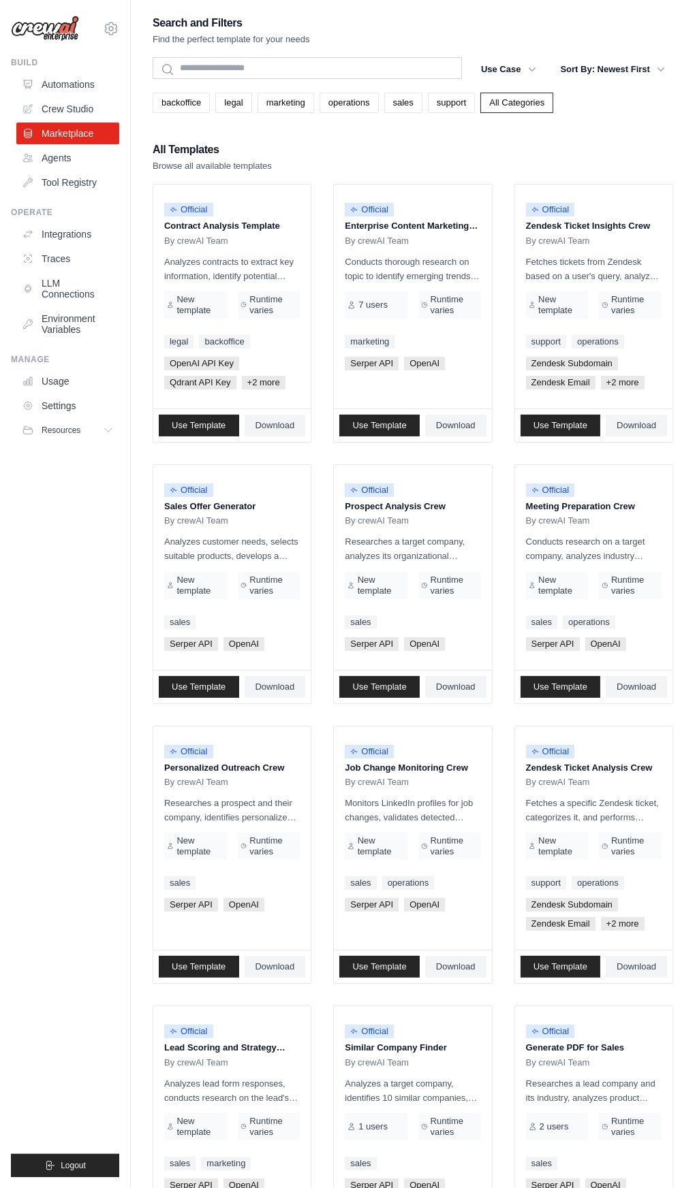
click at [27, 84] on icon at bounding box center [27, 84] width 11 height 11
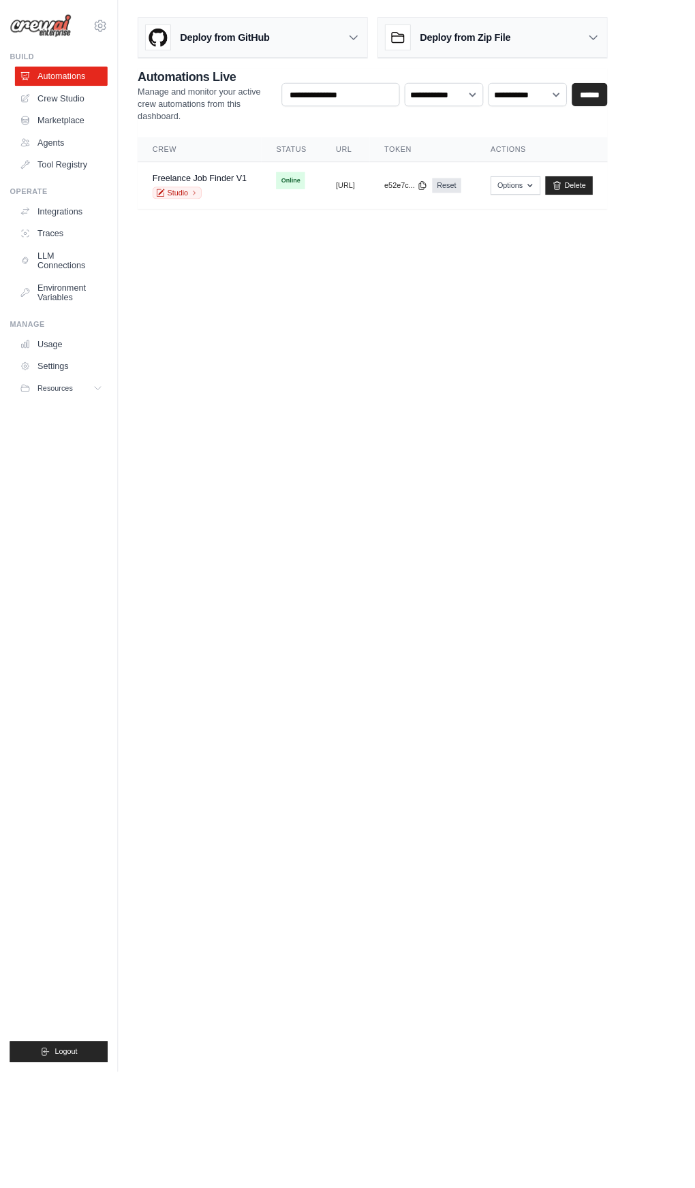
click at [50, 155] on link "Agents" at bounding box center [67, 158] width 103 height 22
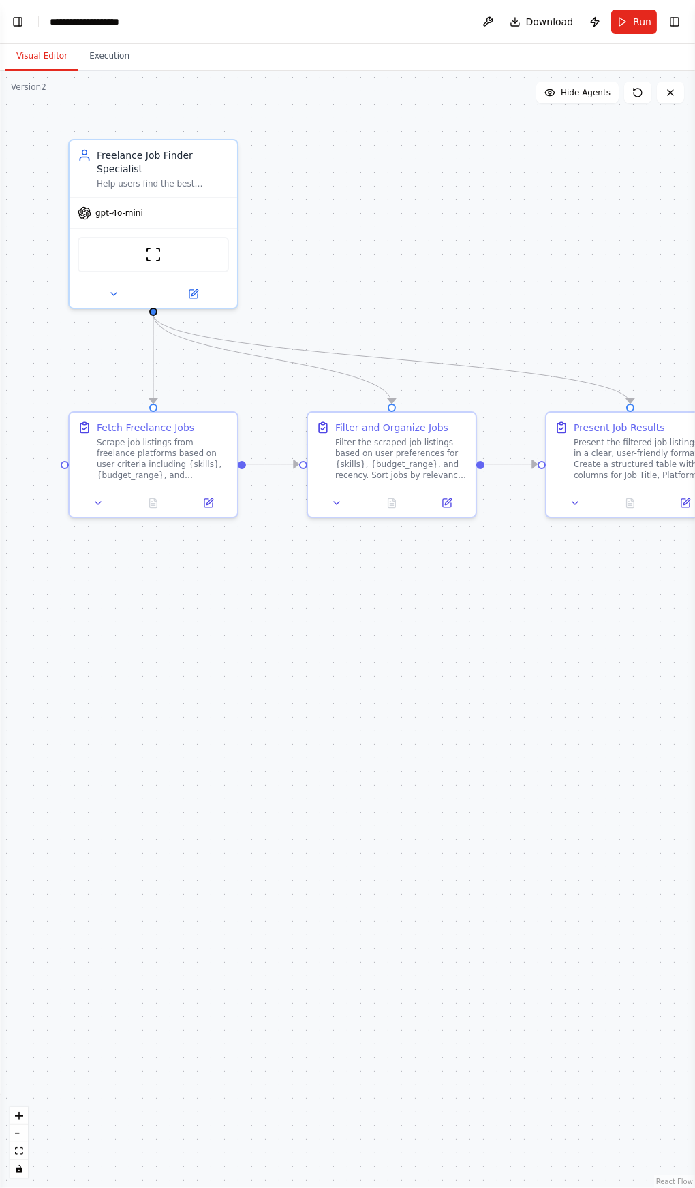
scroll to position [304, 0]
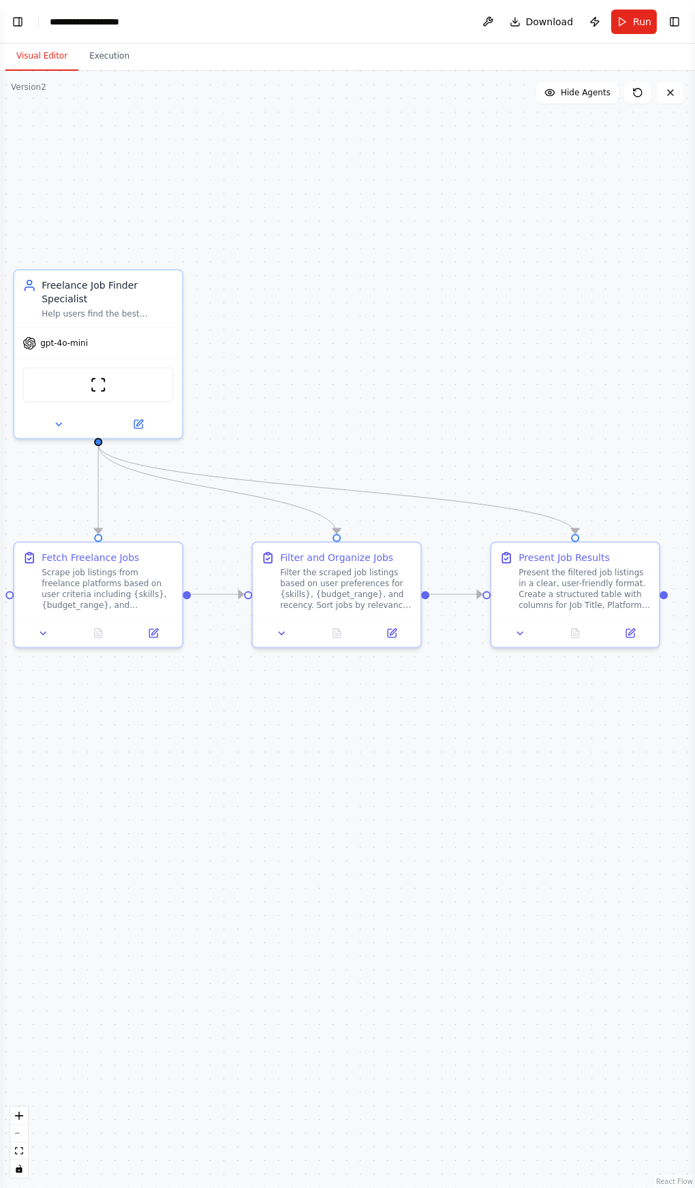
click at [496, 29] on button at bounding box center [488, 22] width 22 height 25
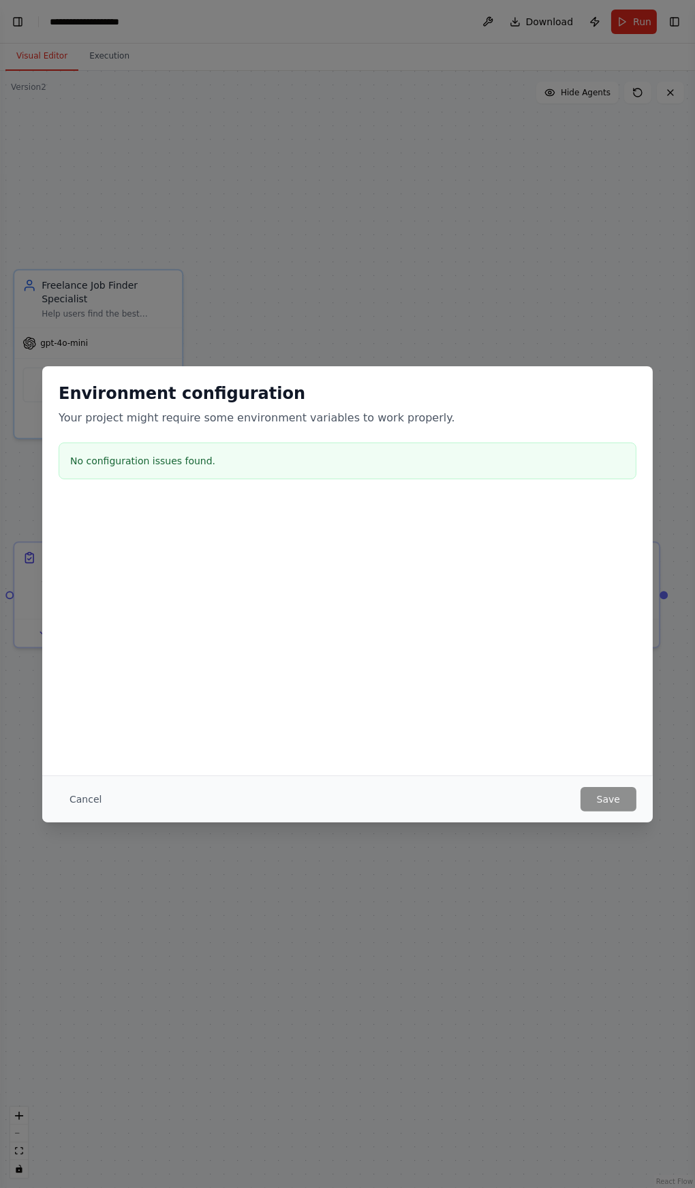
click at [101, 812] on button "Cancel" at bounding box center [86, 799] width 54 height 25
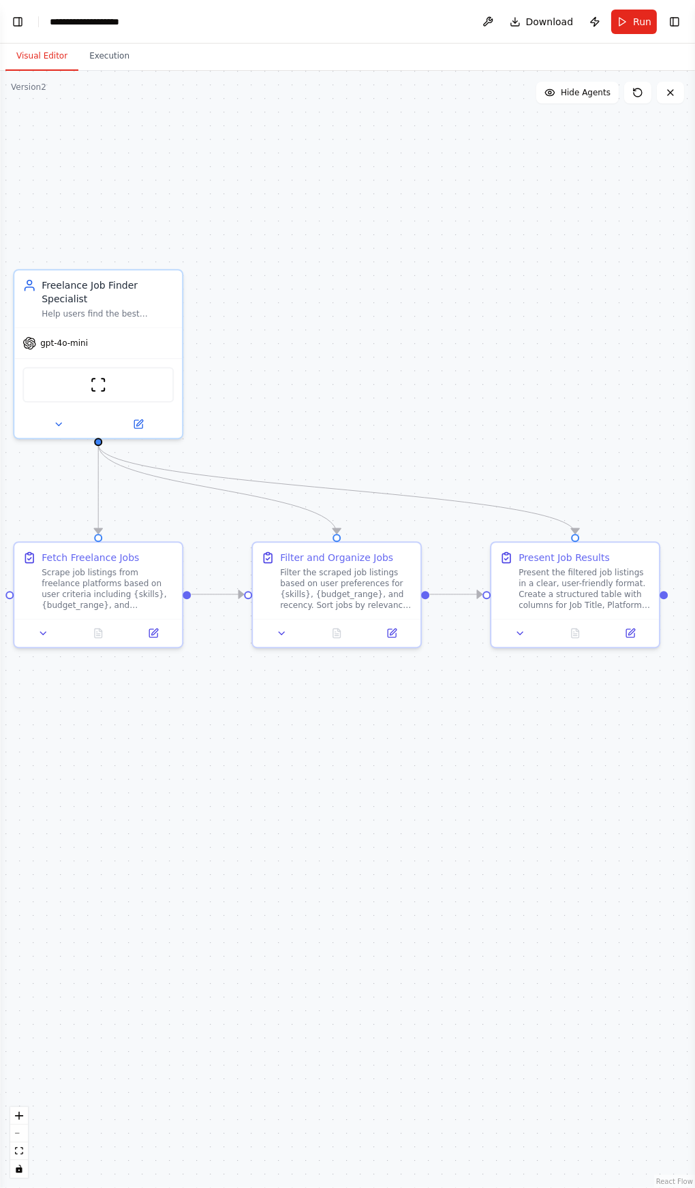
click at [18, 16] on button "Toggle Left Sidebar" at bounding box center [17, 21] width 19 height 19
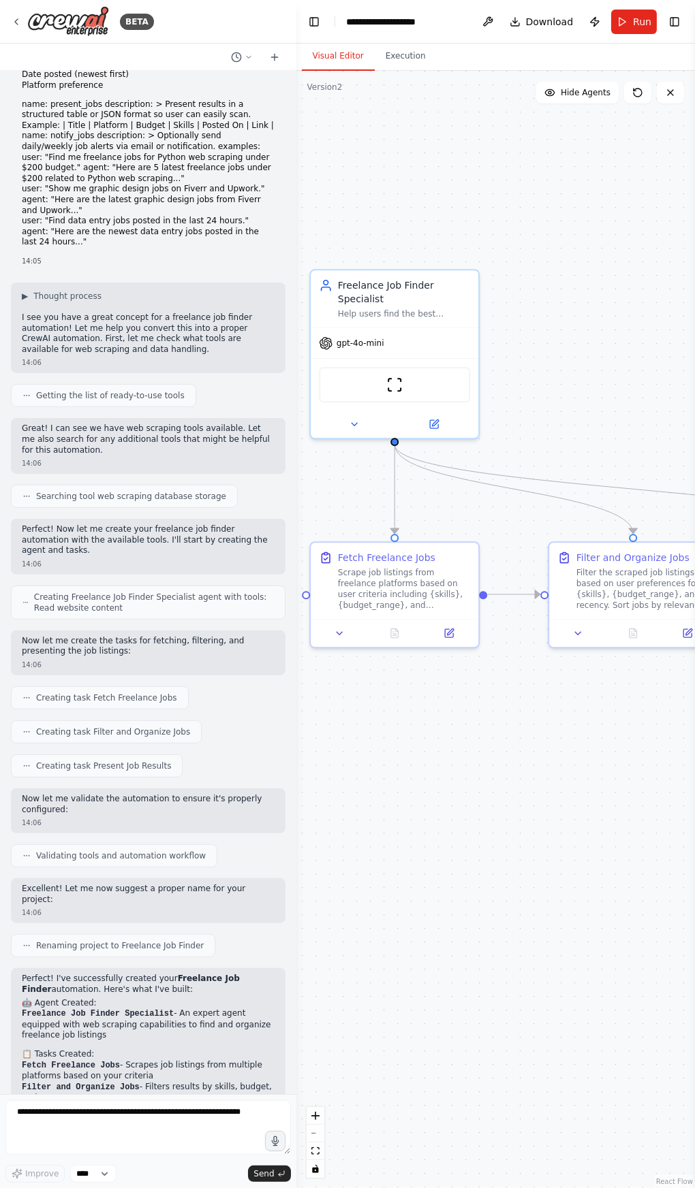
click at [69, 10] on img at bounding box center [68, 21] width 82 height 31
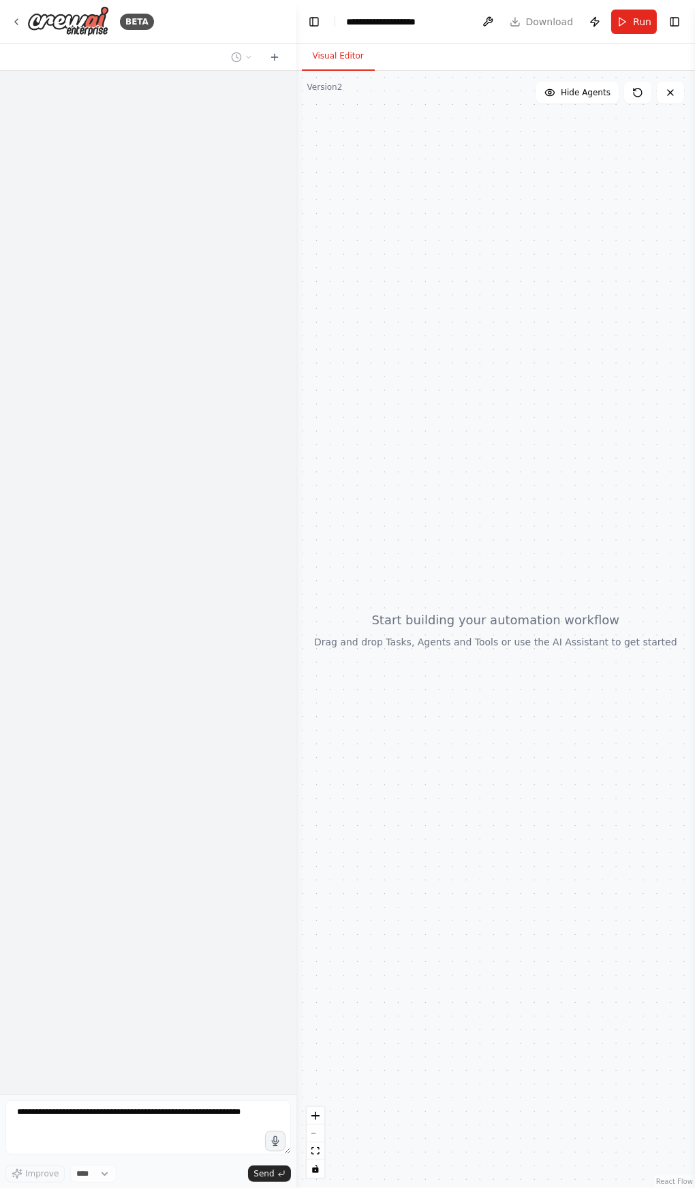
click at [69, 25] on img at bounding box center [68, 21] width 82 height 31
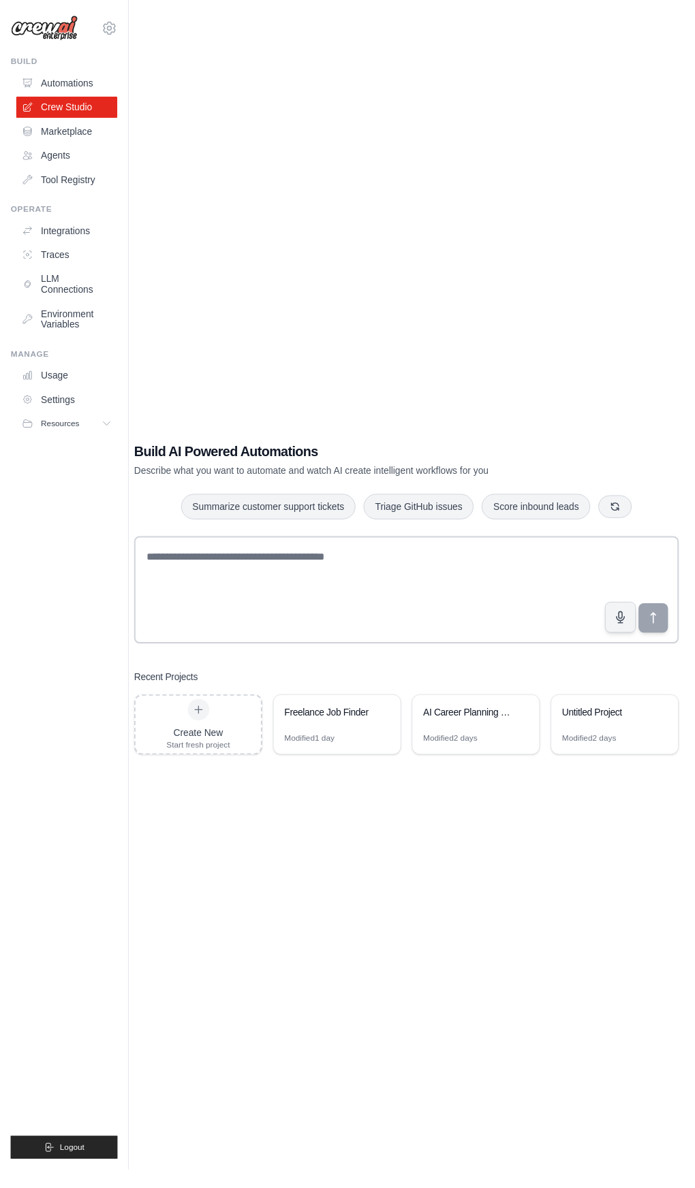
click at [314, 766] on div "Modified 1 day" at bounding box center [342, 755] width 129 height 22
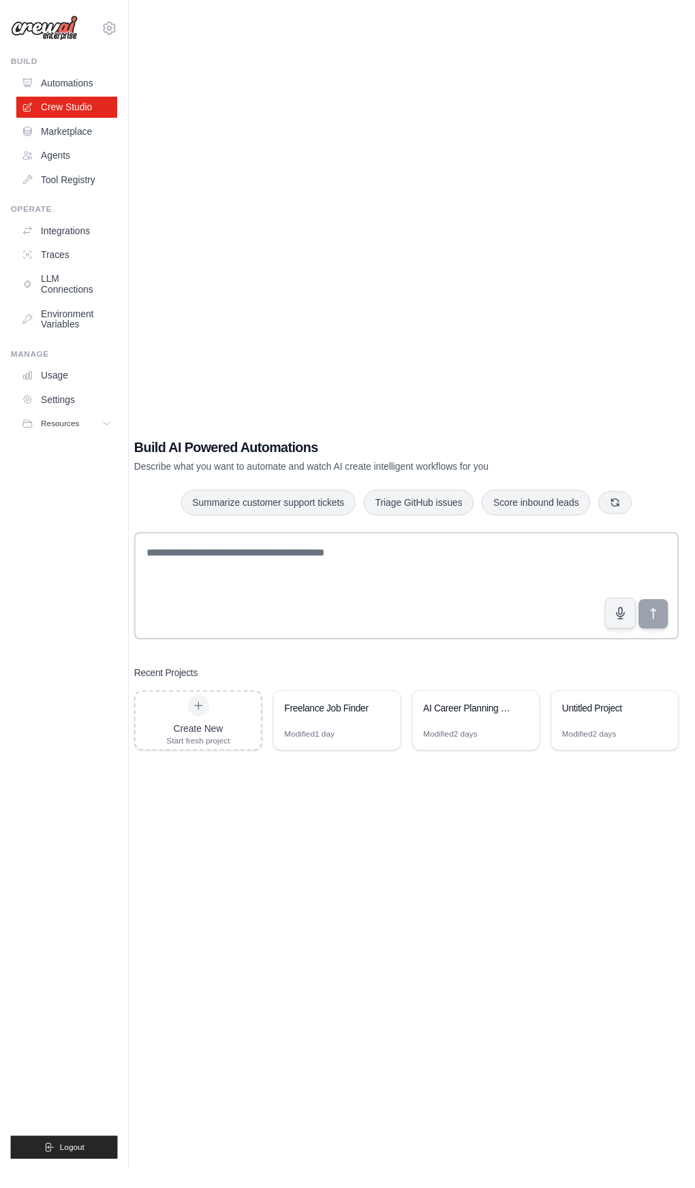
scroll to position [5, 0]
click at [52, 403] on link "Settings" at bounding box center [67, 406] width 103 height 22
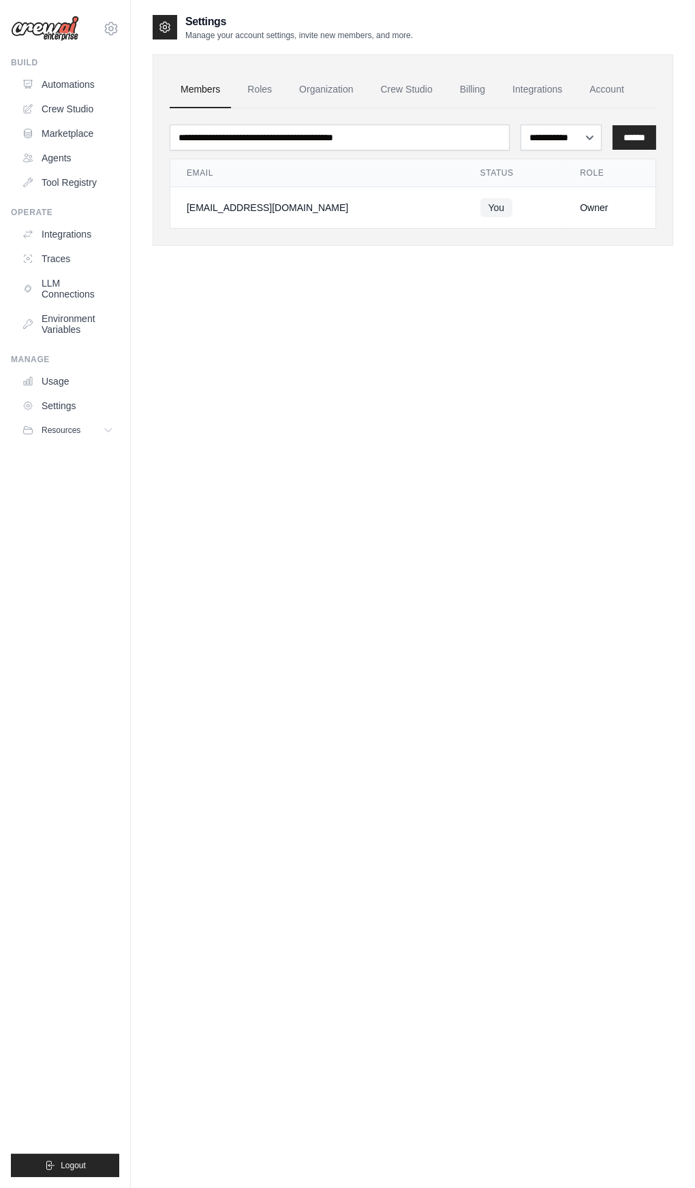
click at [262, 84] on link "Roles" at bounding box center [259, 89] width 46 height 37
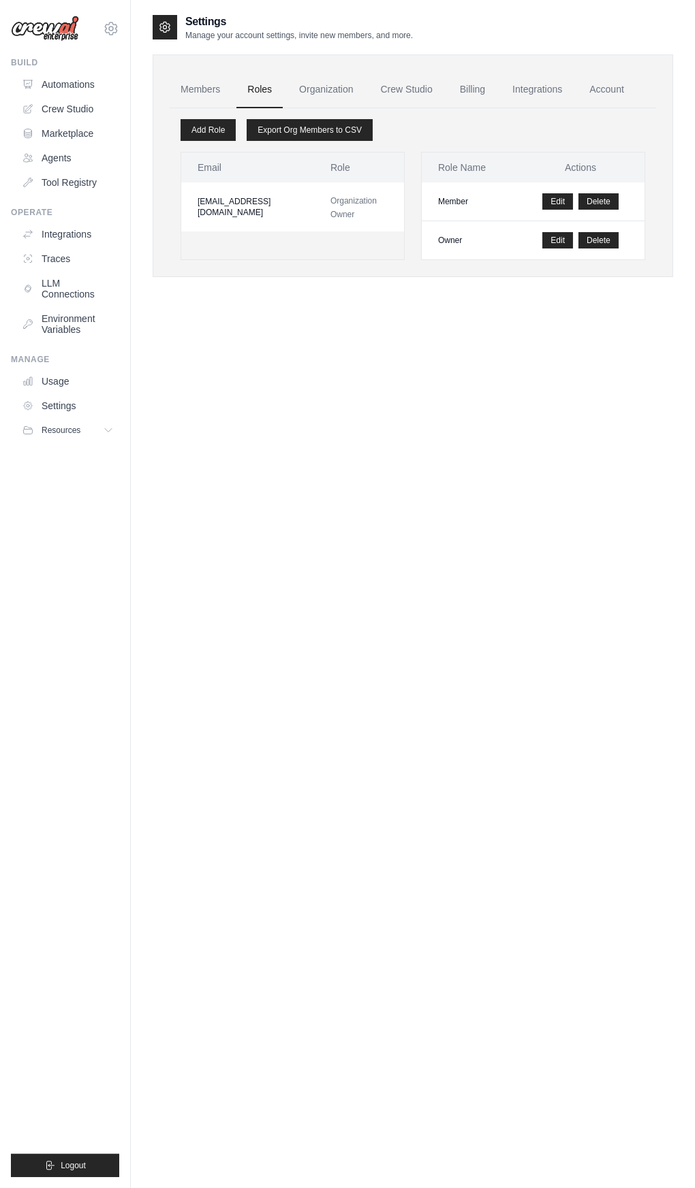
click at [300, 89] on link "Organization" at bounding box center [326, 89] width 76 height 37
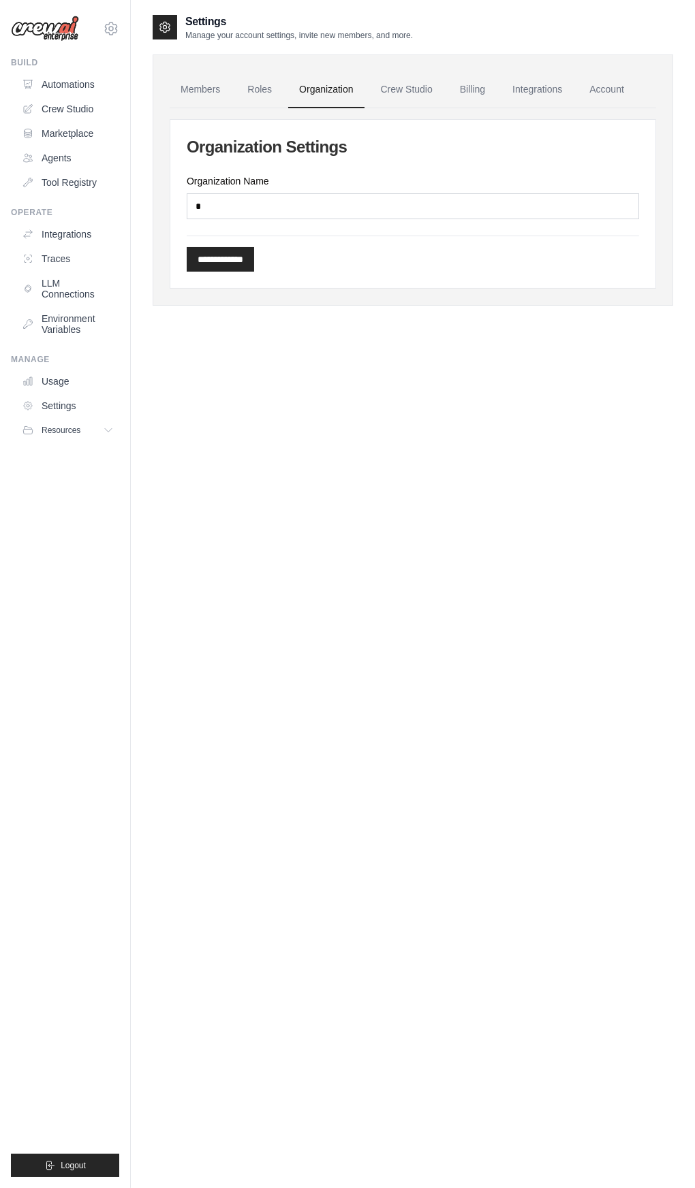
click at [324, 89] on link "Organization" at bounding box center [326, 89] width 76 height 37
click at [542, 89] on link "Integrations" at bounding box center [536, 89] width 71 height 37
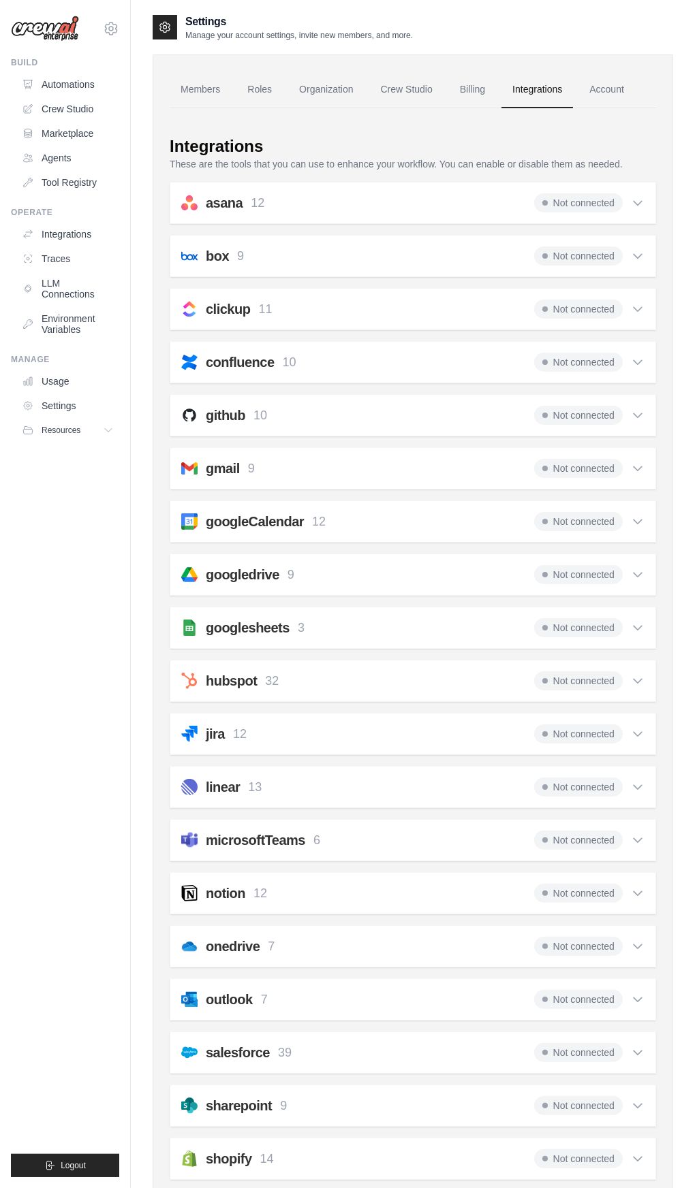
click at [413, 106] on link "Crew Studio" at bounding box center [407, 89] width 74 height 37
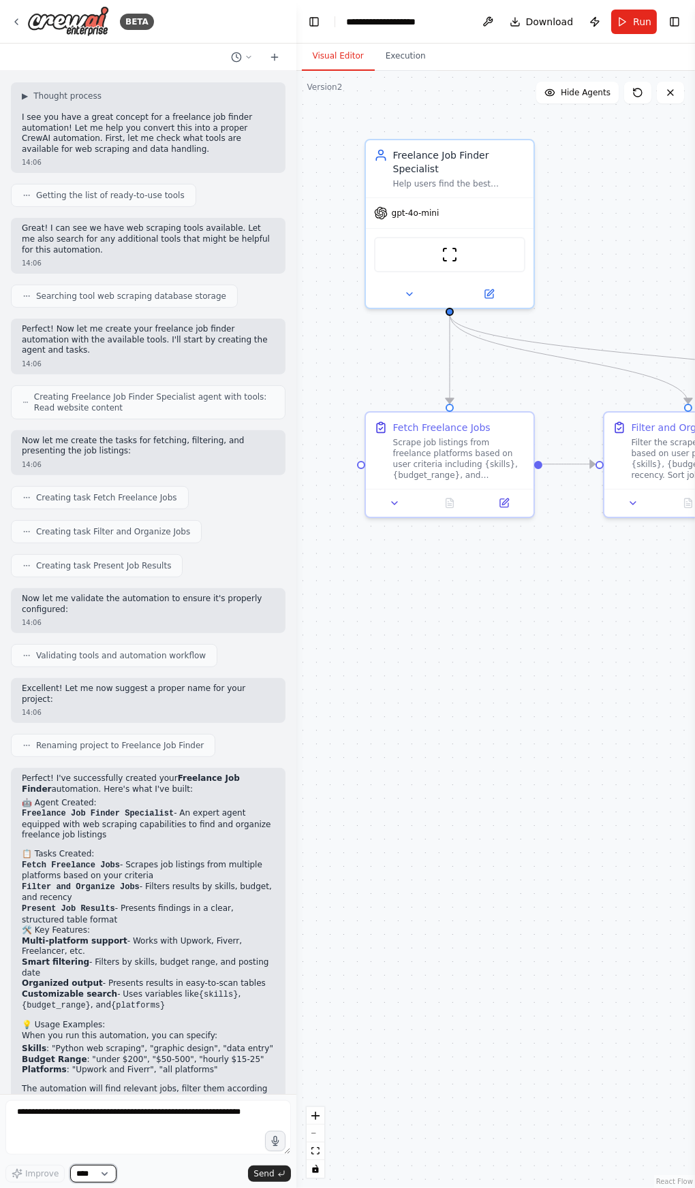
click at [91, 1166] on select "****" at bounding box center [93, 1174] width 46 height 18
click at [246, 53] on icon at bounding box center [248, 57] width 8 height 8
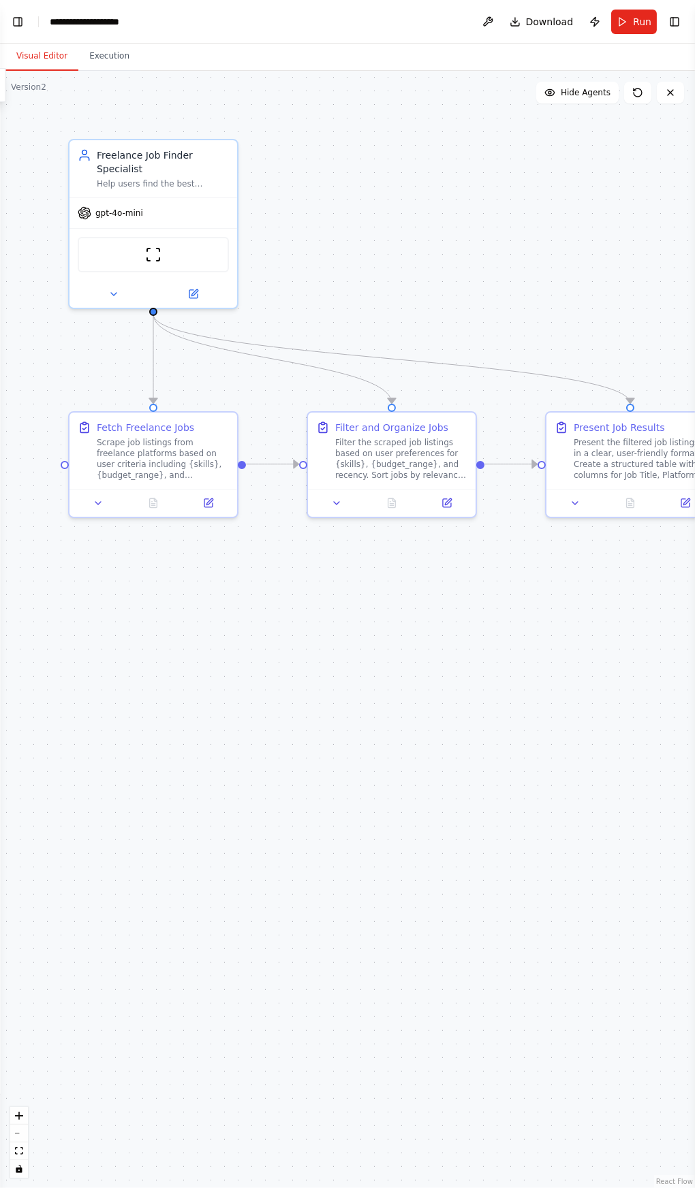
scroll to position [304, 0]
click at [92, 44] on button "Execution" at bounding box center [109, 56] width 62 height 29
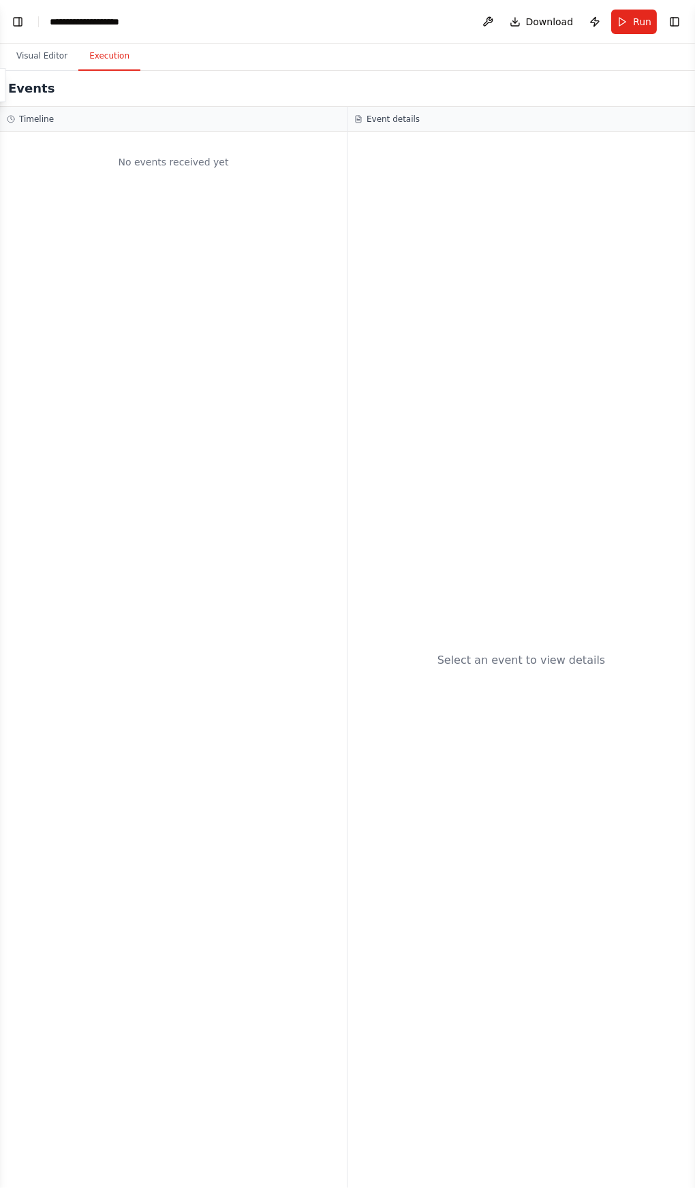
click at [682, 20] on button "Toggle Right Sidebar" at bounding box center [674, 21] width 19 height 19
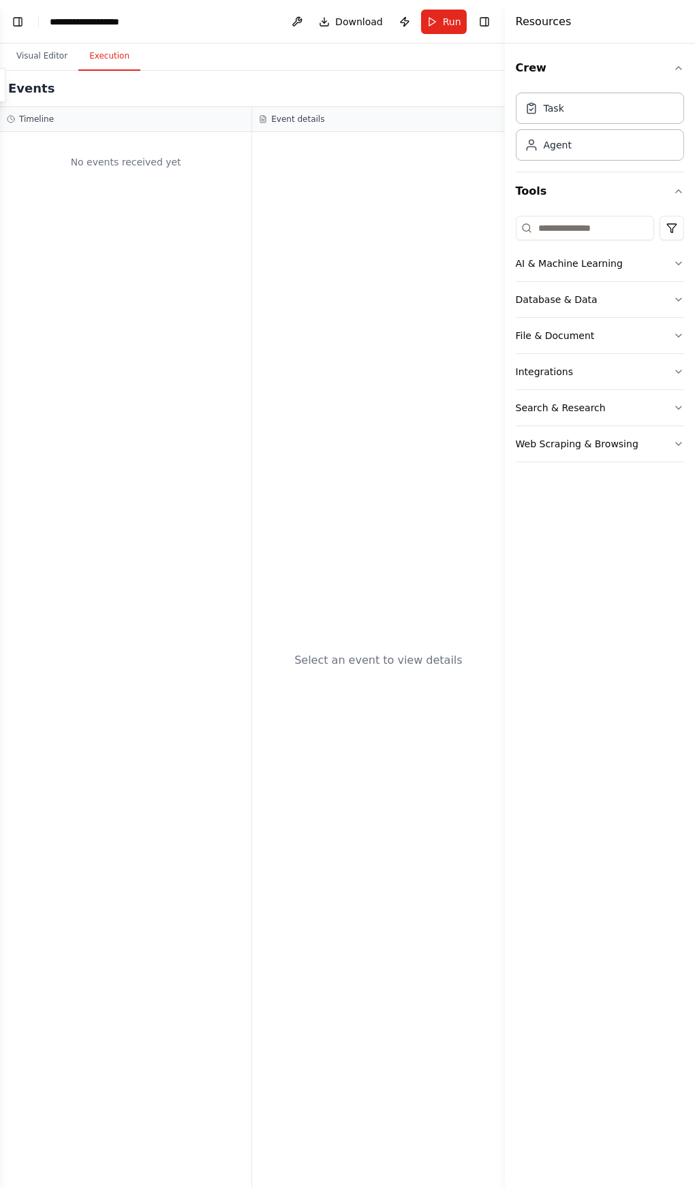
click at [18, 20] on button "Toggle Left Sidebar" at bounding box center [17, 21] width 19 height 19
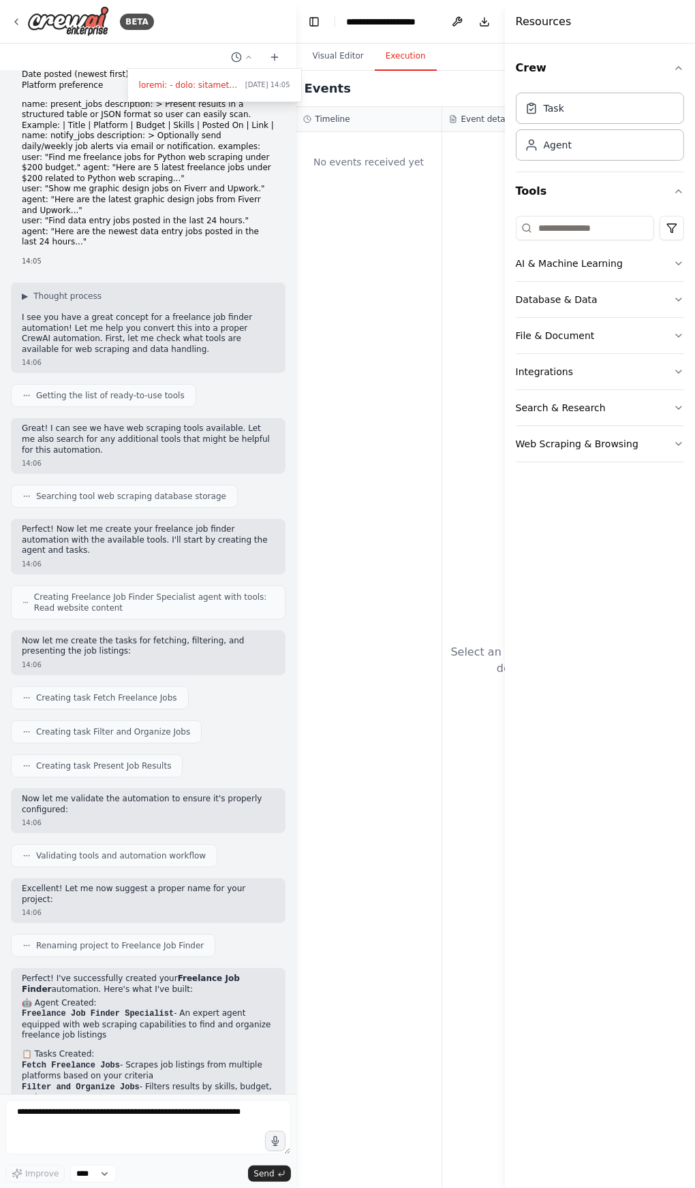
click at [54, 19] on div at bounding box center [148, 594] width 296 height 1188
click at [84, 15] on img at bounding box center [68, 21] width 82 height 31
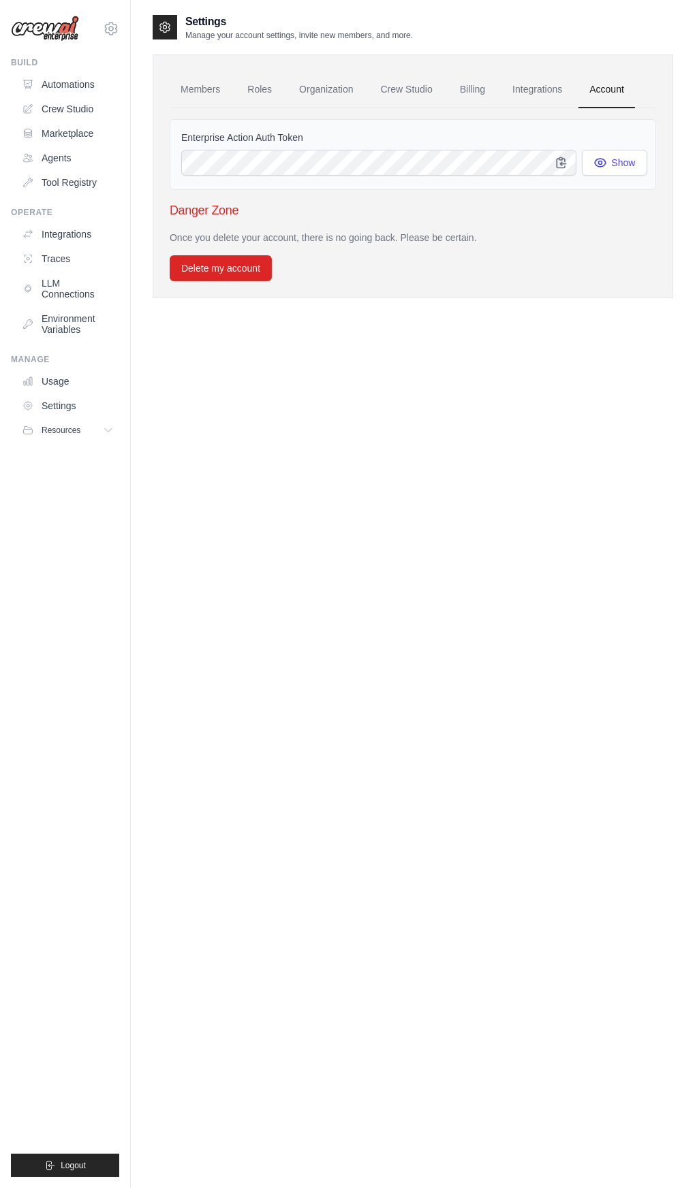
click at [534, 89] on link "Integrations" at bounding box center [536, 89] width 71 height 37
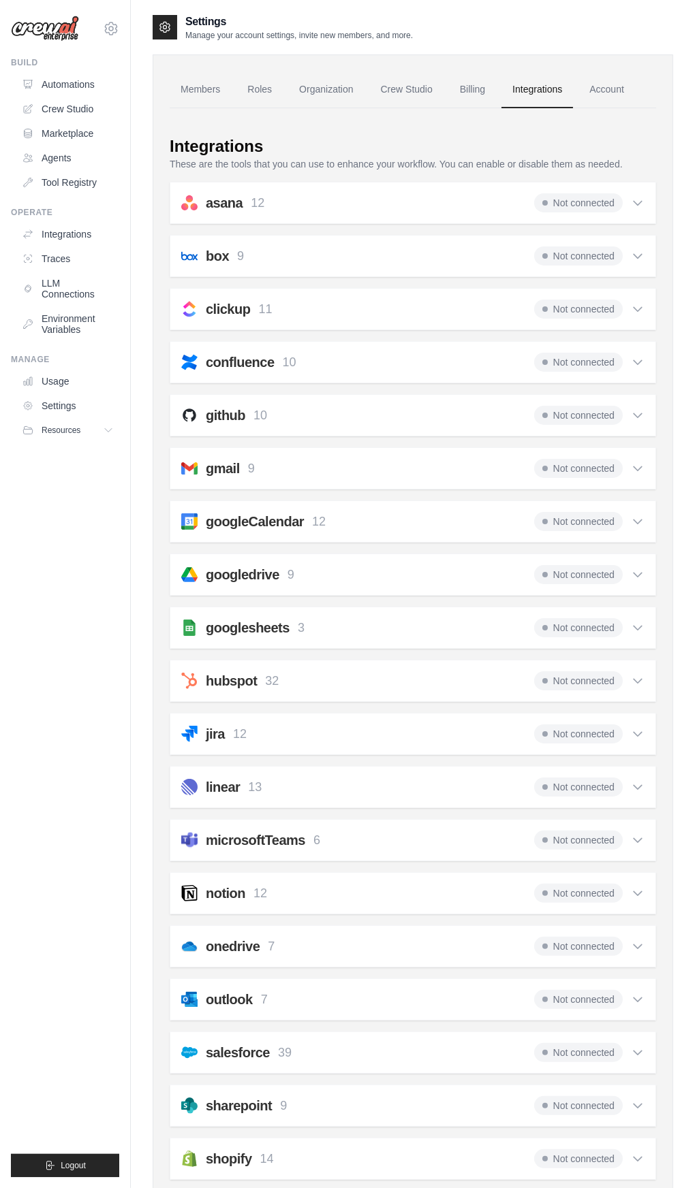
click at [577, 466] on span "Not connected" at bounding box center [578, 468] width 89 height 19
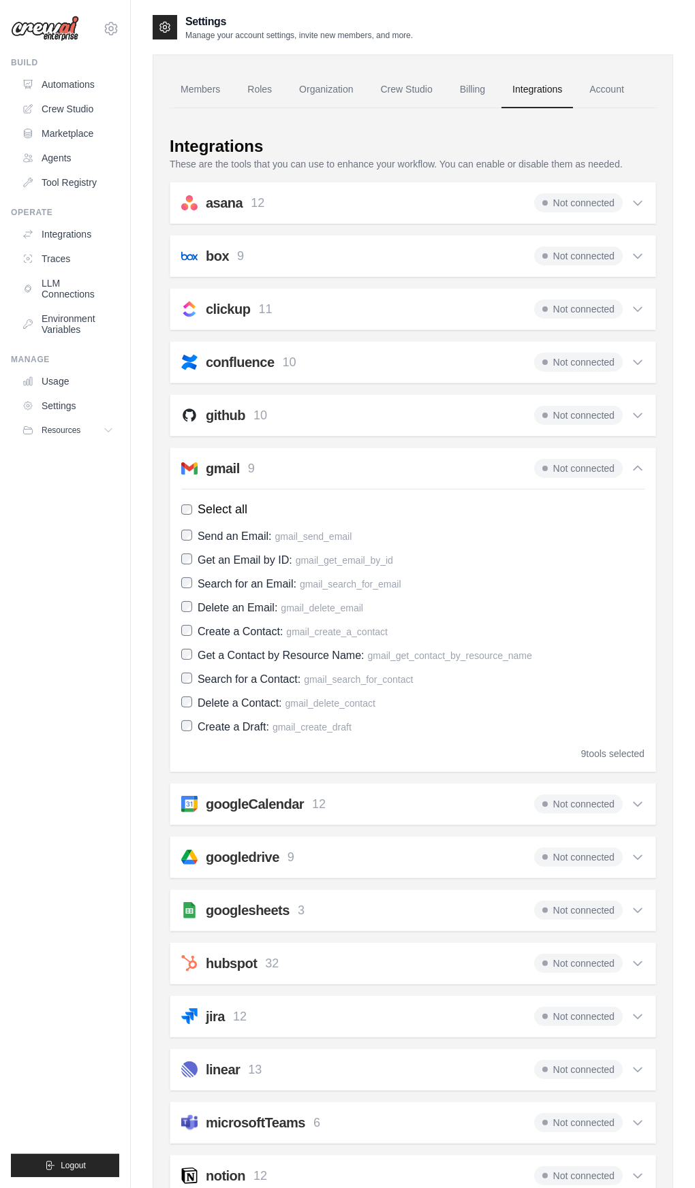
click at [643, 470] on icon at bounding box center [638, 469] width 14 height 14
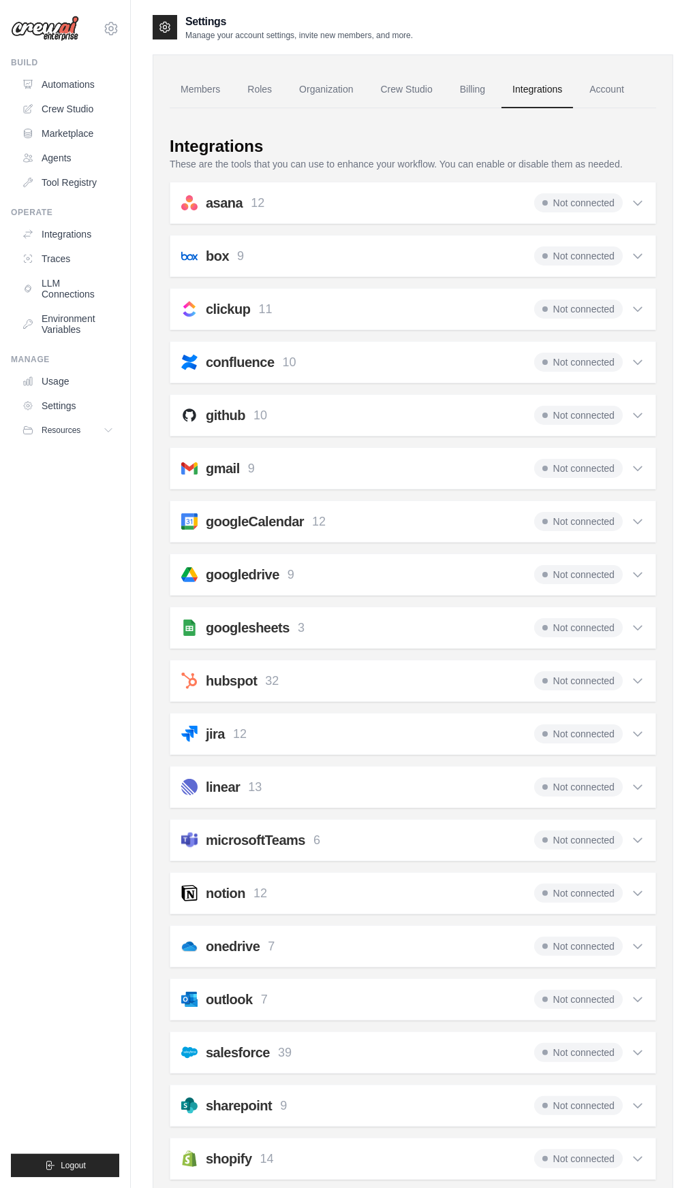
click at [643, 470] on icon at bounding box center [638, 469] width 14 height 14
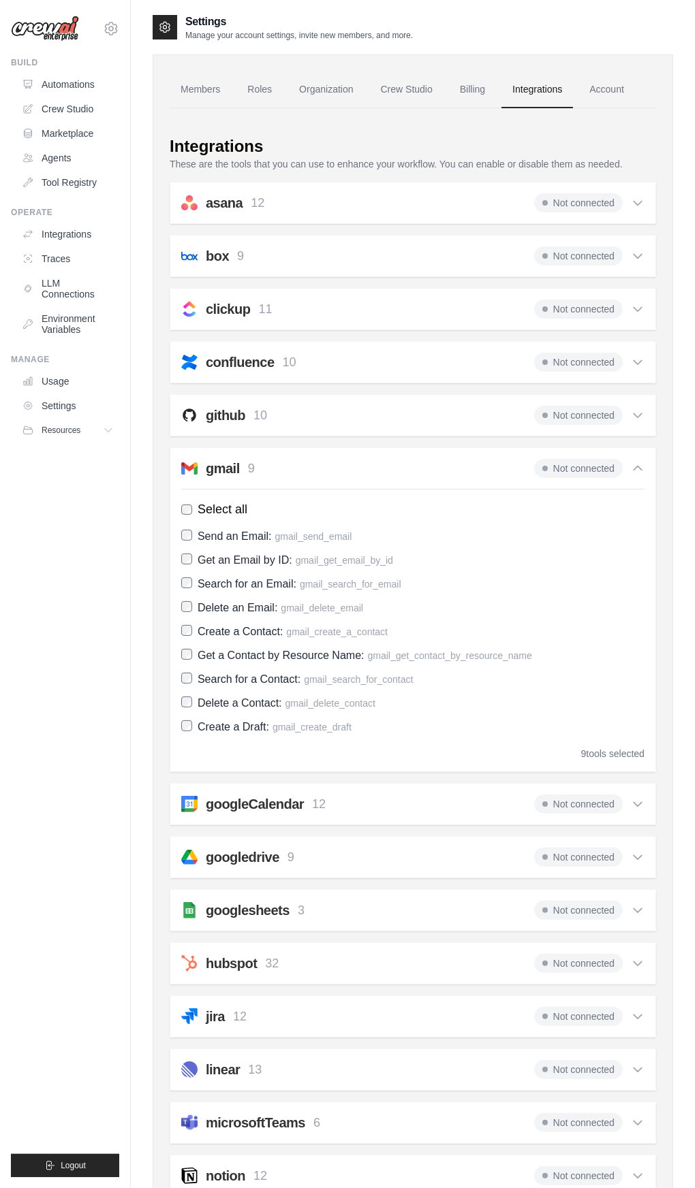
click at [459, 459] on div "gmail 9 Not connected" at bounding box center [412, 468] width 463 height 19
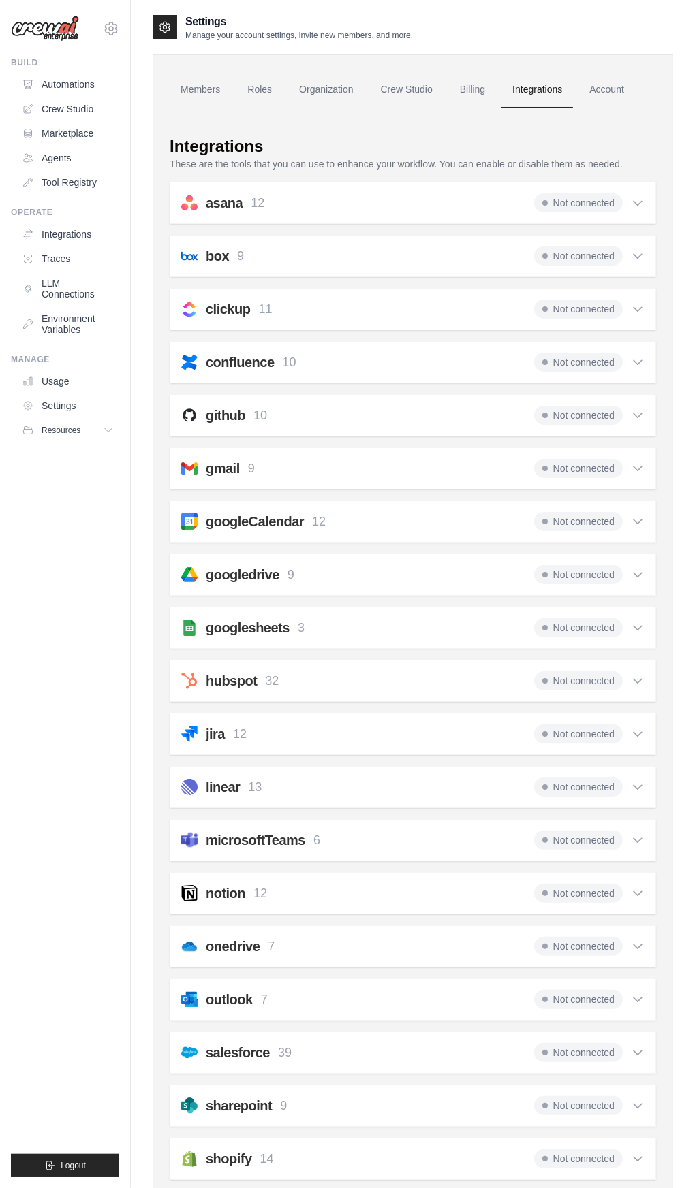
scroll to position [32, 0]
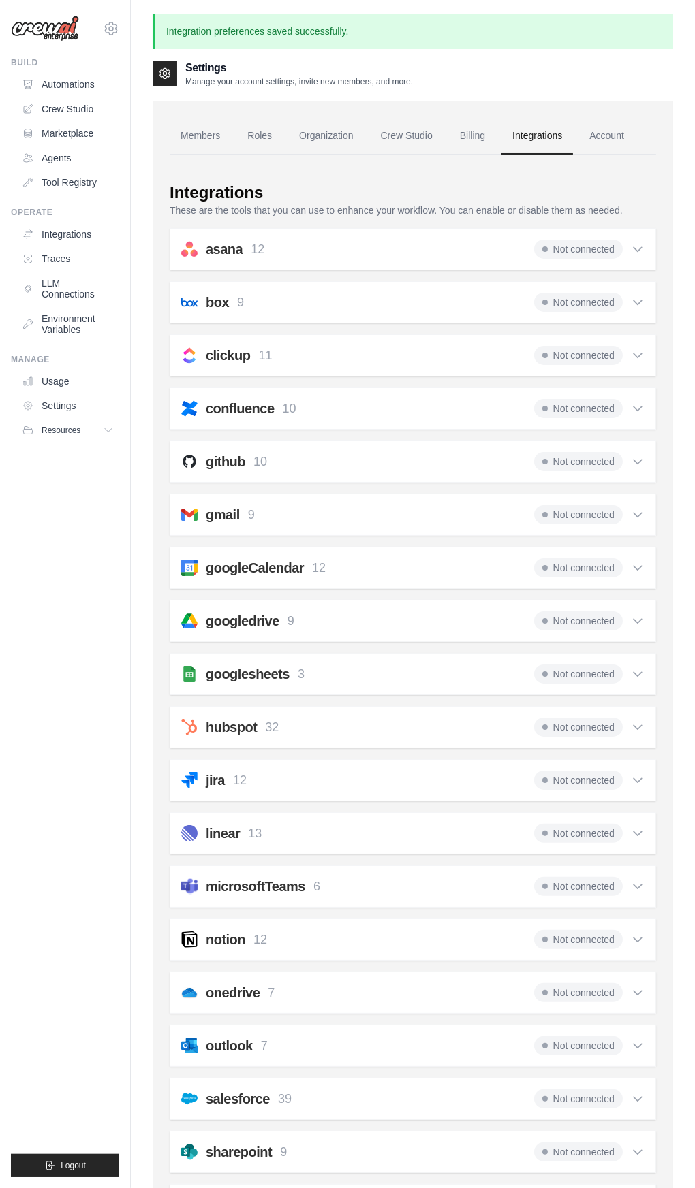
click at [27, 133] on icon at bounding box center [27, 133] width 11 height 11
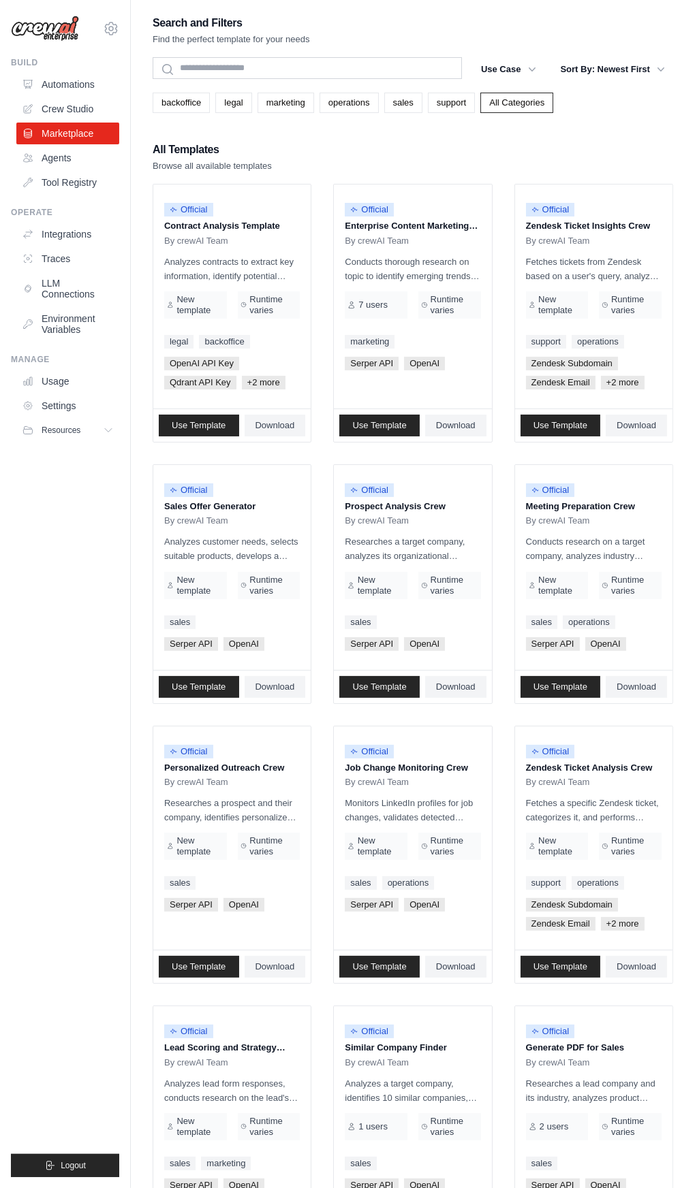
click at [27, 108] on icon at bounding box center [28, 108] width 9 height 9
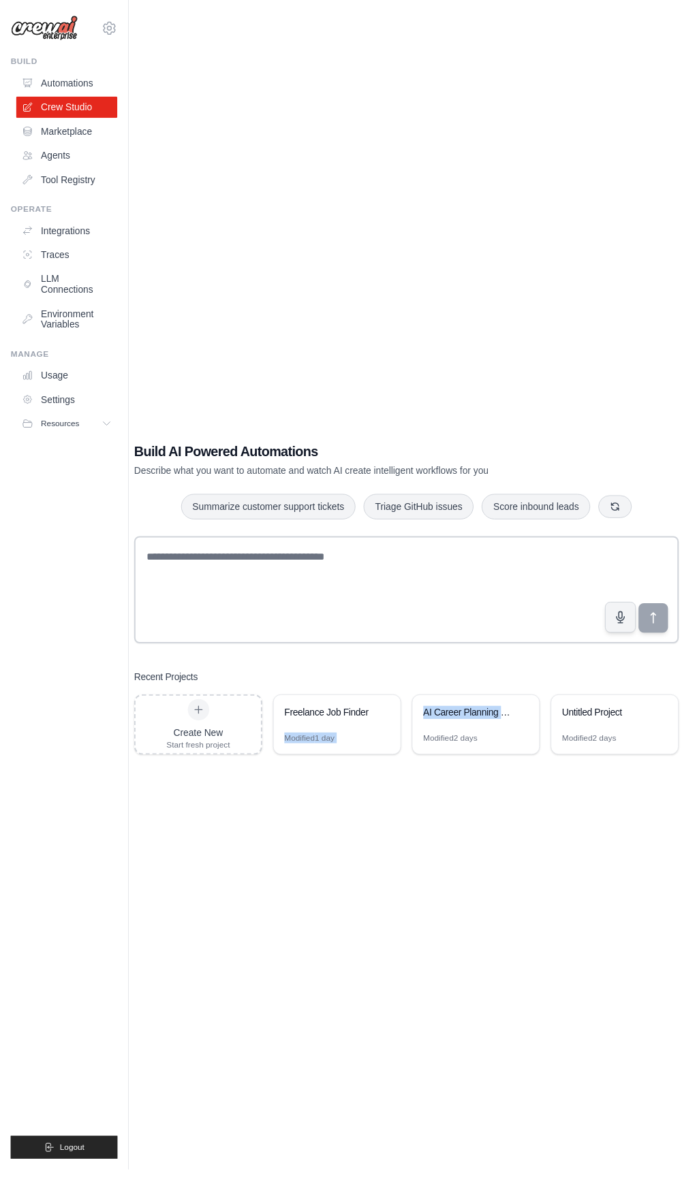
click at [304, 1116] on div "Build AI Powered Automations Describe what you want to automate and watch AI cr…" at bounding box center [413, 608] width 520 height 1188
click at [42, 89] on link "Automations" at bounding box center [67, 85] width 103 height 22
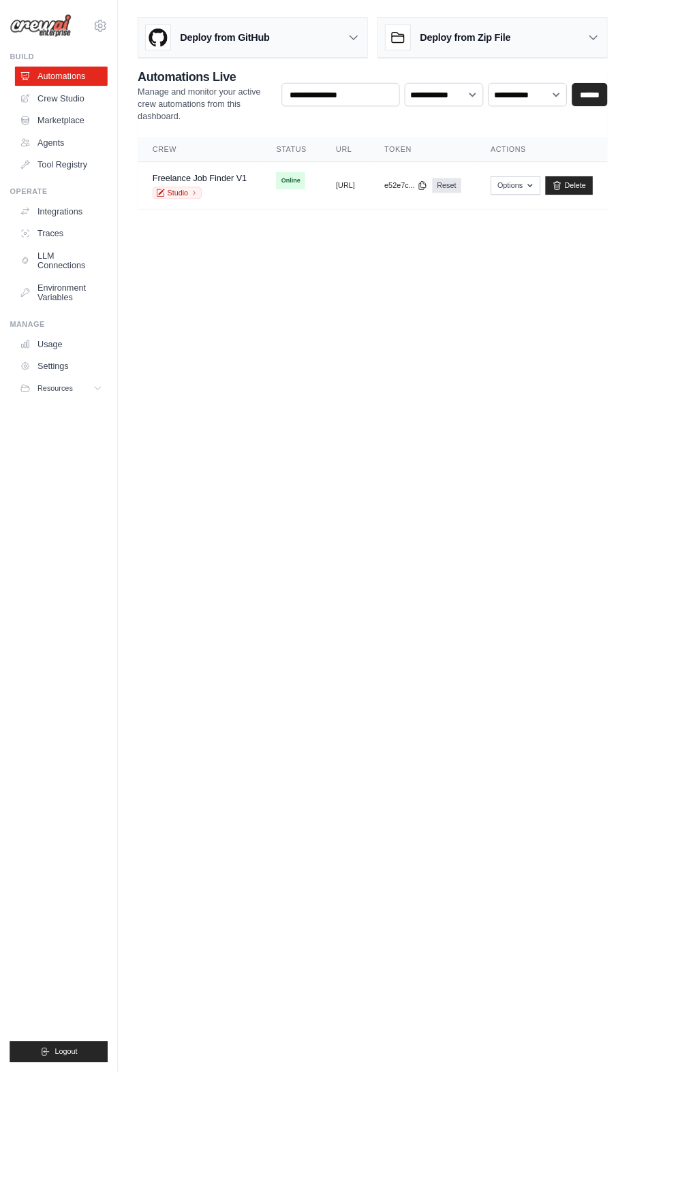
click at [393, 204] on button "[URL]" at bounding box center [382, 205] width 21 height 11
click at [336, 182] on td "Online" at bounding box center [322, 200] width 66 height 41
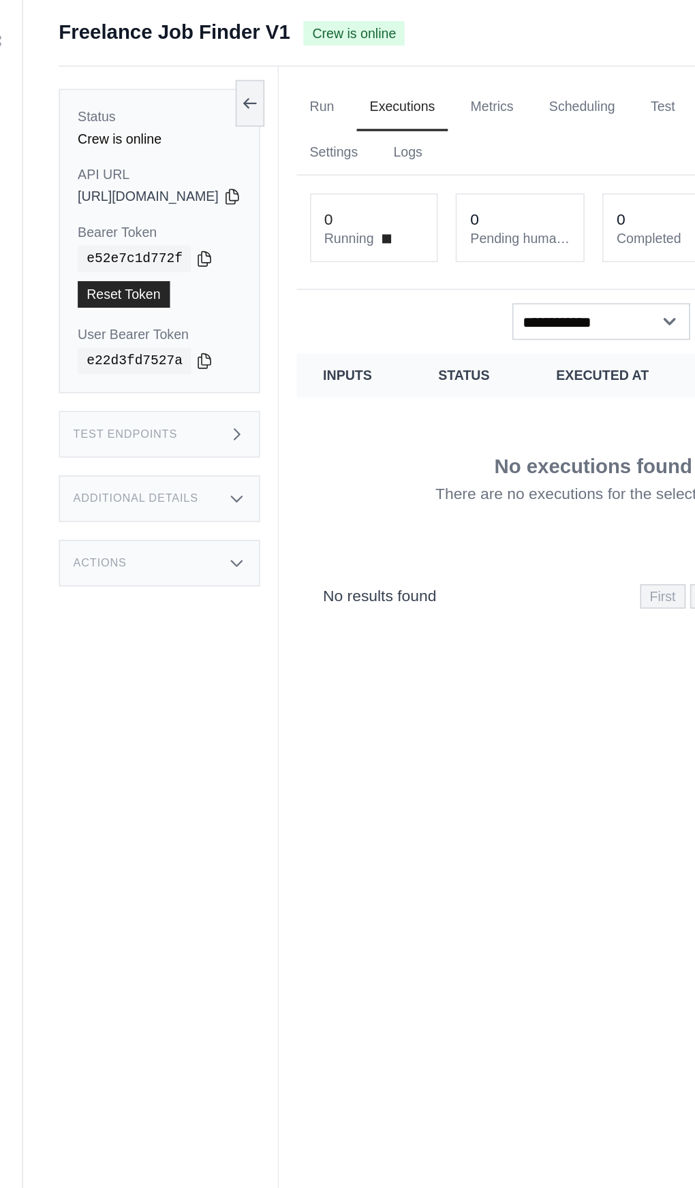
click at [203, 353] on div "Actions" at bounding box center [214, 348] width 123 height 29
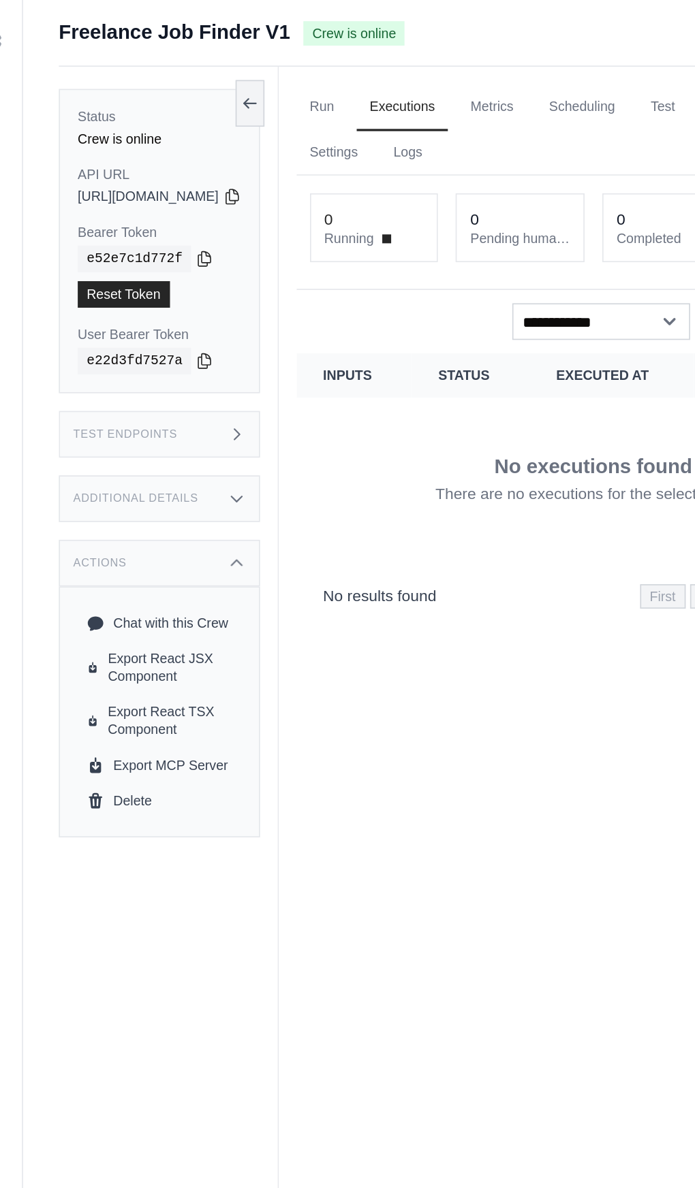
click at [172, 306] on h3 "Additional Details" at bounding box center [199, 309] width 76 height 8
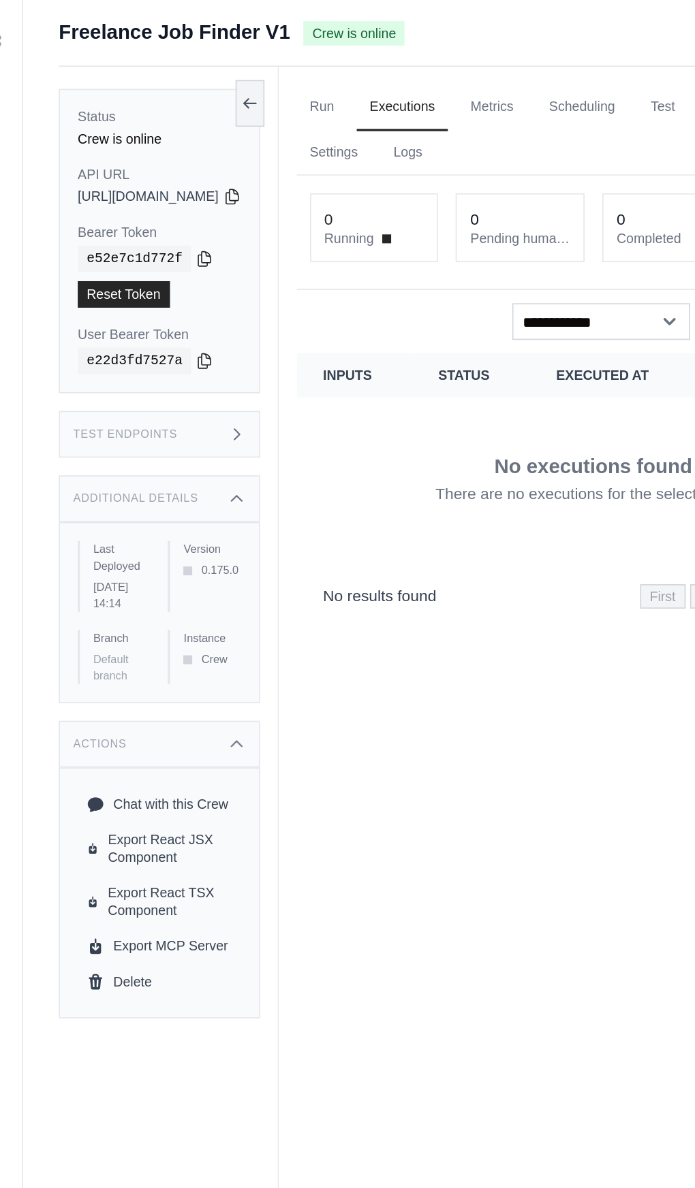
click at [276, 445] on div "Actions" at bounding box center [214, 459] width 123 height 29
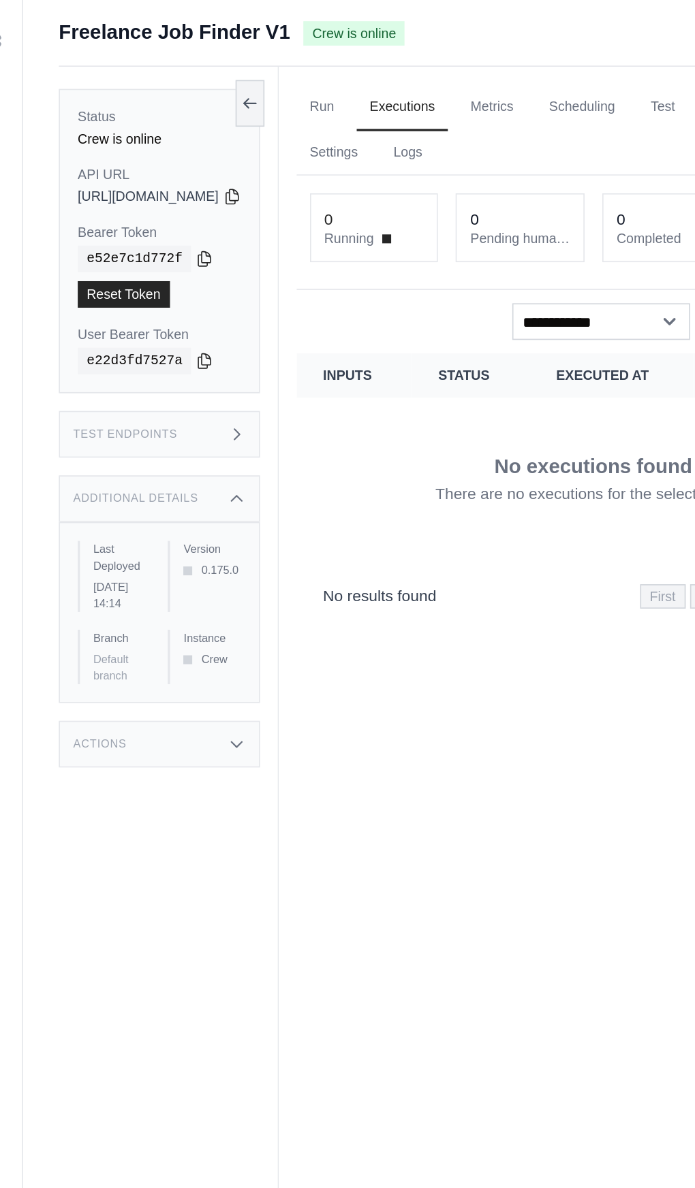
click at [165, 273] on div "Test Endpoints" at bounding box center [214, 269] width 123 height 29
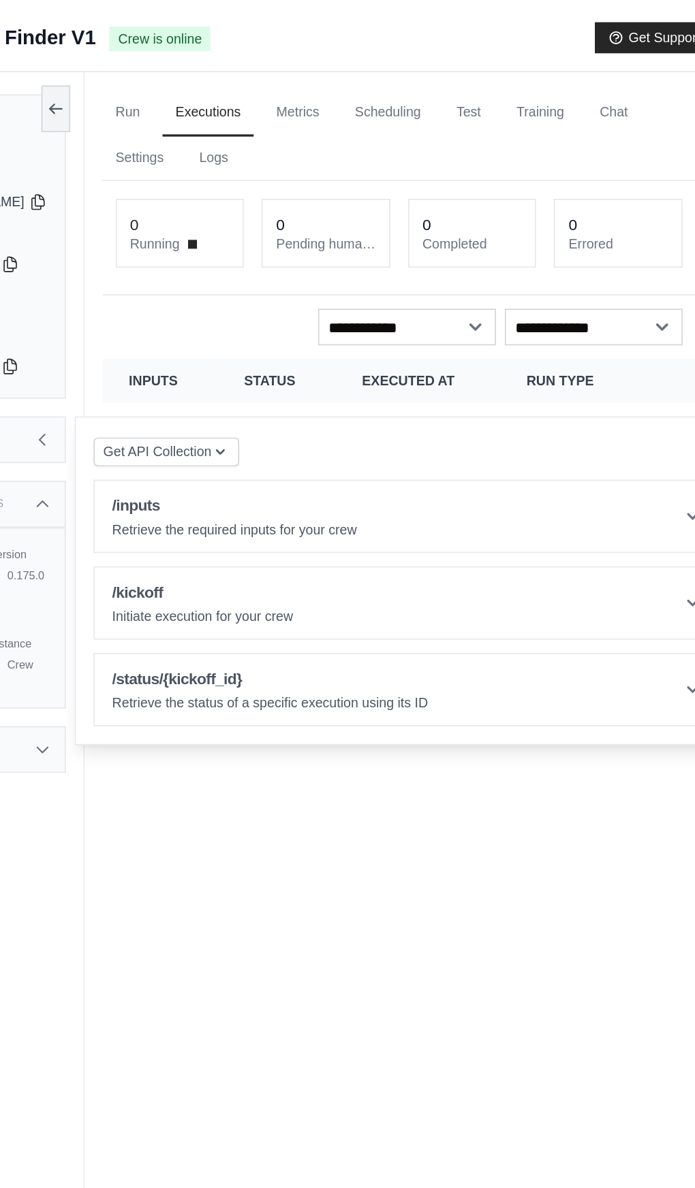
click at [330, 64] on link "Run" at bounding box center [313, 69] width 31 height 29
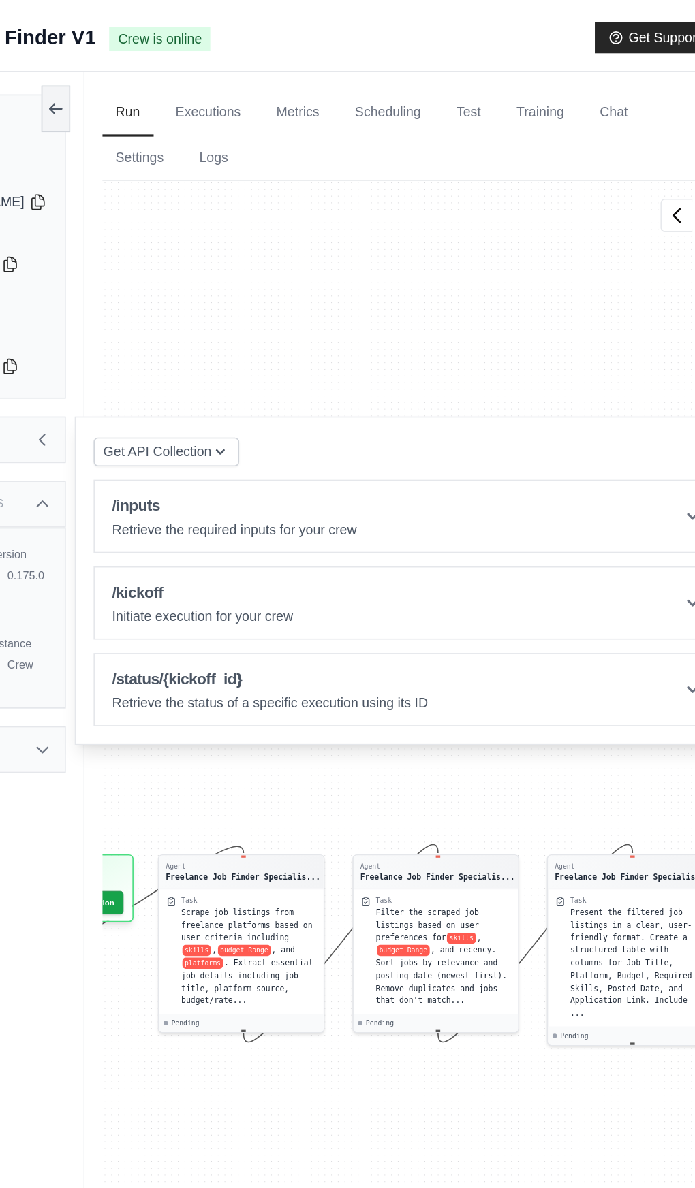
click at [388, 67] on link "Executions" at bounding box center [363, 69] width 57 height 29
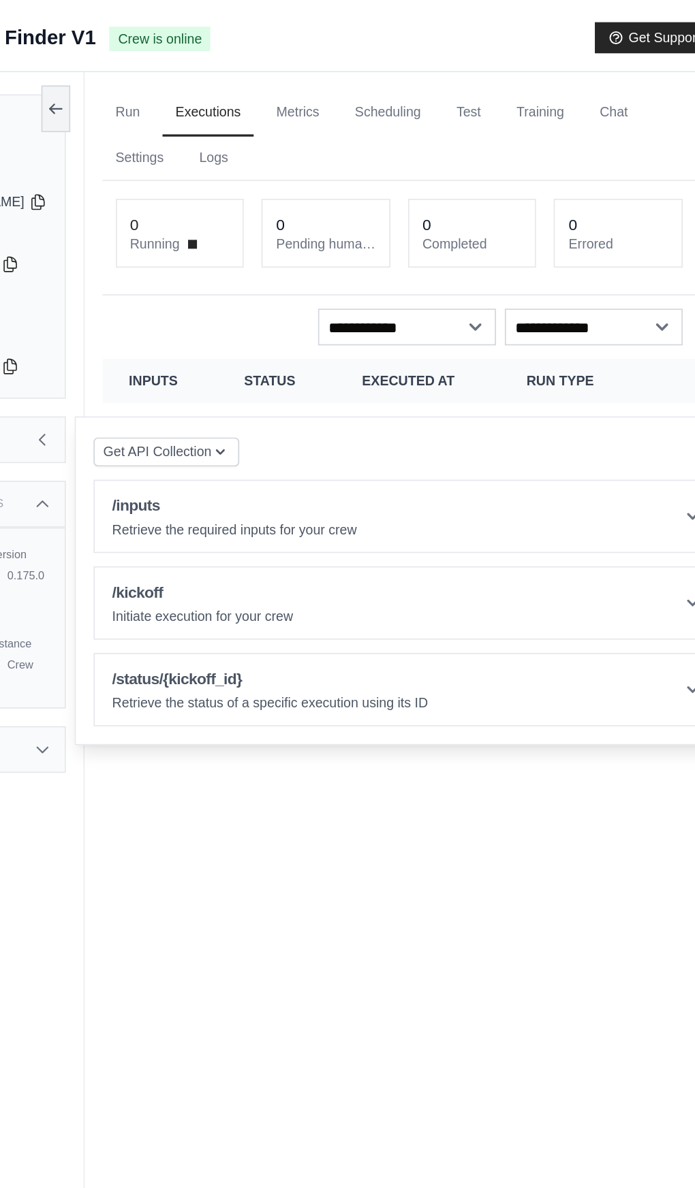
click at [439, 67] on link "Metrics" at bounding box center [417, 69] width 43 height 29
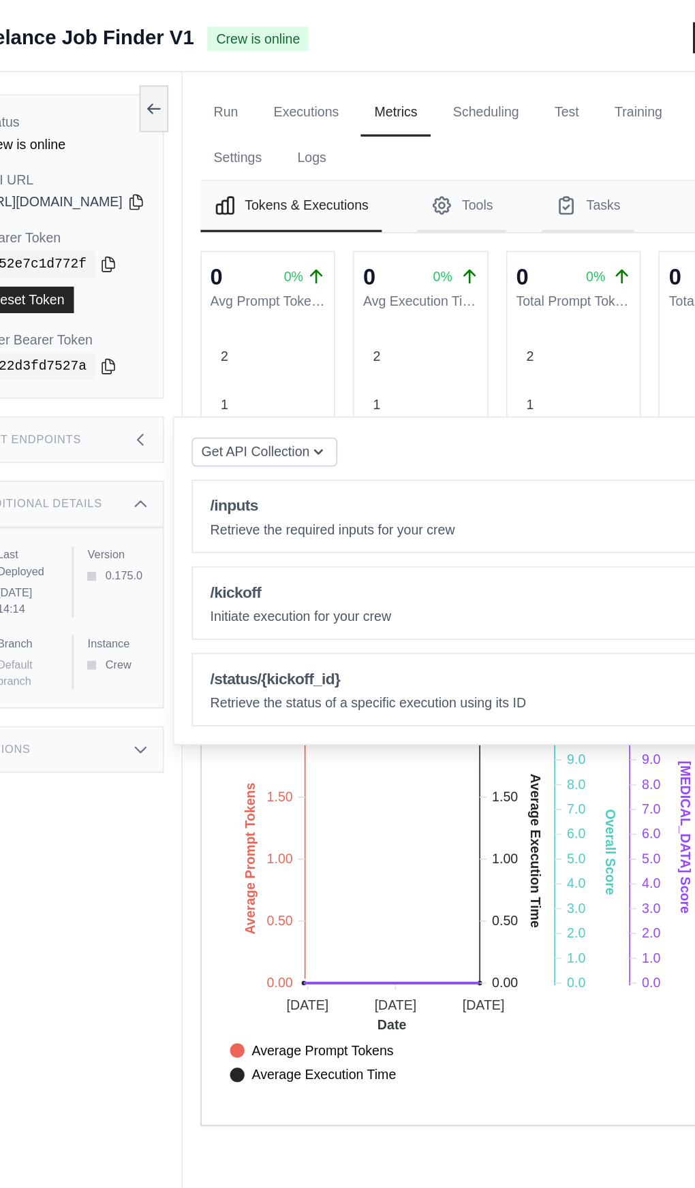
click at [276, 270] on div "Test Endpoints" at bounding box center [214, 269] width 123 height 29
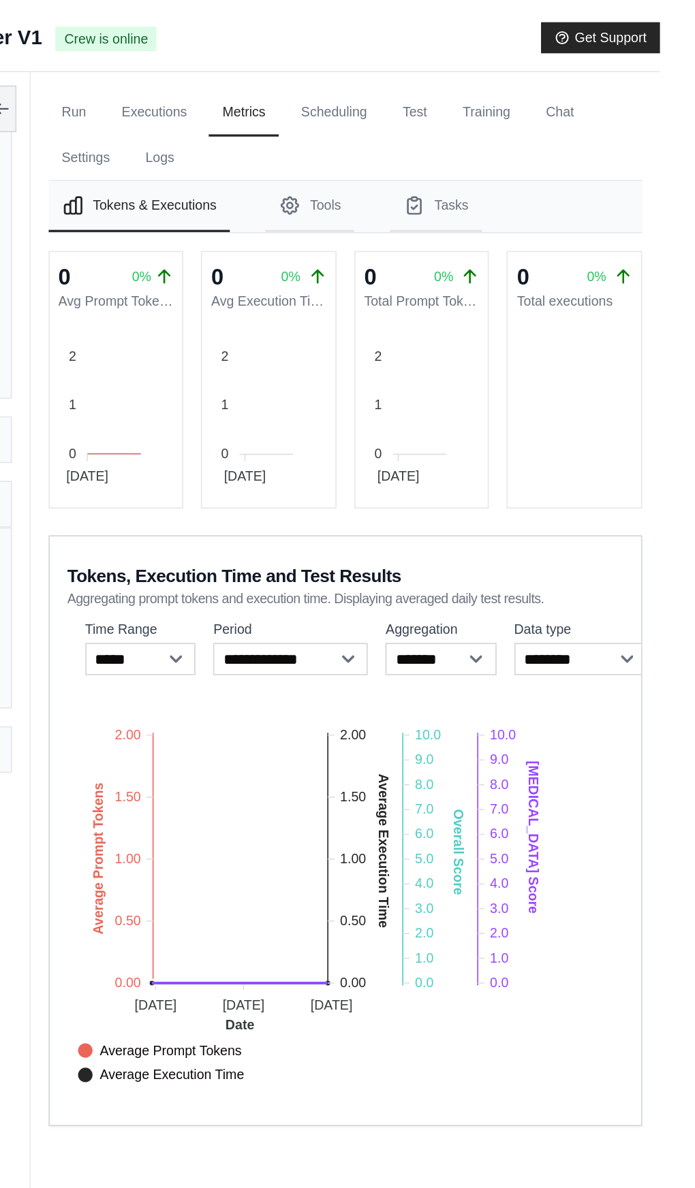
click at [589, 67] on link "Training" at bounding box center [566, 69] width 46 height 29
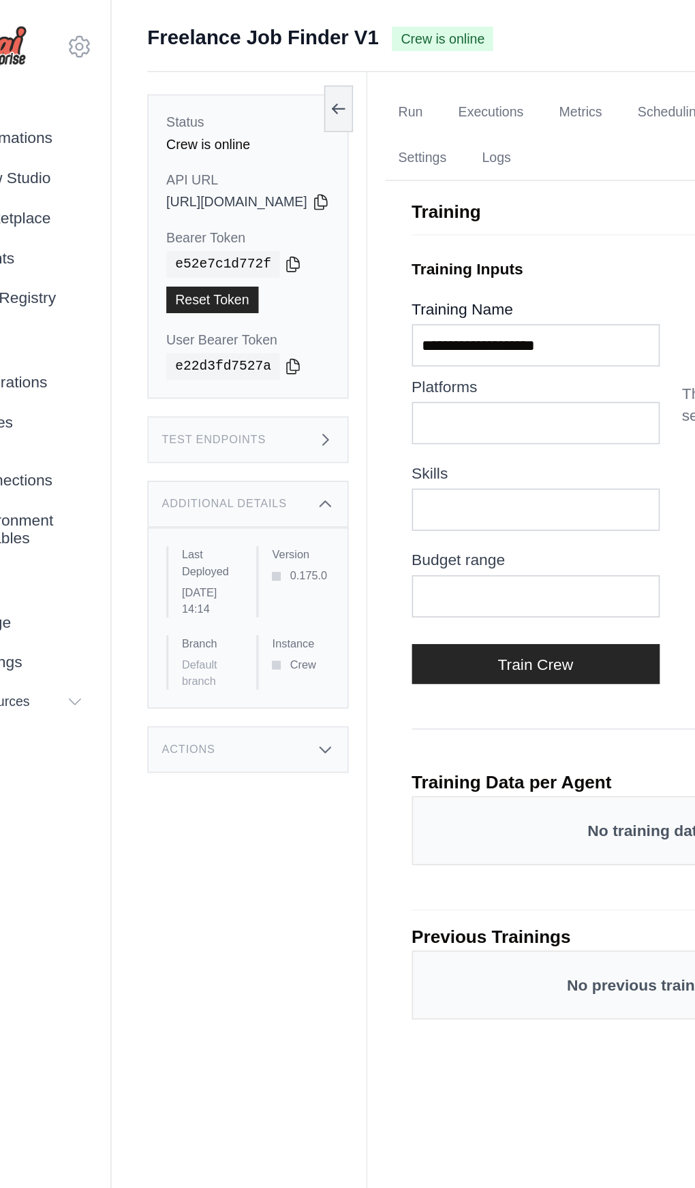
click at [275, 67] on icon at bounding box center [269, 66] width 11 height 11
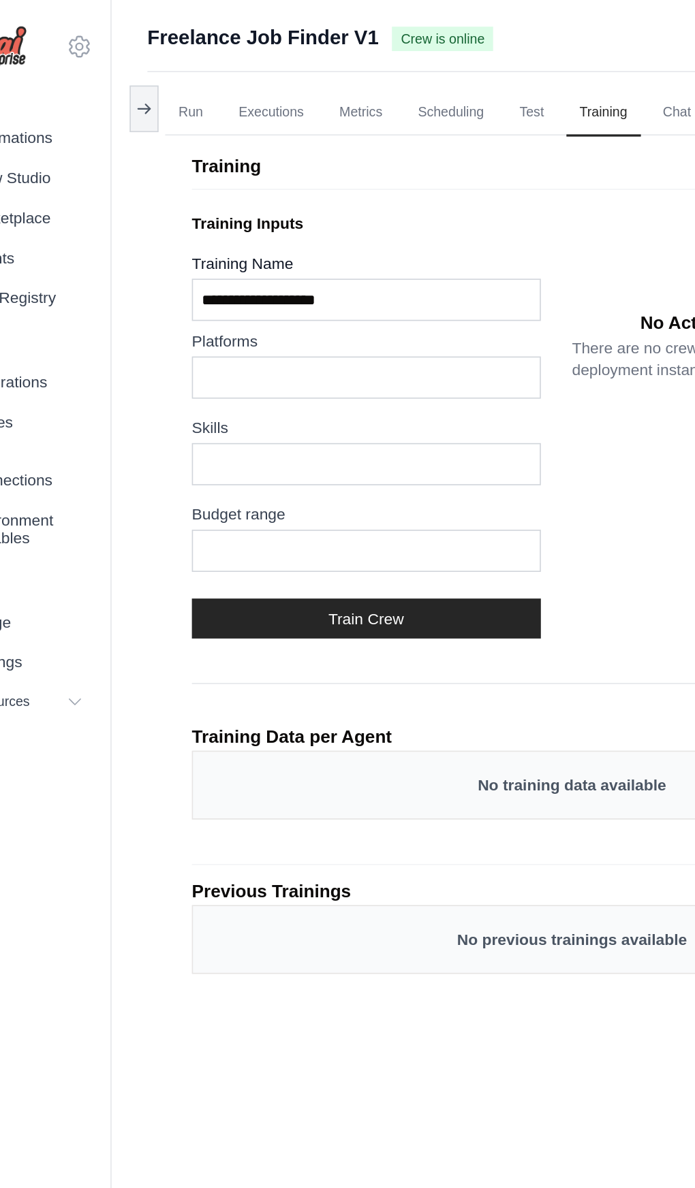
click at [152, 64] on icon at bounding box center [152, 66] width 3 height 5
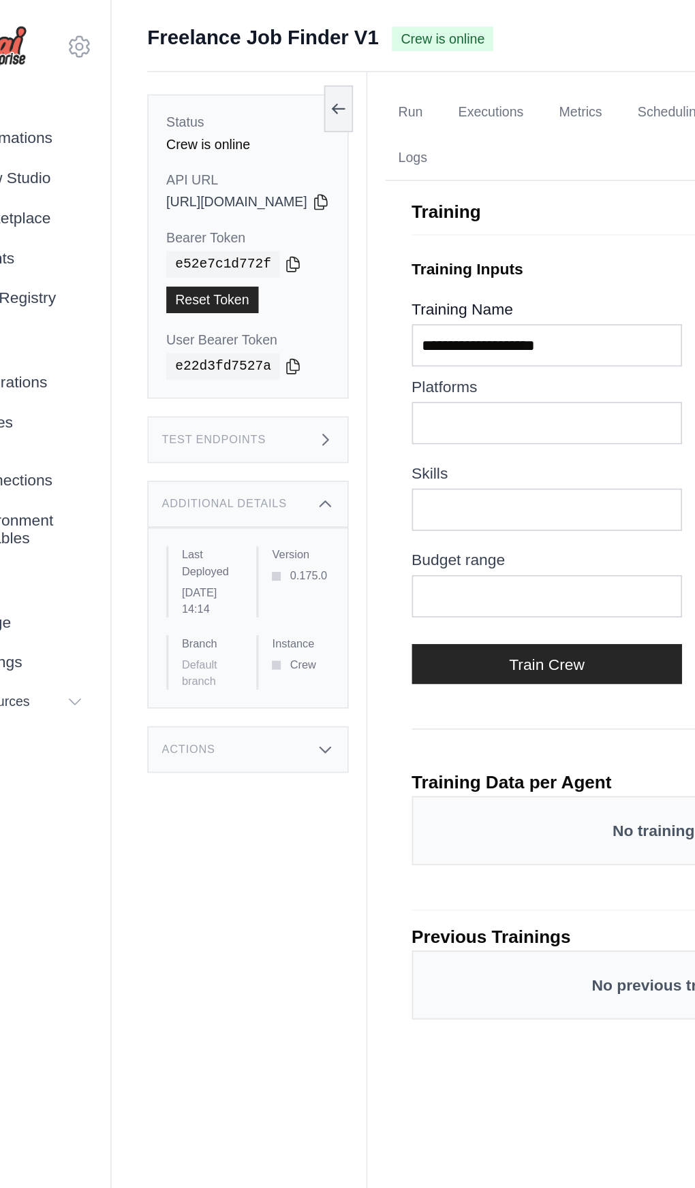
click at [251, 278] on div "Test Endpoints" at bounding box center [214, 269] width 123 height 29
